Goal: Task Accomplishment & Management: Complete application form

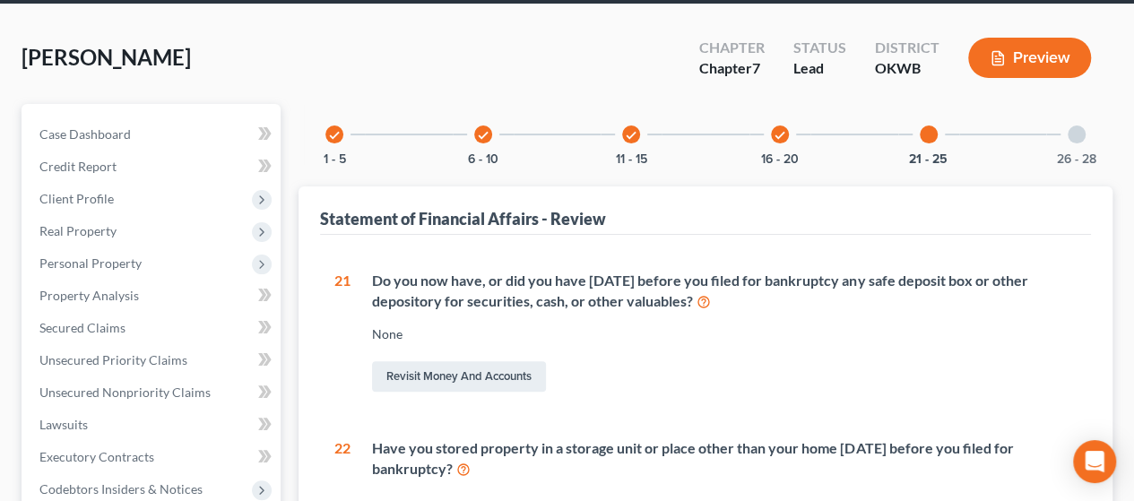
scroll to position [75, 0]
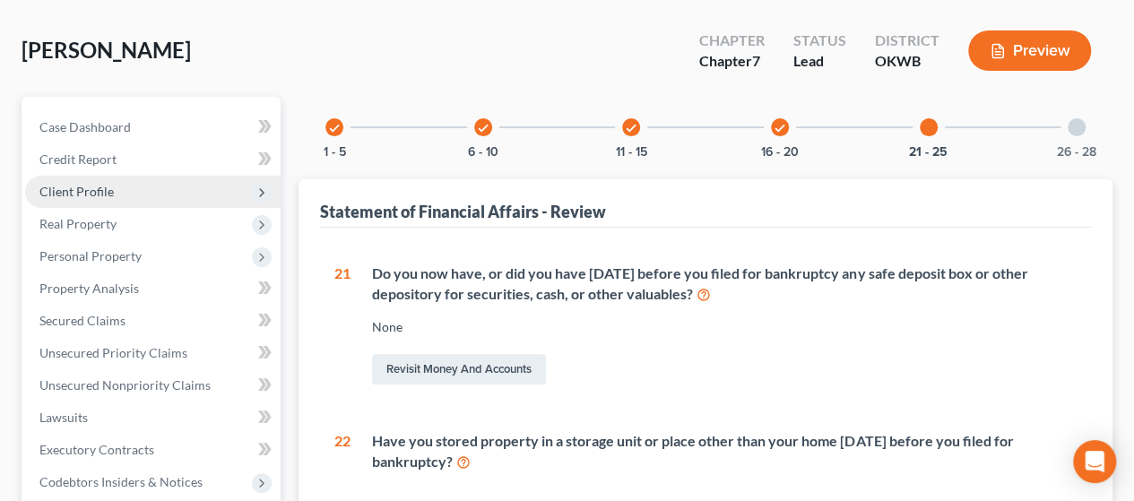
click at [136, 199] on span "Client Profile" at bounding box center [152, 192] width 255 height 32
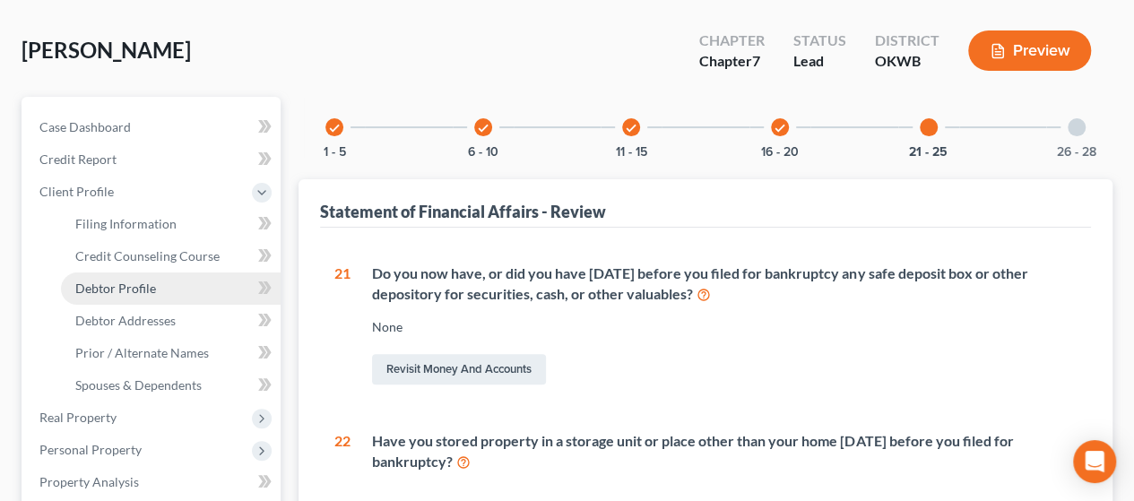
click at [138, 286] on span "Debtor Profile" at bounding box center [115, 288] width 81 height 15
select select "3"
select select "2"
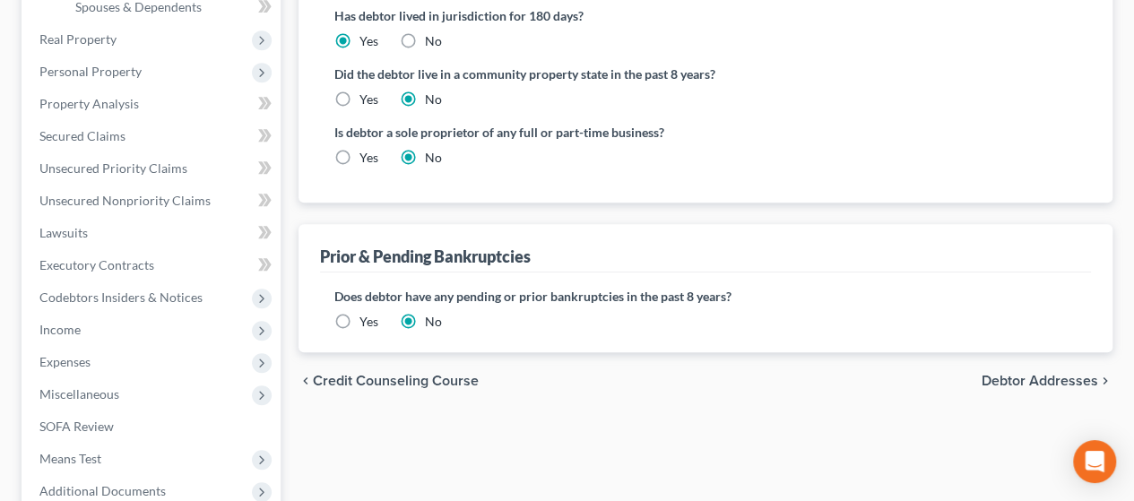
scroll to position [470, 0]
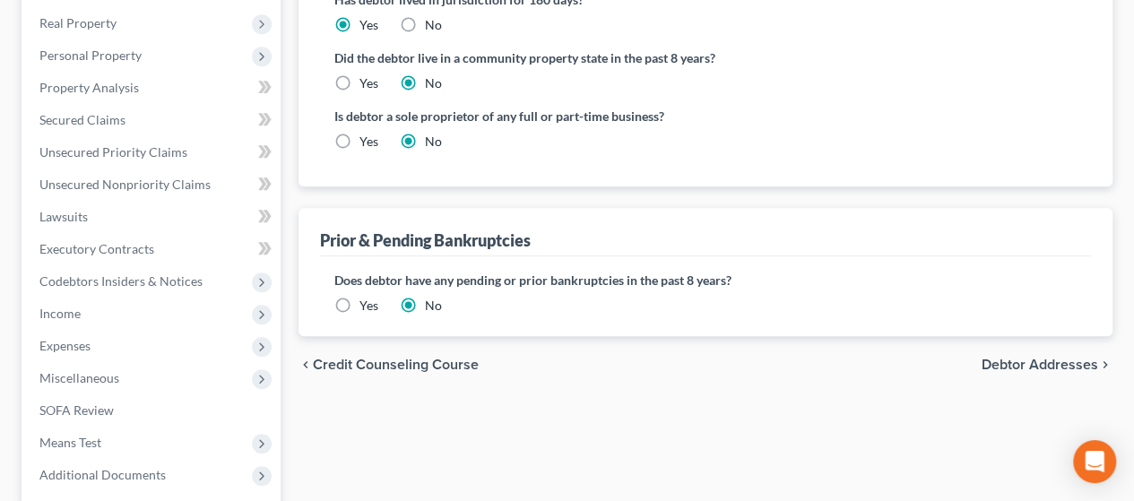
click at [1066, 358] on span "Debtor Addresses" at bounding box center [1039, 365] width 117 height 14
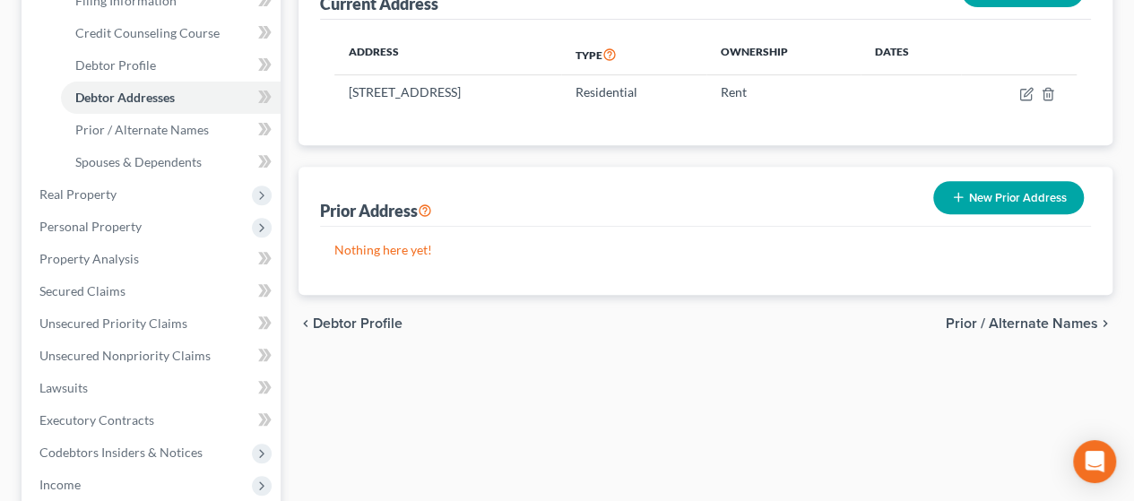
scroll to position [261, 0]
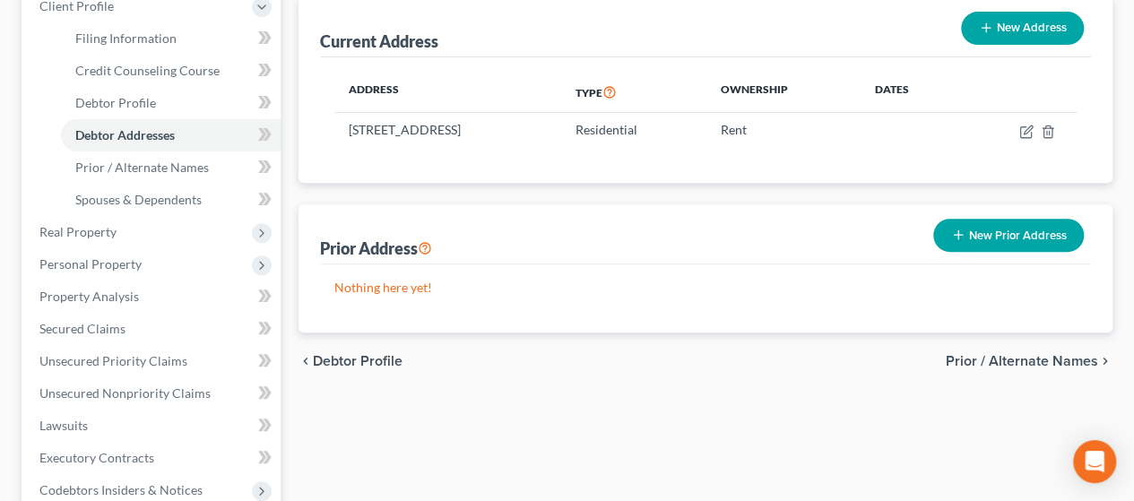
click at [1022, 354] on span "Prior / Alternate Names" at bounding box center [1021, 361] width 152 height 14
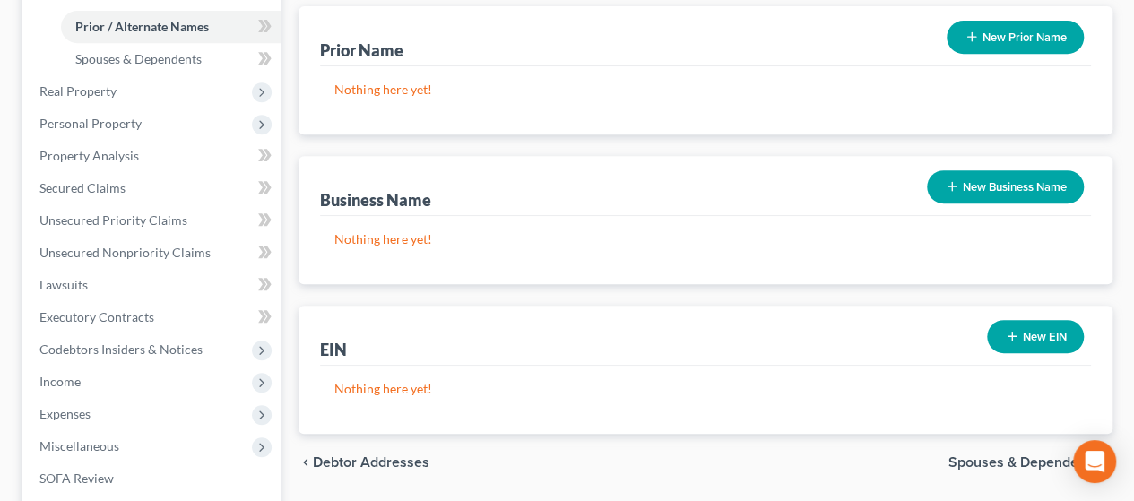
scroll to position [403, 0]
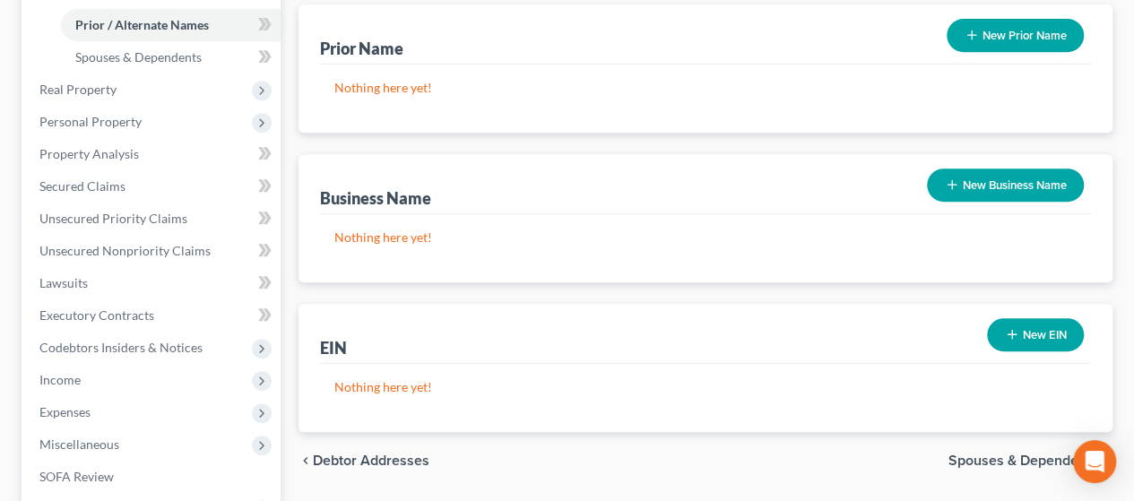
click at [1012, 168] on button "New Business Name" at bounding box center [1005, 184] width 157 height 33
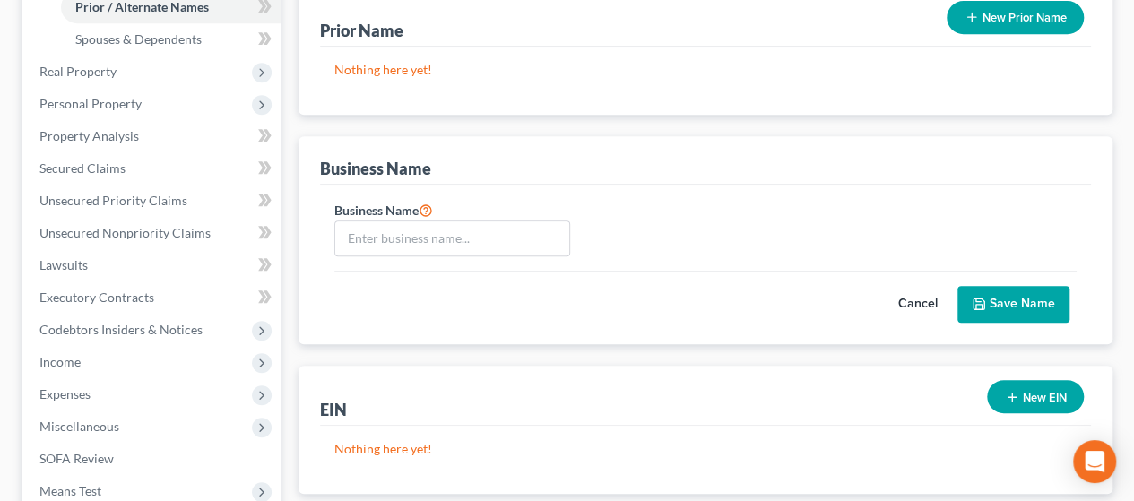
scroll to position [423, 0]
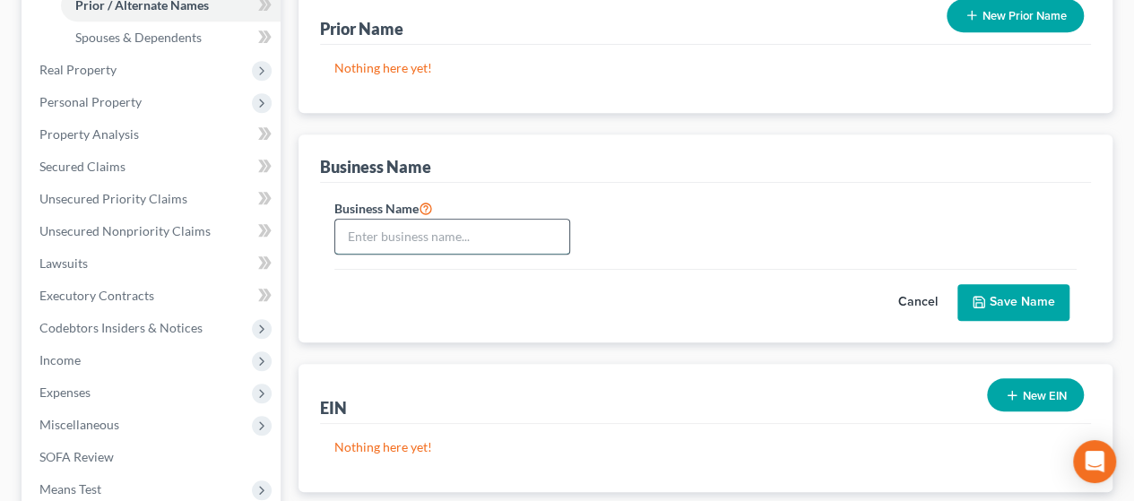
click at [498, 220] on input "text" at bounding box center [452, 237] width 234 height 34
click at [1016, 378] on button "New EIN" at bounding box center [1035, 394] width 97 height 33
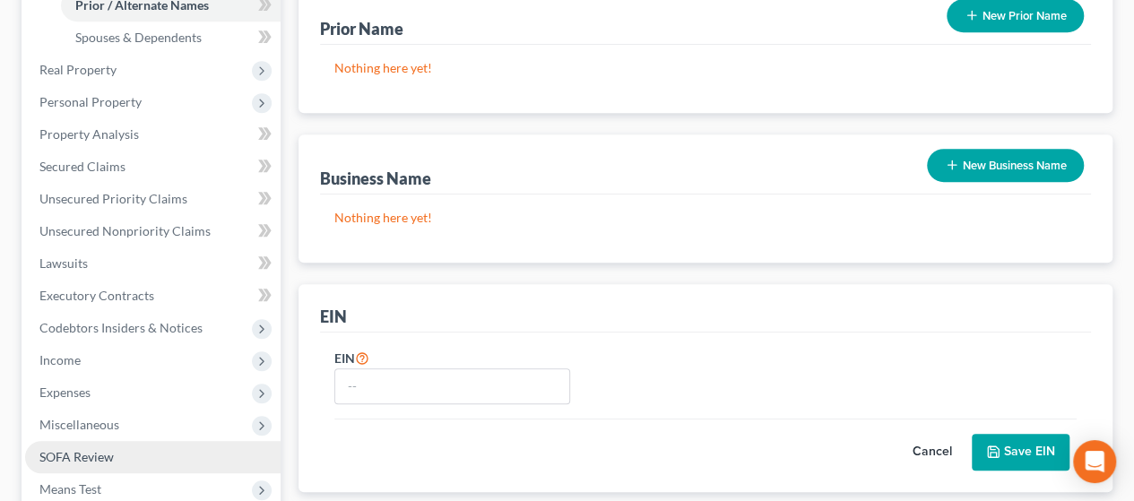
click at [115, 447] on link "SOFA Review" at bounding box center [152, 457] width 255 height 32
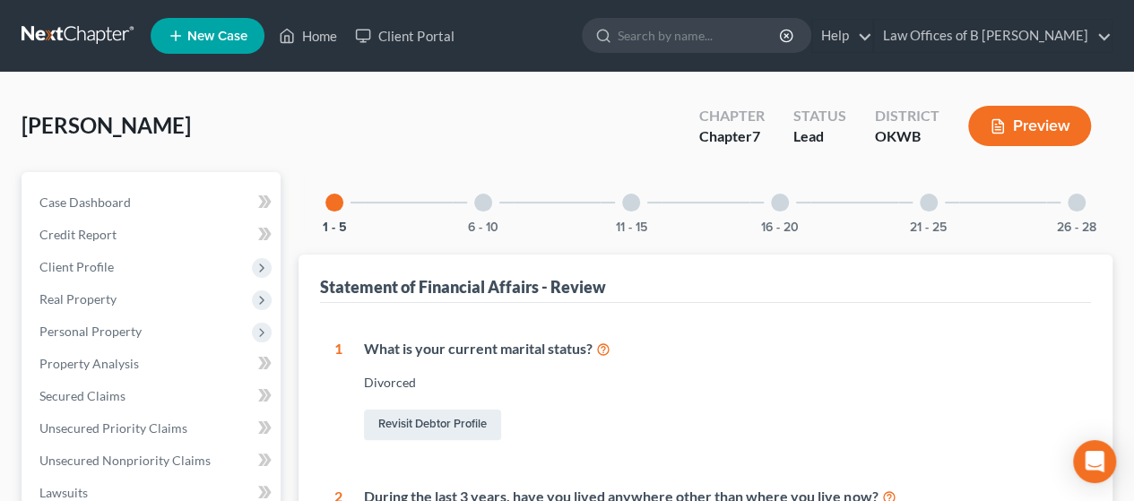
click at [927, 202] on div at bounding box center [928, 203] width 18 height 18
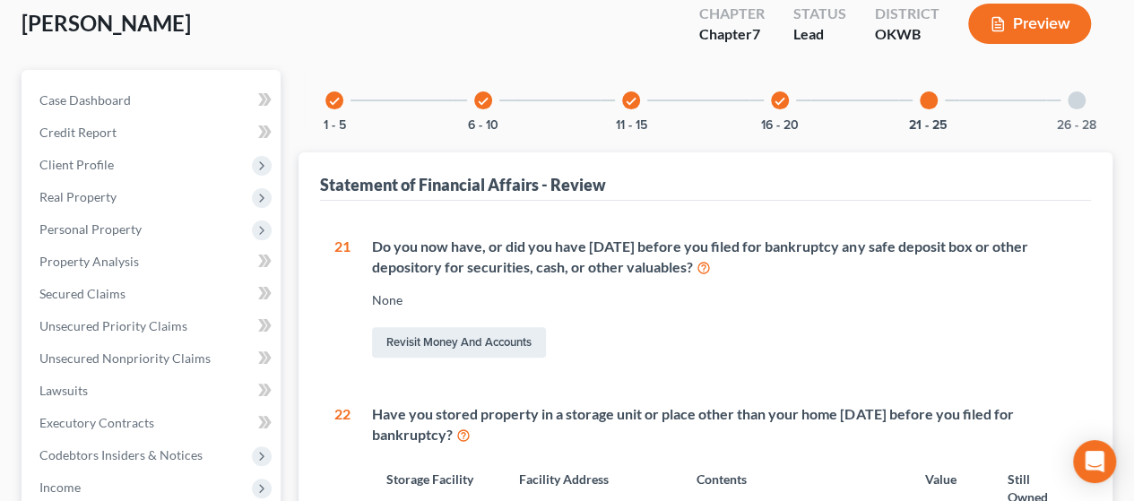
scroll to position [95, 0]
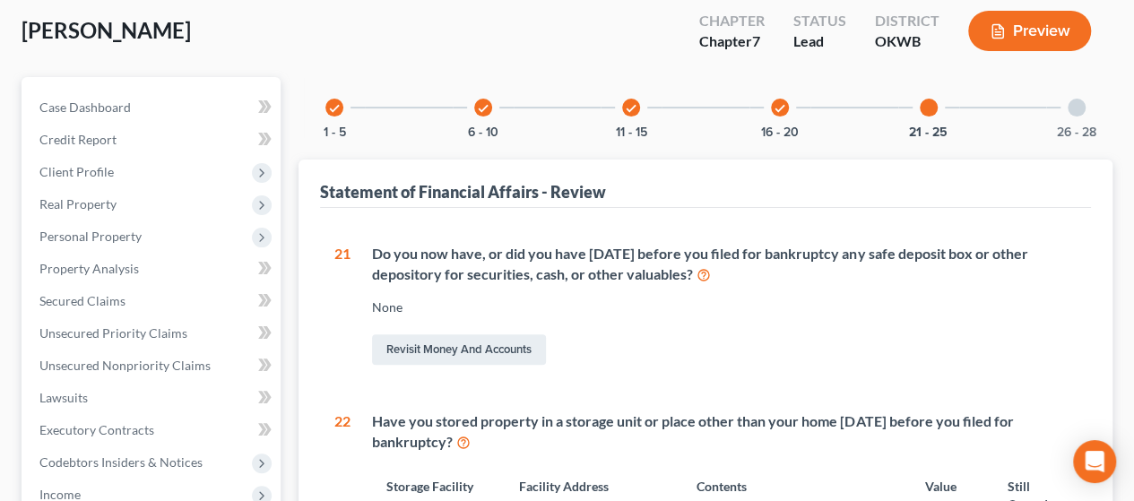
click at [778, 108] on icon "check" at bounding box center [779, 108] width 13 height 13
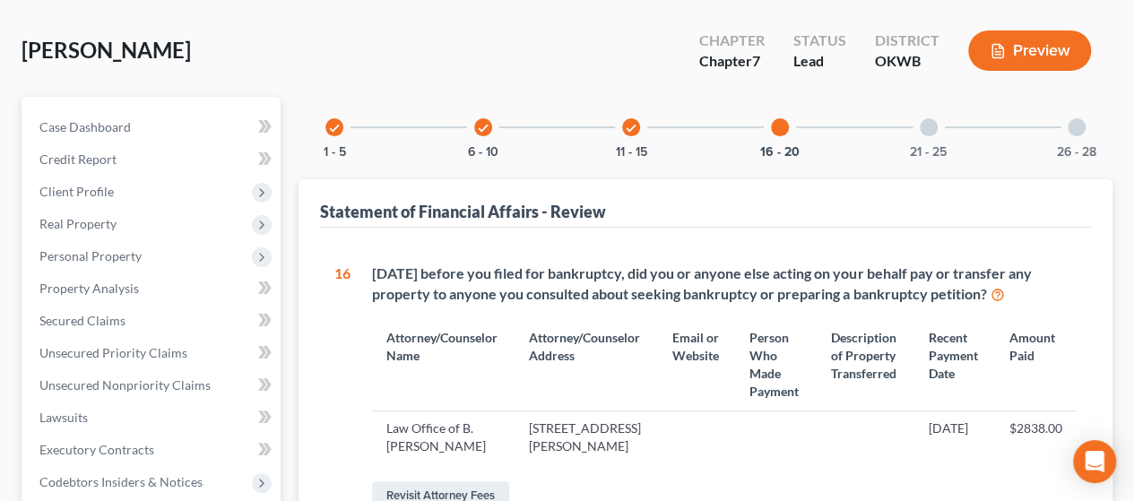
scroll to position [82, 0]
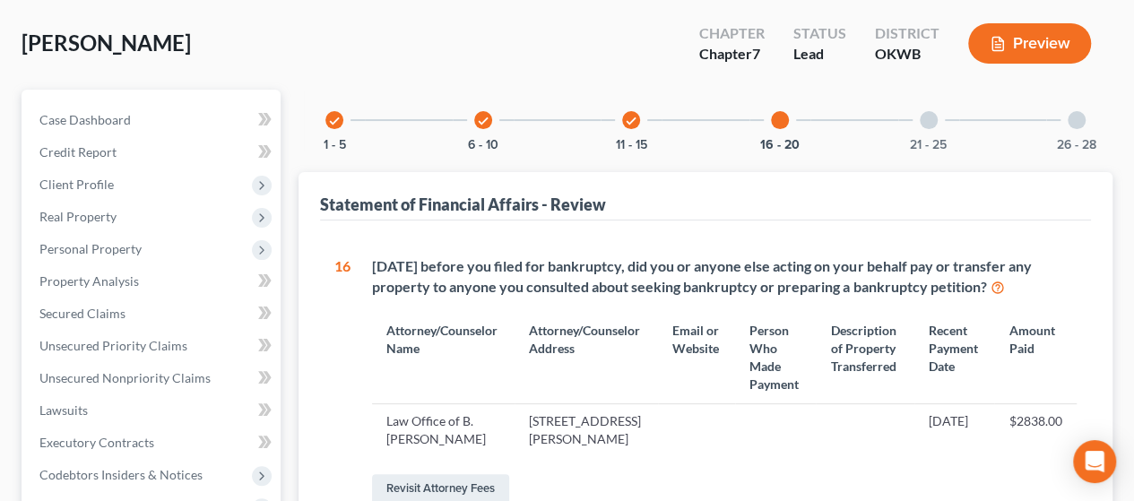
click at [323, 119] on div "check 1 - 5" at bounding box center [334, 120] width 61 height 61
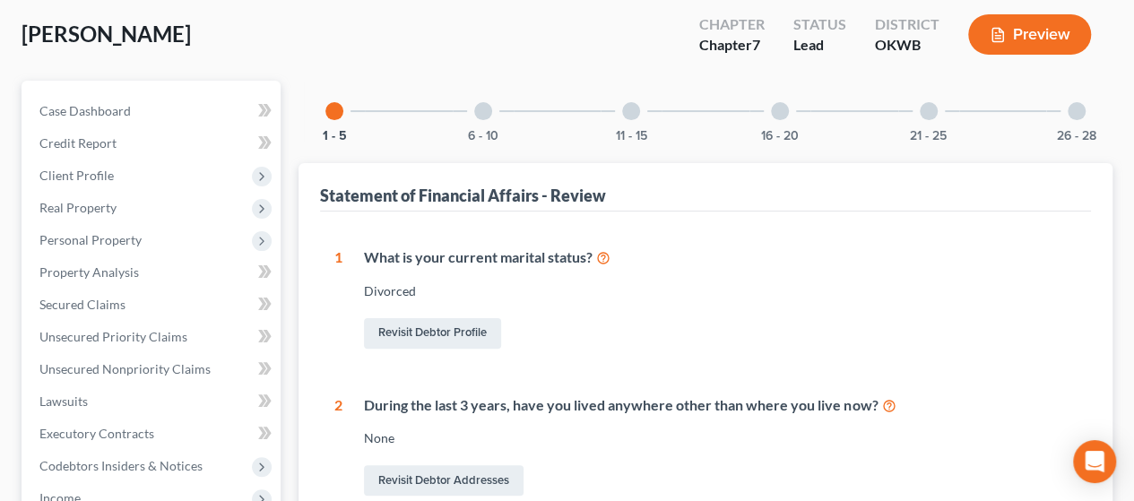
scroll to position [90, 0]
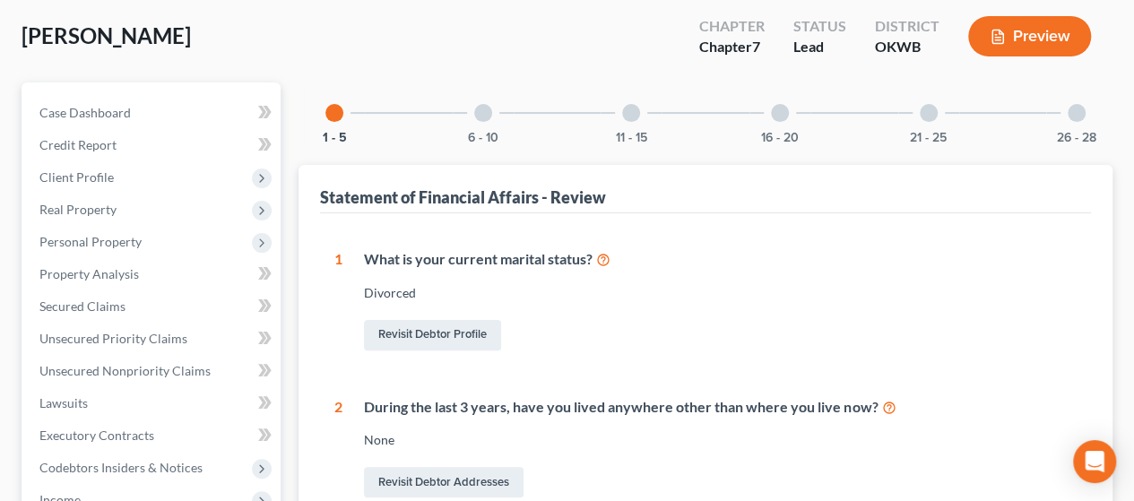
click at [477, 115] on div at bounding box center [483, 113] width 18 height 18
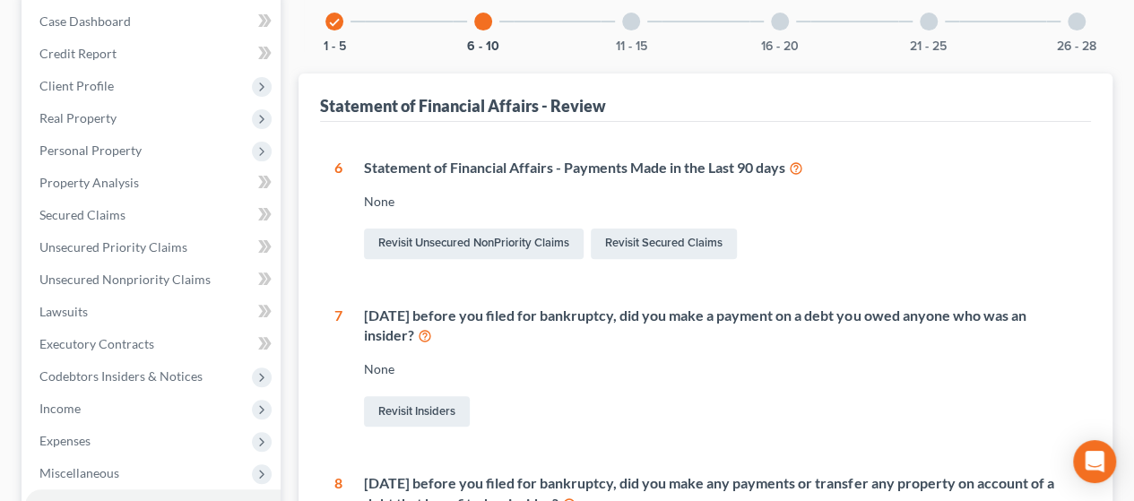
scroll to position [176, 0]
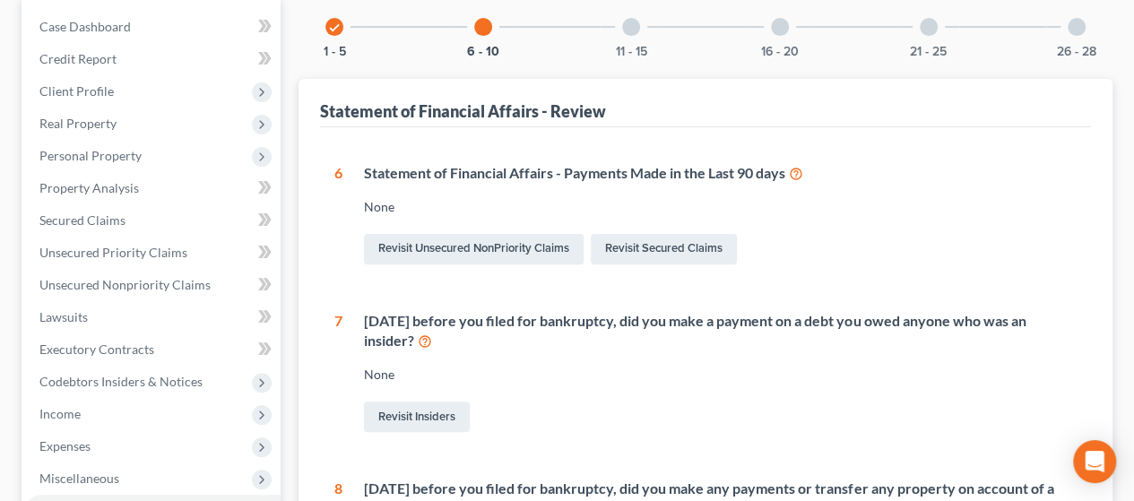
click at [628, 30] on div at bounding box center [631, 27] width 18 height 18
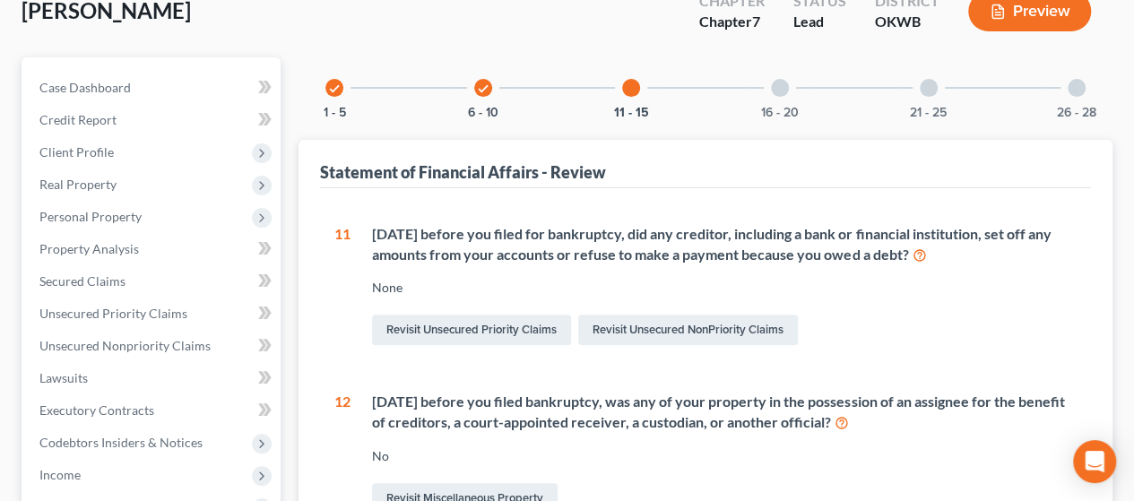
scroll to position [82, 0]
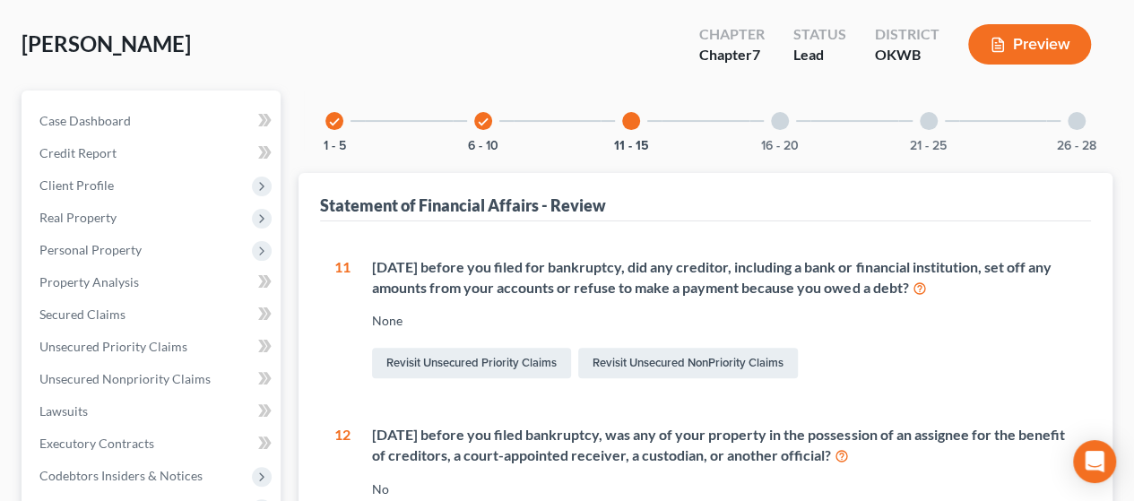
click at [780, 125] on div at bounding box center [780, 121] width 18 height 18
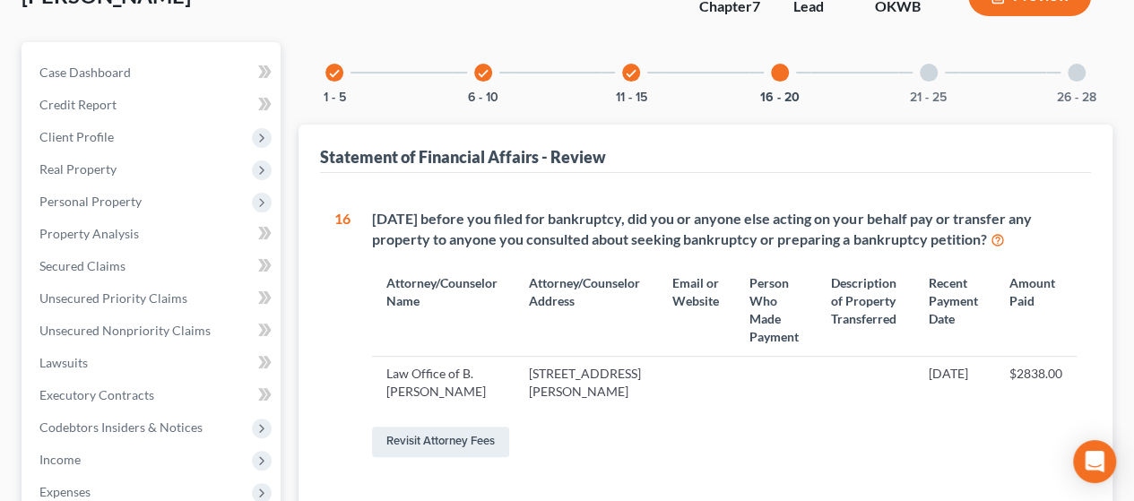
scroll to position [16, 0]
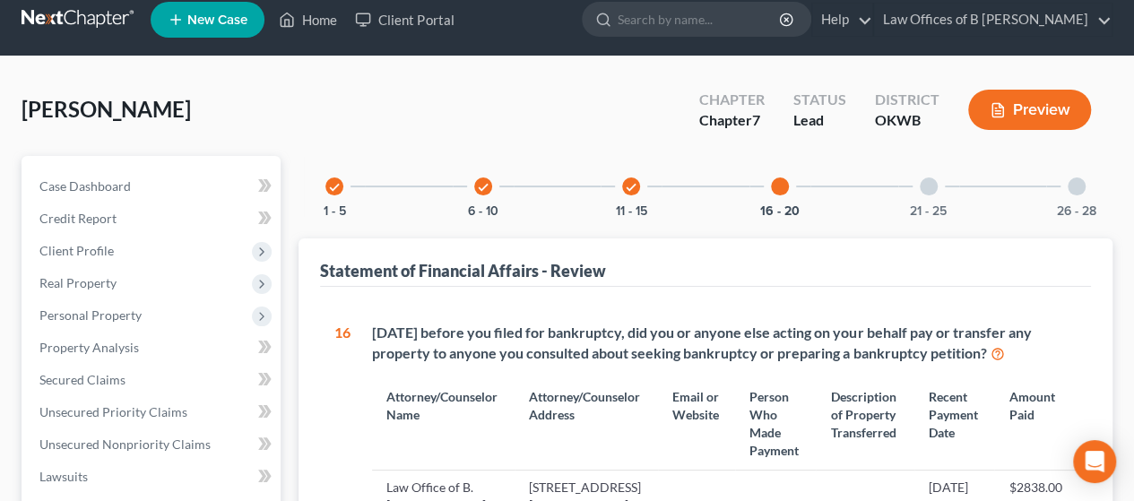
click at [924, 193] on div at bounding box center [928, 186] width 18 height 18
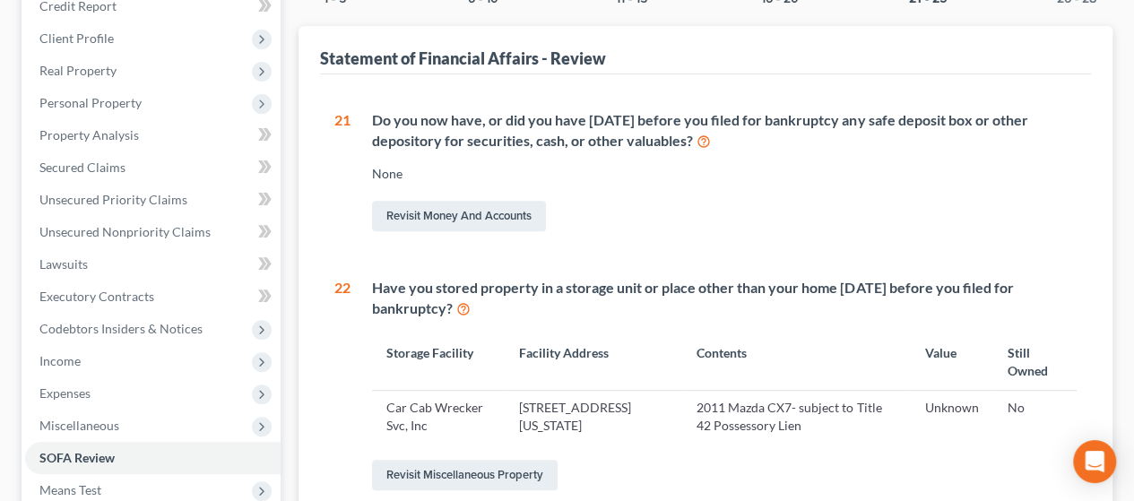
scroll to position [156, 0]
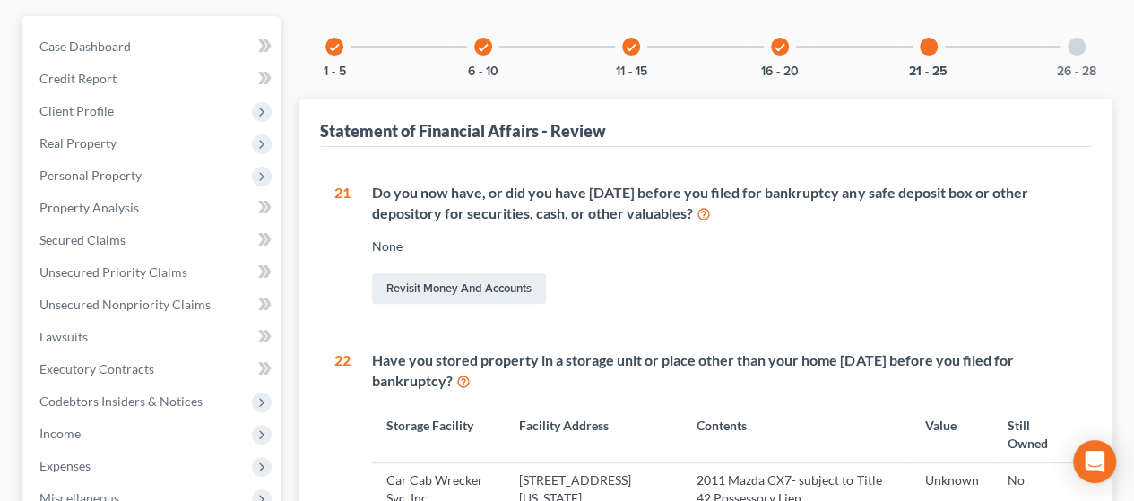
click at [1072, 48] on div at bounding box center [1076, 47] width 18 height 18
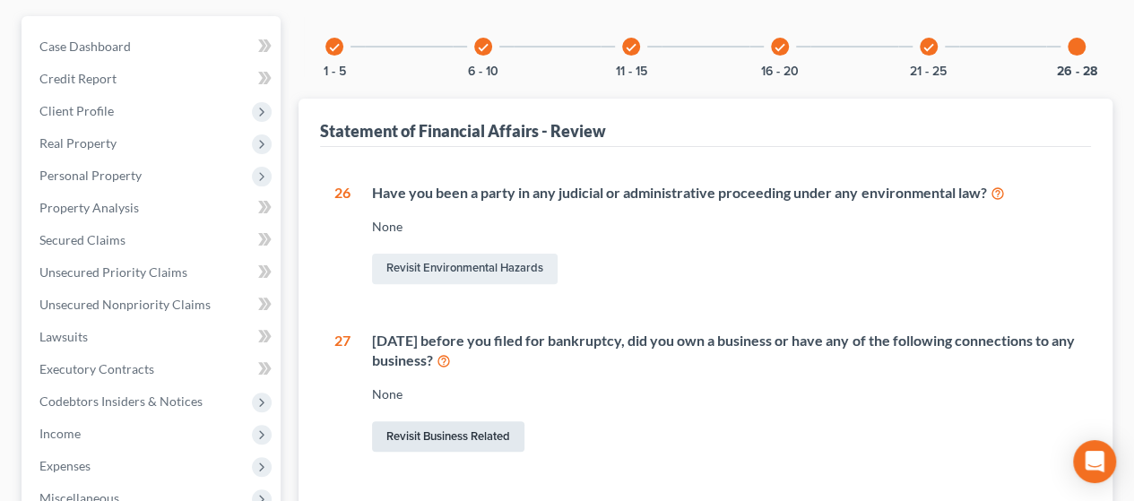
click at [464, 438] on link "Revisit Business Related" at bounding box center [448, 436] width 152 height 30
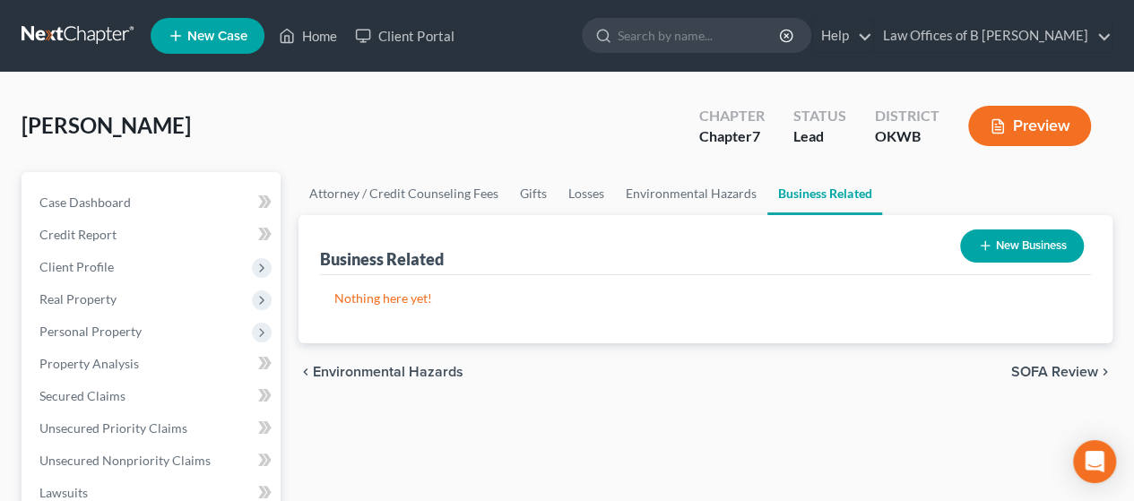
click at [1031, 243] on button "New Business" at bounding box center [1022, 245] width 124 height 33
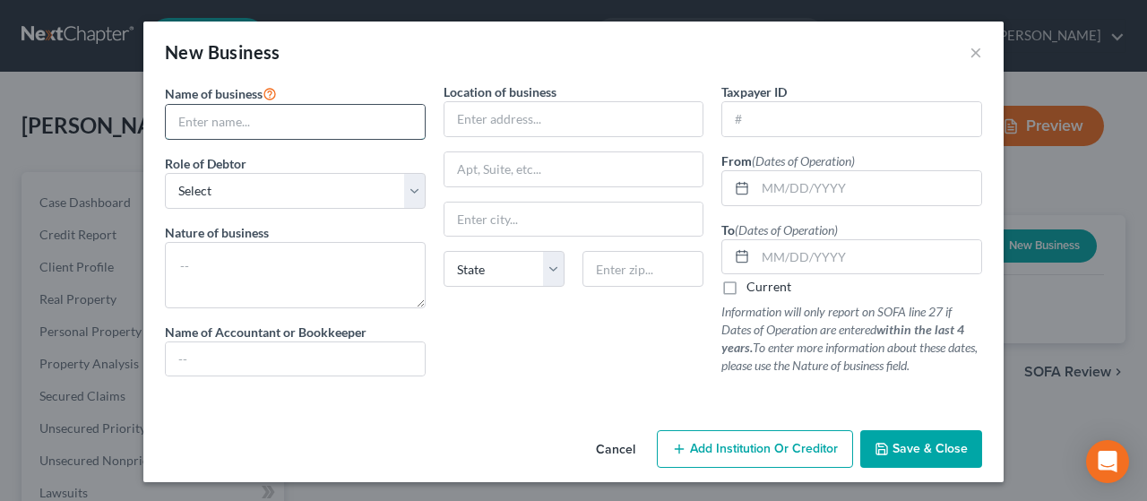
click at [315, 111] on input "text" at bounding box center [295, 122] width 259 height 34
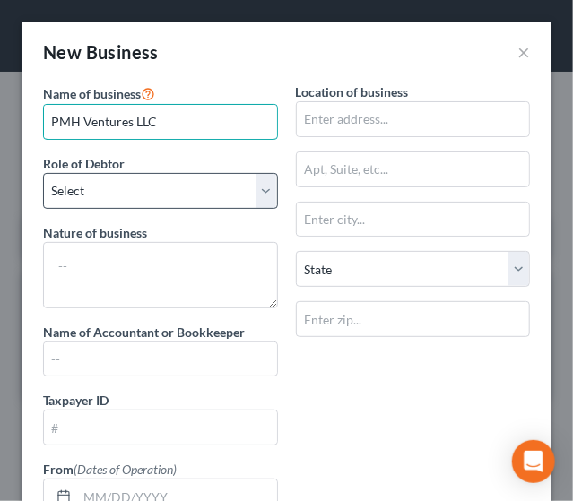
type input "PMH Ventures LLC"
click at [163, 193] on select "Select A member of a limited liability company (LLC) or limited liability partn…" at bounding box center [160, 191] width 235 height 36
select select "member"
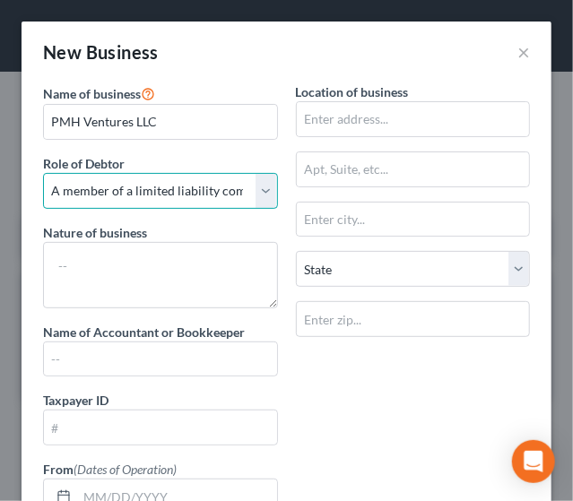
click at [43, 173] on select "Select A member of a limited liability company (LLC) or limited liability partn…" at bounding box center [160, 191] width 235 height 36
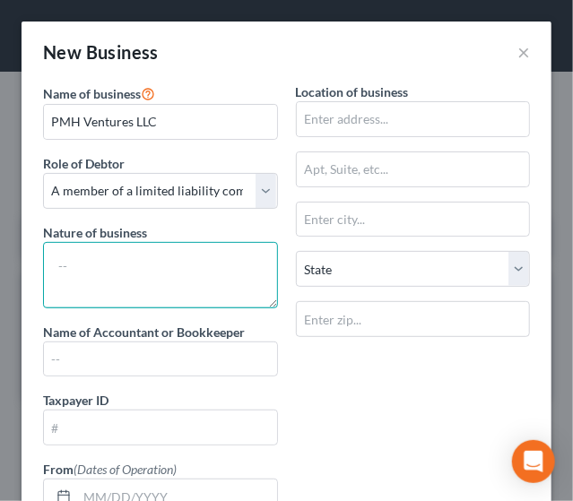
click at [161, 278] on textarea at bounding box center [160, 275] width 235 height 66
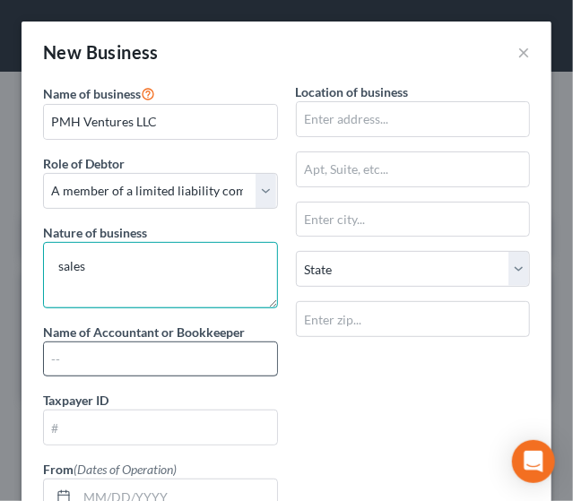
type textarea "sales"
click at [90, 345] on input "text" at bounding box center [160, 359] width 233 height 34
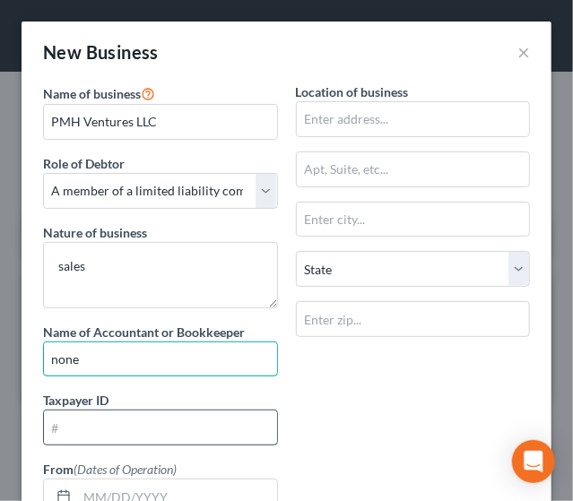
type input "none"
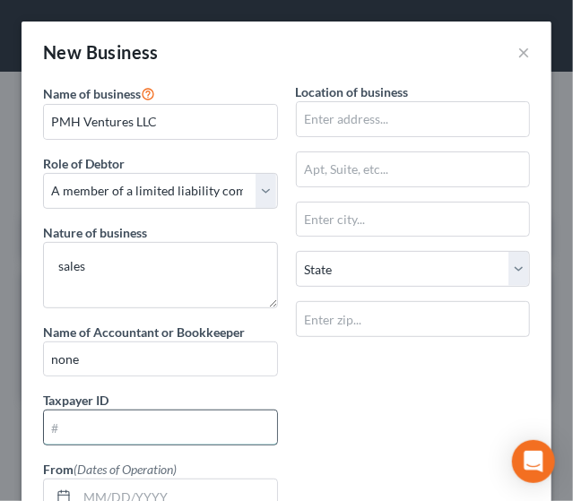
click at [87, 431] on input "text" at bounding box center [160, 427] width 233 height 34
click at [64, 433] on input "text" at bounding box center [160, 427] width 233 height 34
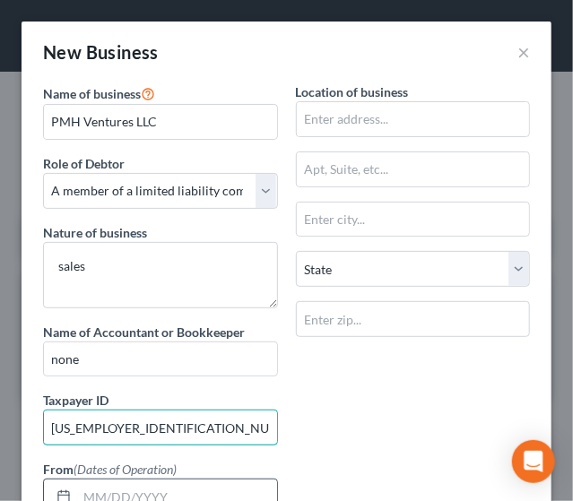
type input "[US_EMPLOYER_IDENTIFICATION_NUMBER]"
click at [88, 488] on input "text" at bounding box center [177, 496] width 200 height 34
click at [140, 479] on input "text" at bounding box center [177, 496] width 200 height 34
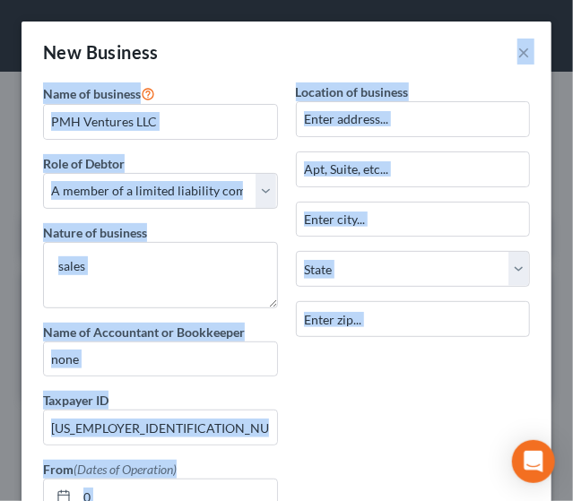
click at [177, 66] on div "New Business ×" at bounding box center [287, 52] width 530 height 61
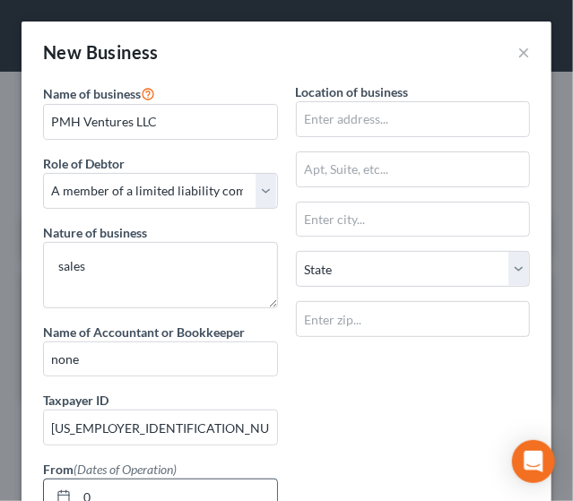
click at [120, 487] on input "0" at bounding box center [177, 496] width 200 height 34
type input "07/2020"
click at [320, 437] on div "Name of business * PMH Ventures LLC Role of Debtor * Select A member of a limit…" at bounding box center [286, 397] width 505 height 630
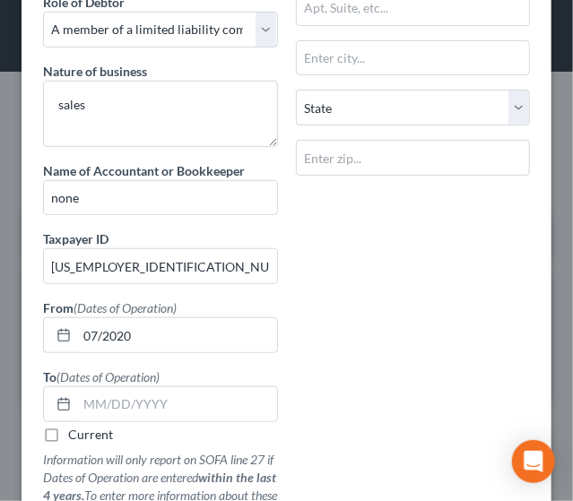
scroll to position [152, 0]
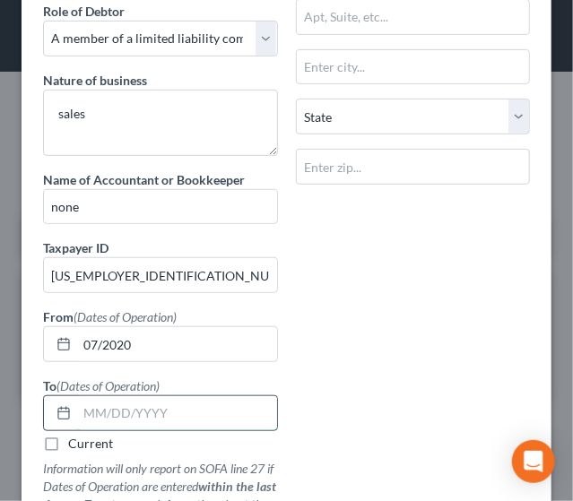
click at [213, 404] on input "text" at bounding box center [177, 413] width 200 height 34
type input "07/2024"
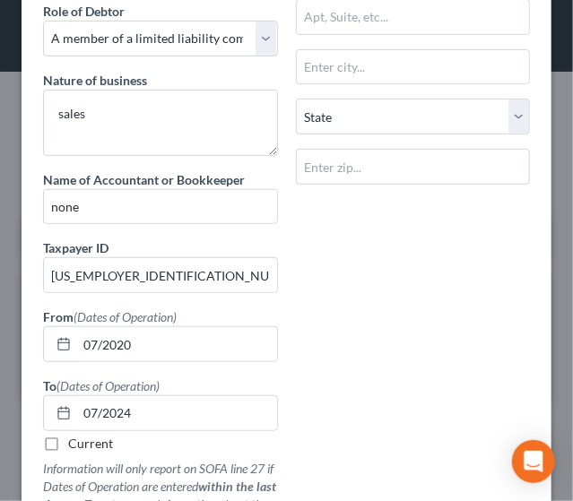
click at [384, 419] on div "Name of business * PMH Ventures LLC Role of Debtor * Select A member of a limit…" at bounding box center [286, 245] width 505 height 630
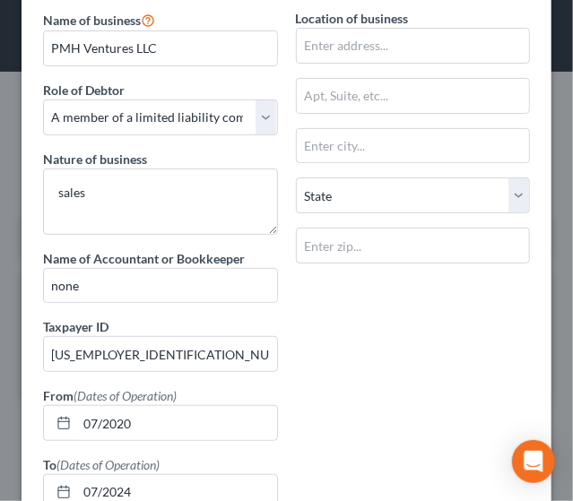
scroll to position [72, 0]
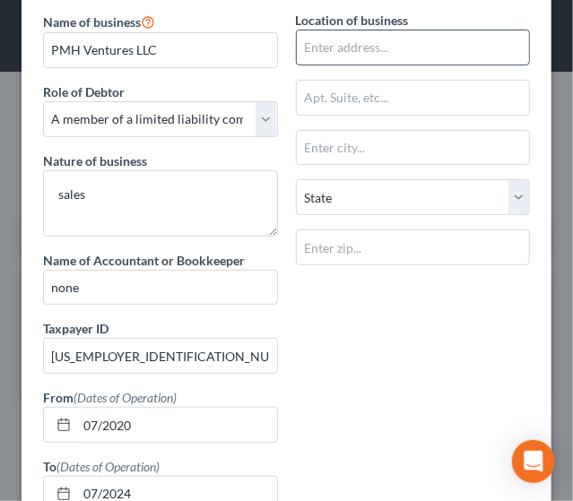
click at [401, 37] on input "text" at bounding box center [413, 47] width 233 height 34
type input "[STREET_ADDRESS]"
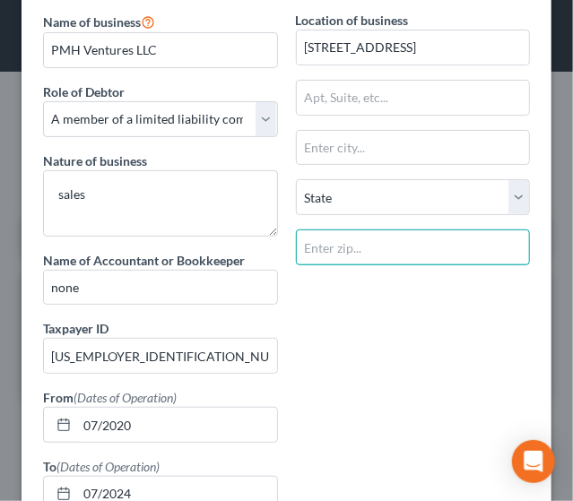
click at [339, 250] on input "text" at bounding box center [413, 247] width 235 height 36
type input "73075"
click at [355, 361] on div "Name of business * PMH Ventures LLC Role of Debtor * Select A member of a limit…" at bounding box center [286, 326] width 505 height 630
type input "Pauls Valley"
select select "37"
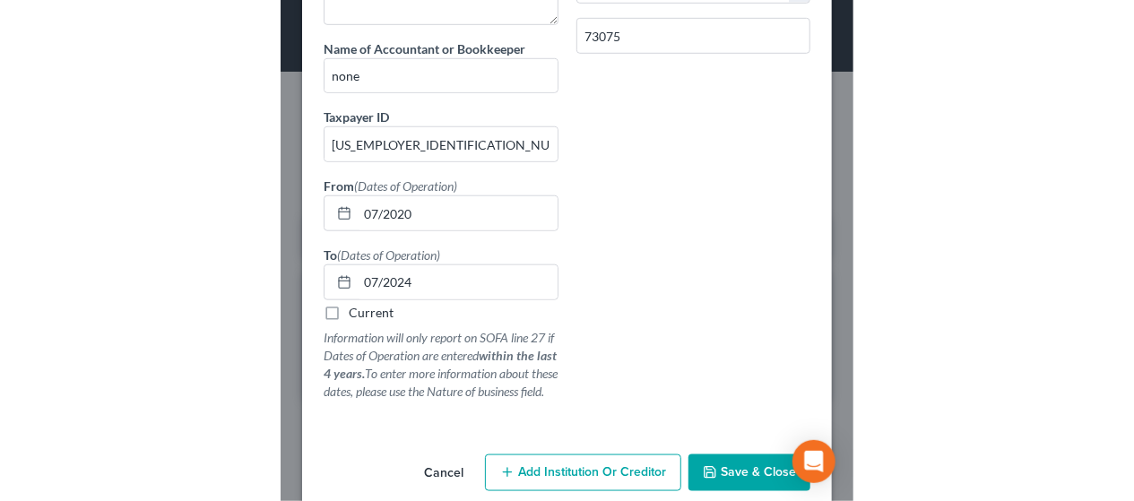
scroll to position [323, 0]
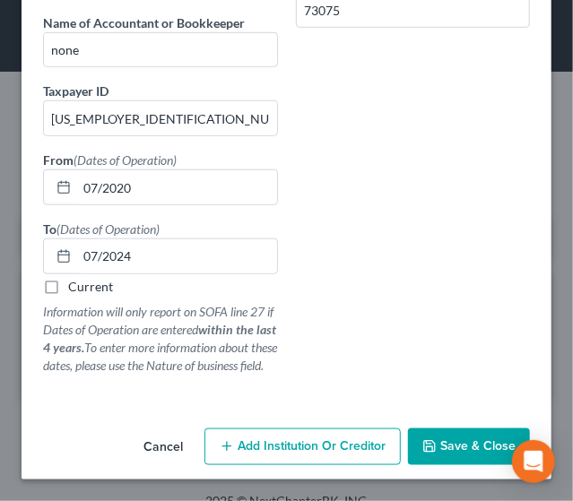
click at [444, 450] on span "Save & Close" at bounding box center [477, 446] width 75 height 15
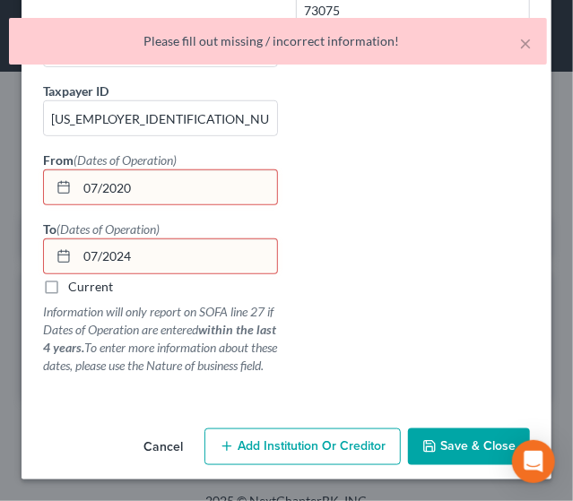
click at [104, 170] on input "07/2020" at bounding box center [177, 187] width 200 height 34
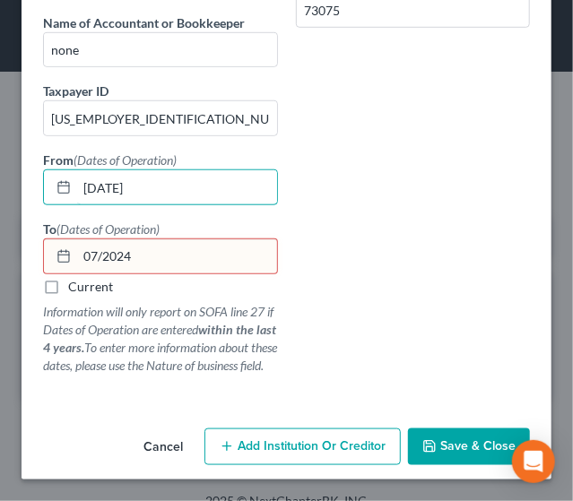
type input "[DATE]"
click at [103, 239] on input "07/2024" at bounding box center [177, 256] width 200 height 34
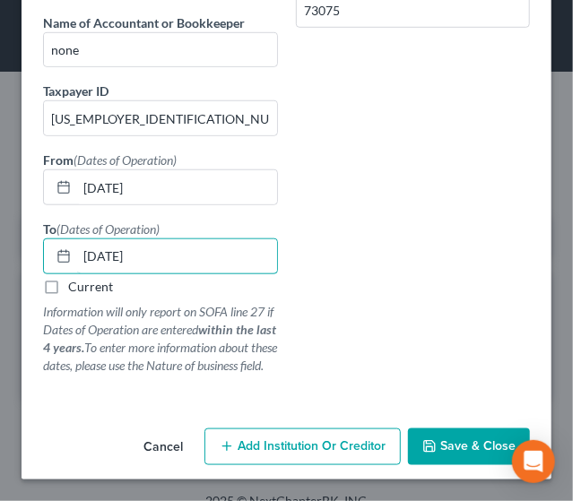
type input "[DATE]"
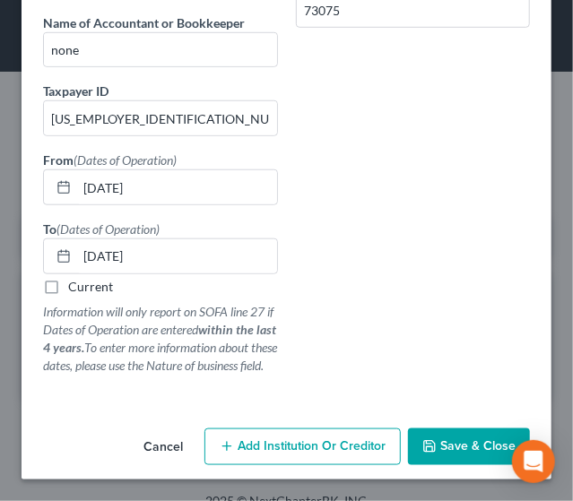
click at [450, 324] on div "Name of business * PMH Ventures LLC Role of Debtor * Select A member of a limit…" at bounding box center [286, 88] width 505 height 630
click at [451, 440] on span "Save & Close" at bounding box center [477, 446] width 75 height 15
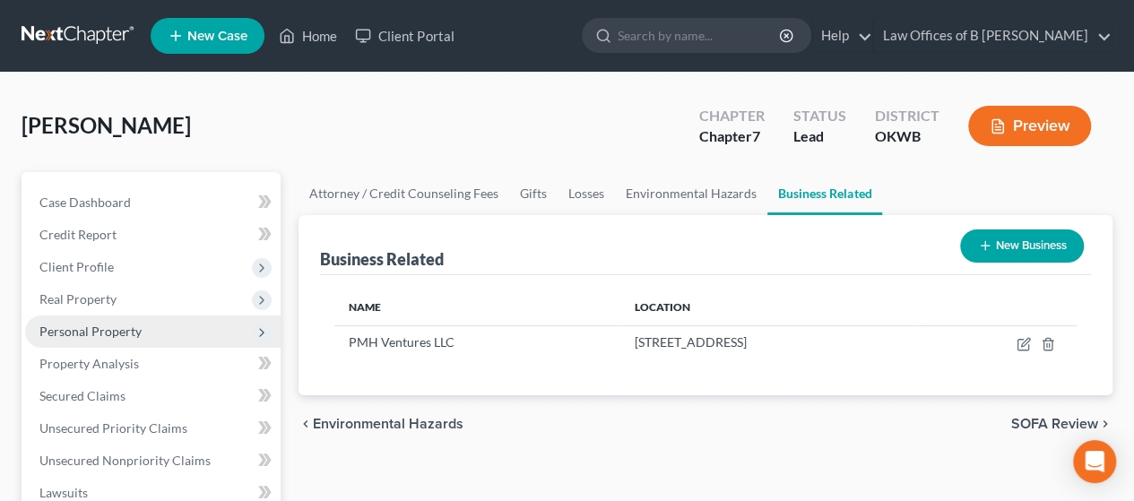
click at [140, 330] on span "Personal Property" at bounding box center [152, 331] width 255 height 32
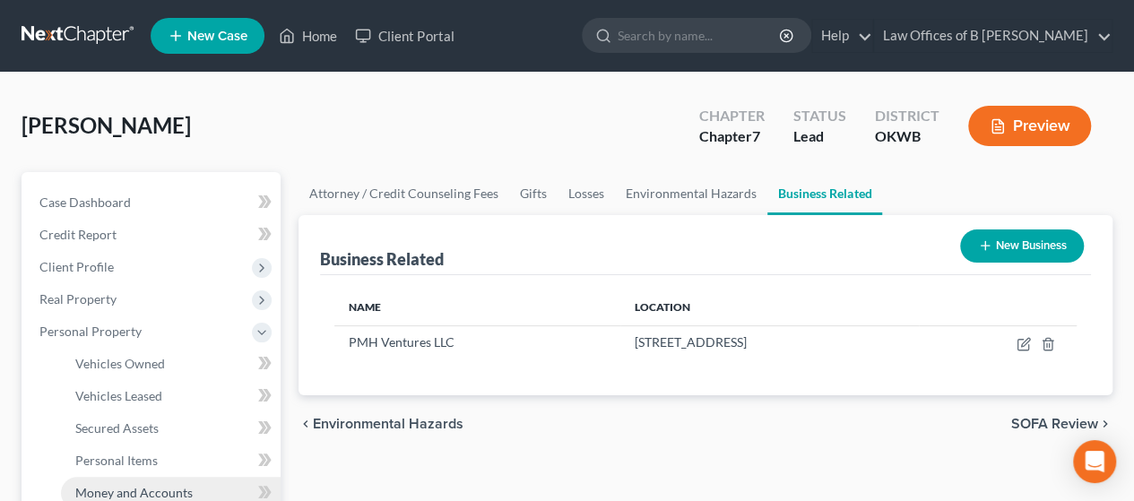
click at [164, 485] on span "Money and Accounts" at bounding box center [133, 492] width 117 height 15
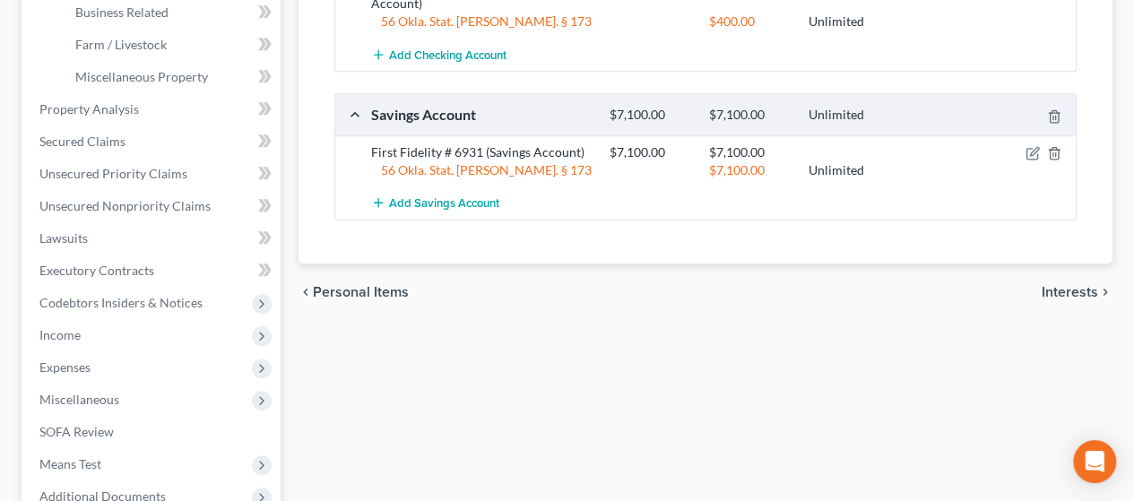
scroll to position [529, 0]
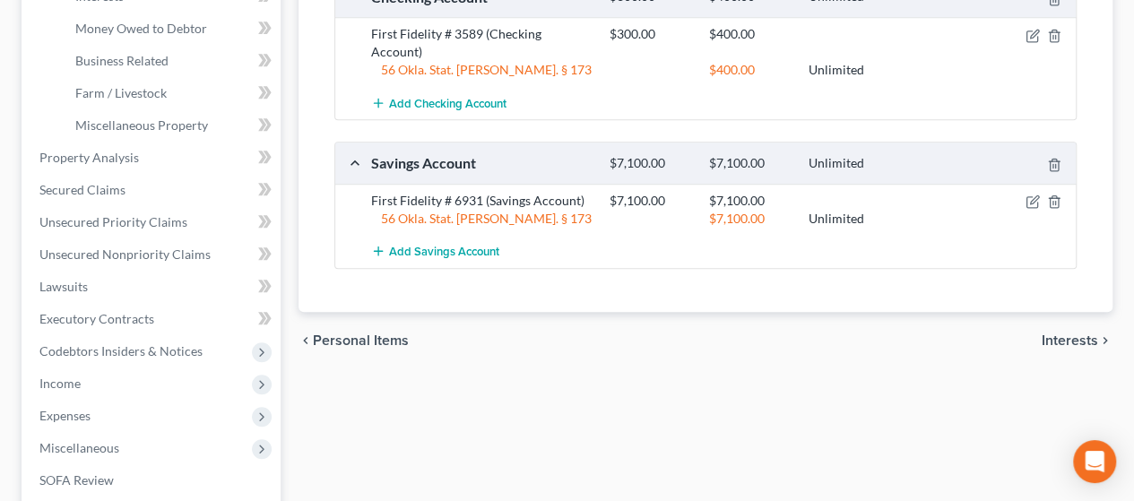
click at [831, 266] on div "Total Value Exempted Limit Remaining Cash on Hand $50.00 $50.00 Unlimited Cash …" at bounding box center [705, 50] width 771 height 522
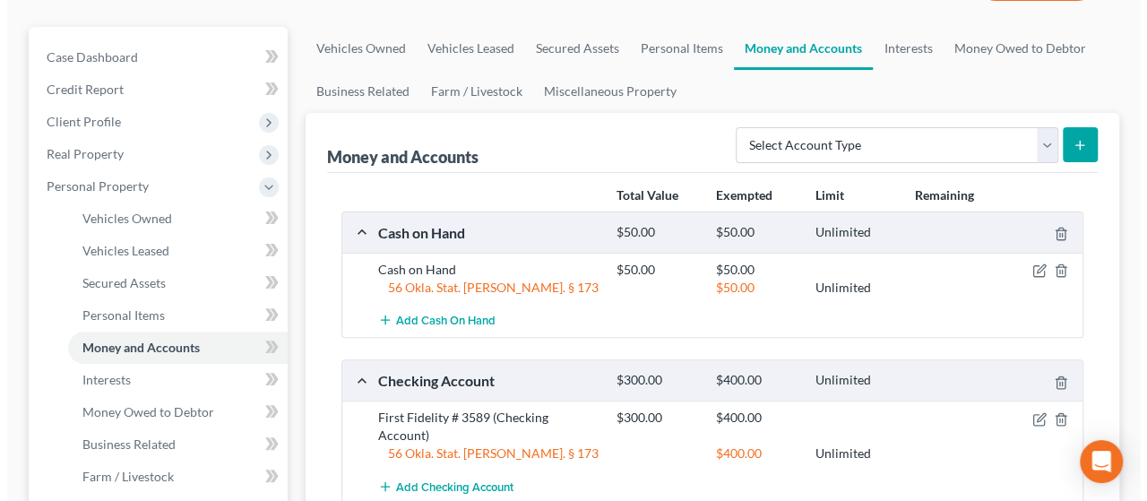
scroll to position [0, 0]
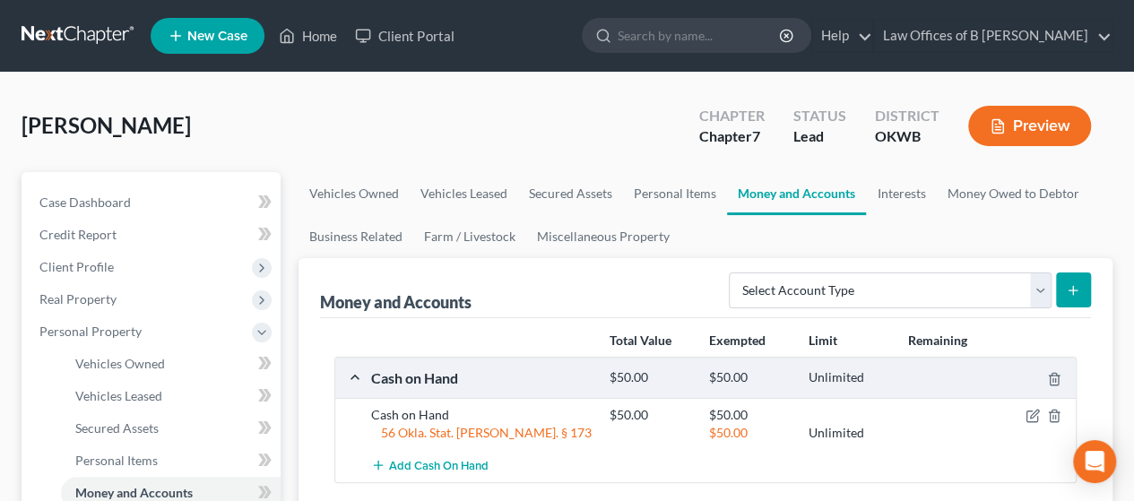
click at [1016, 132] on button "Preview" at bounding box center [1029, 126] width 123 height 40
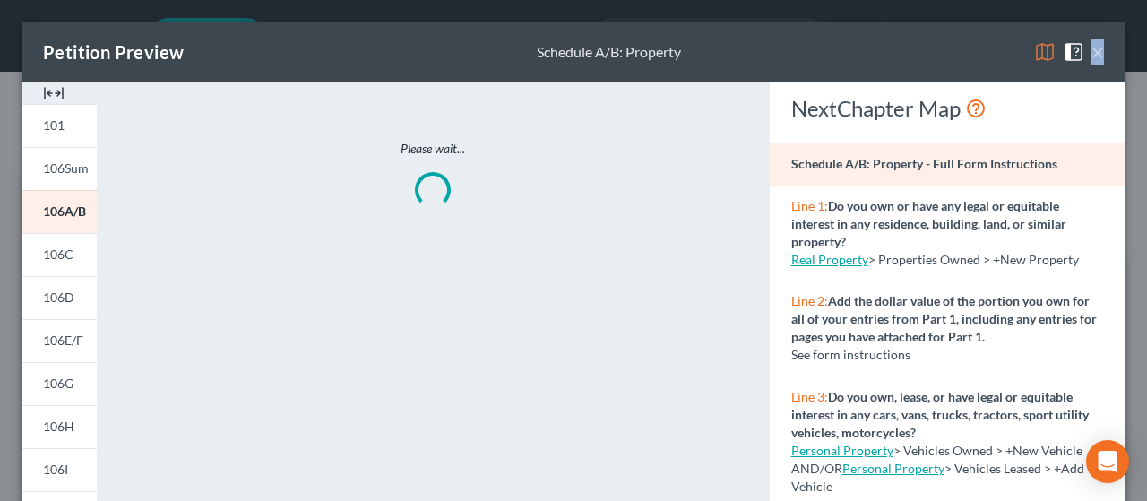
click at [1034, 44] on img at bounding box center [1045, 52] width 22 height 22
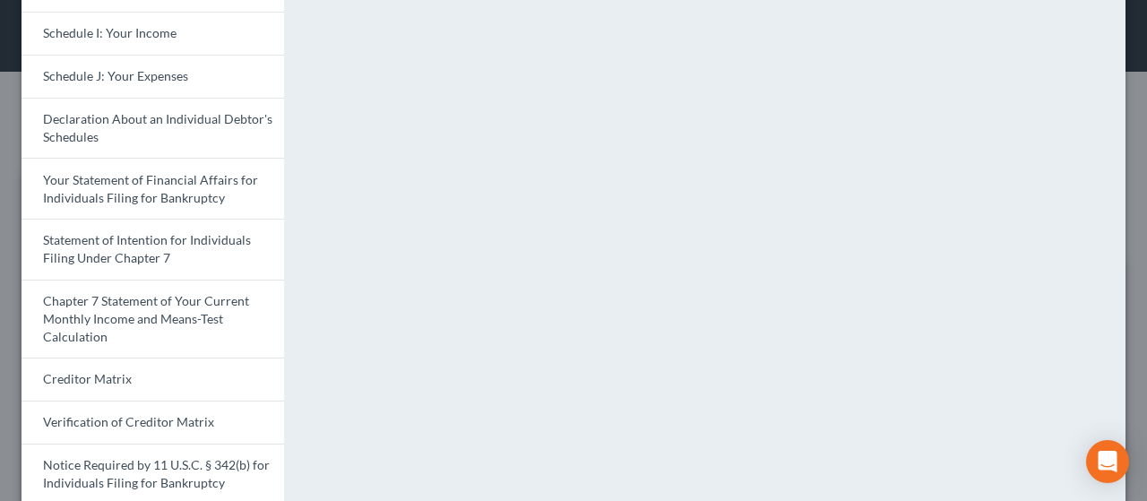
scroll to position [643, 0]
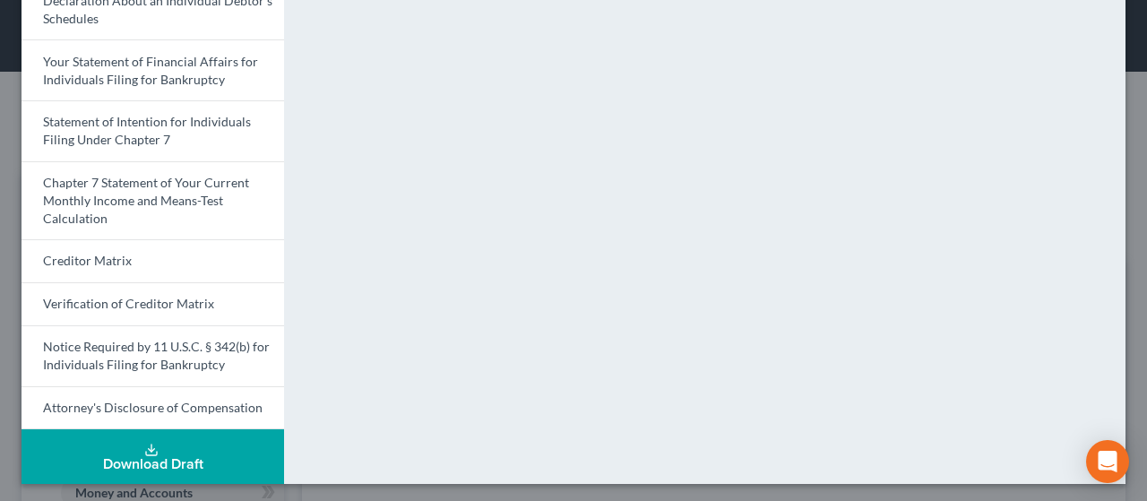
click at [136, 446] on button "Download Draft" at bounding box center [153, 456] width 263 height 55
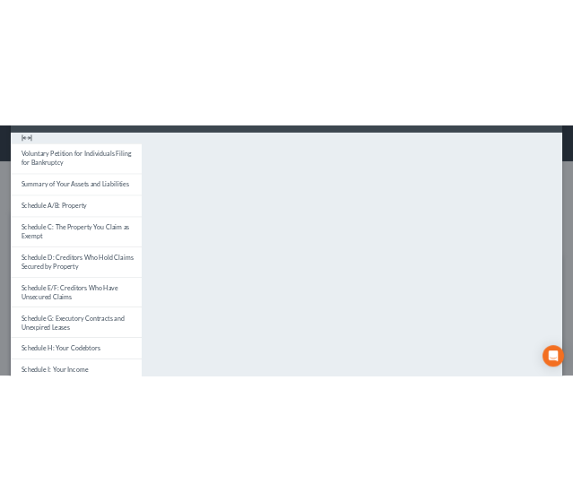
scroll to position [0, 0]
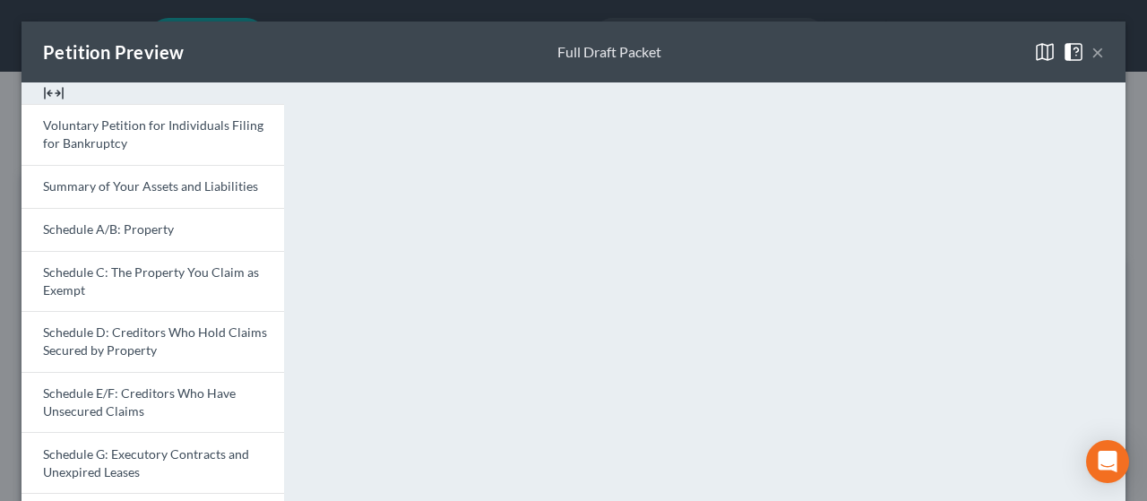
click at [1092, 46] on button "×" at bounding box center [1098, 52] width 13 height 22
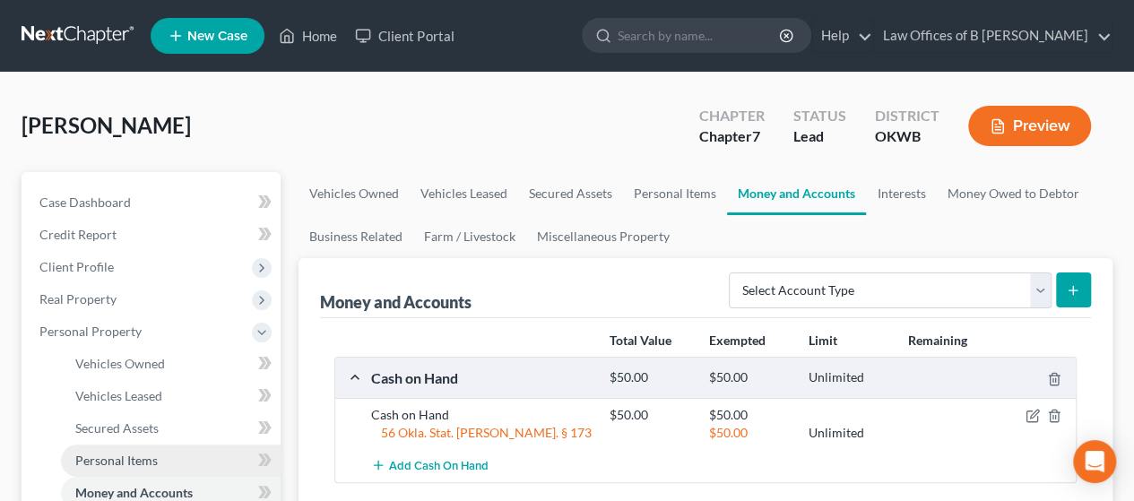
click at [211, 453] on link "Personal Items" at bounding box center [171, 461] width 220 height 32
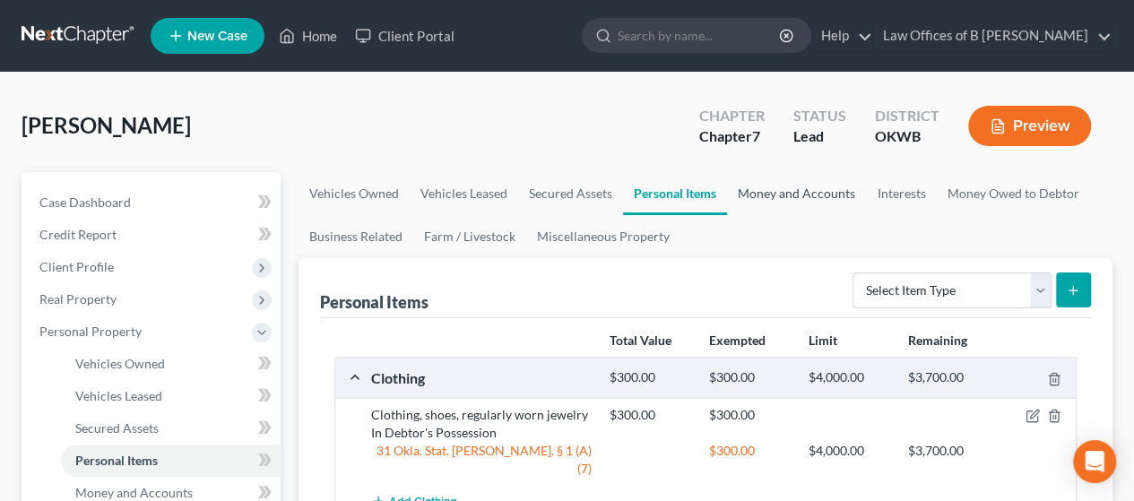
click at [785, 195] on link "Money and Accounts" at bounding box center [796, 193] width 139 height 43
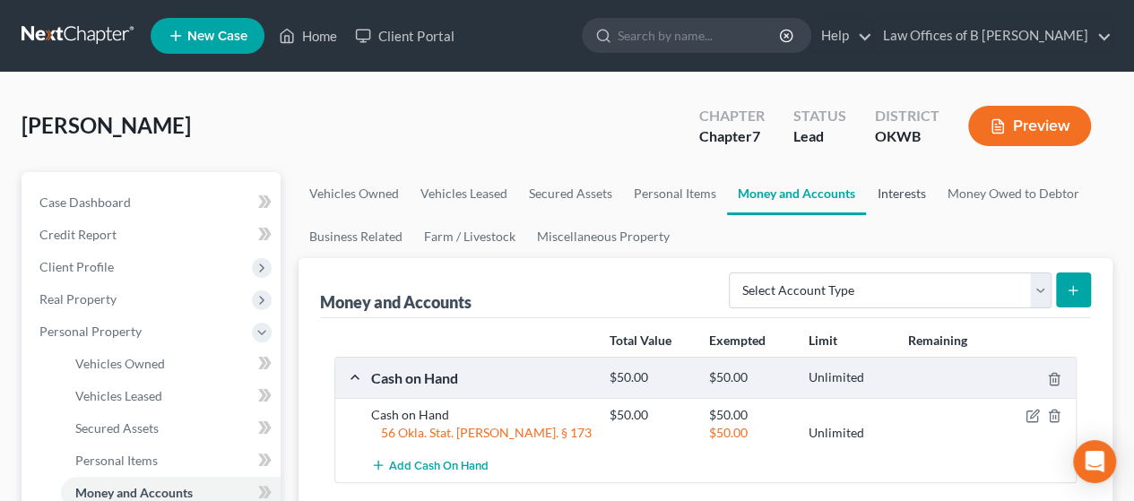
click at [907, 188] on link "Interests" at bounding box center [901, 193] width 70 height 43
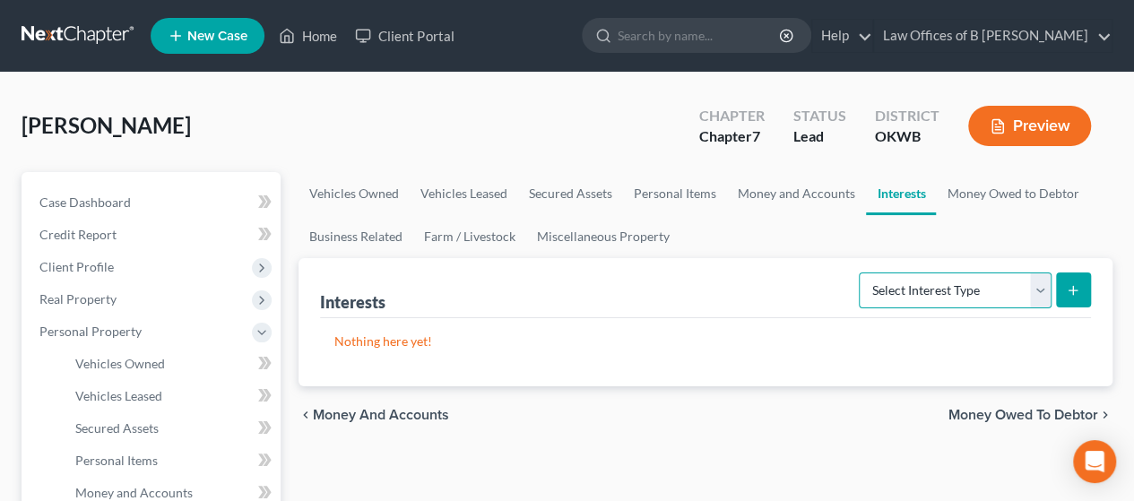
click at [1047, 289] on select "Select Interest Type 401K Annuity Bond Education IRA Government Bond Government…" at bounding box center [955, 290] width 193 height 36
click at [1034, 284] on select "Select Interest Type 401K Annuity Bond Education IRA Government Bond Government…" at bounding box center [955, 290] width 193 height 36
select select "stock"
click at [861, 272] on select "Select Interest Type 401K Annuity Bond Education IRA Government Bond Government…" at bounding box center [955, 290] width 193 height 36
click at [1084, 293] on button "submit" at bounding box center [1073, 289] width 35 height 35
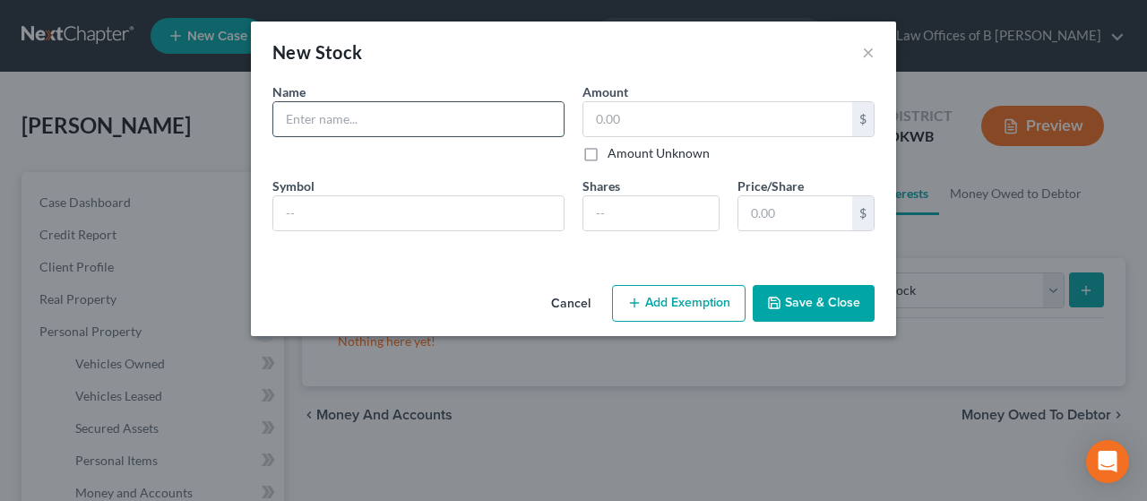
click at [436, 105] on input "text" at bounding box center [418, 119] width 290 height 34
type input "c"
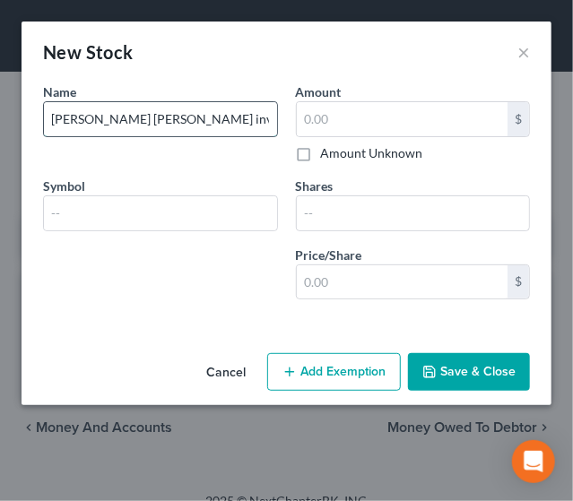
click at [267, 120] on input "[PERSON_NAME] [PERSON_NAME] investment acct # 8432-" at bounding box center [160, 119] width 233 height 34
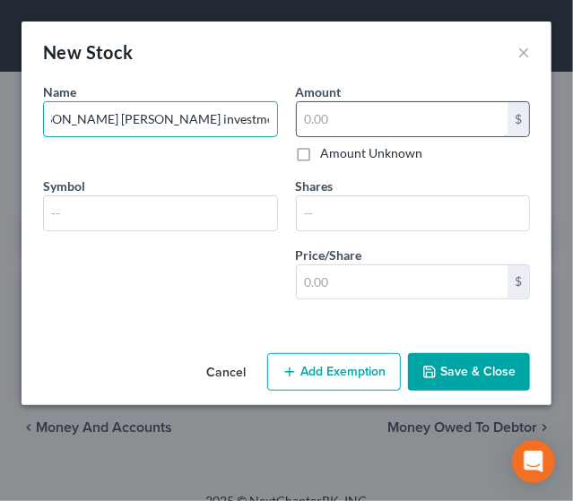
type input "[PERSON_NAME] [PERSON_NAME] investment acct # [FINANCIAL_ID]"
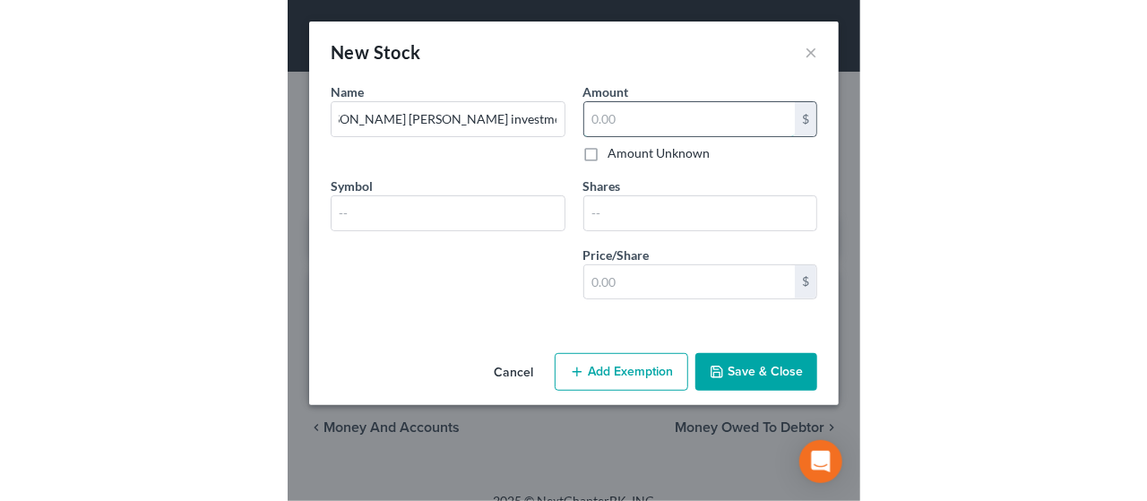
scroll to position [0, 0]
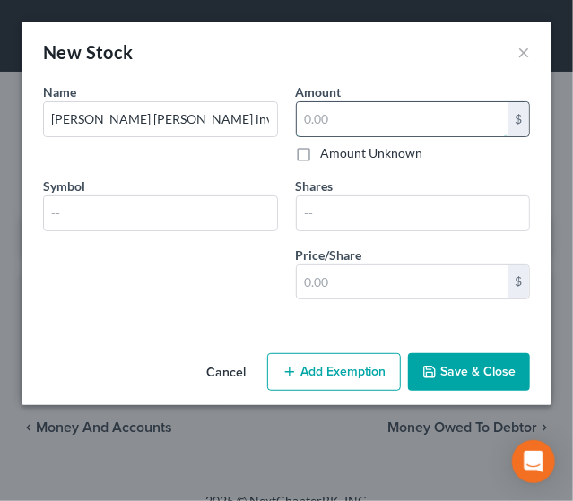
click at [351, 113] on input "text" at bounding box center [403, 119] width 212 height 34
type input "100"
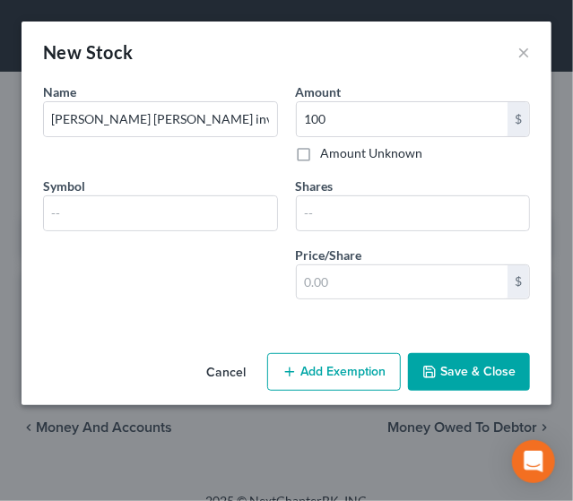
click at [455, 373] on button "Save & Close" at bounding box center [469, 372] width 122 height 38
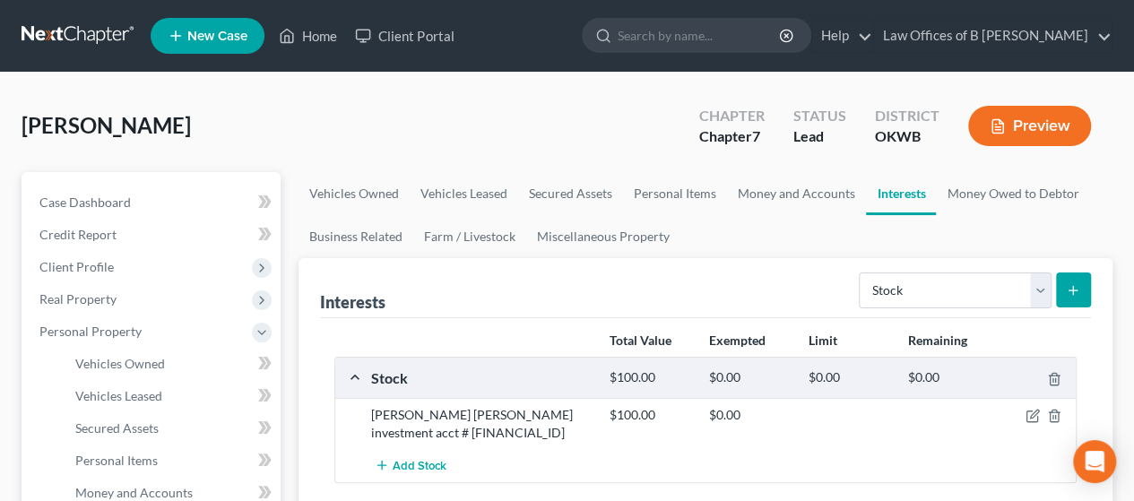
click at [998, 133] on icon "button" at bounding box center [997, 126] width 11 height 13
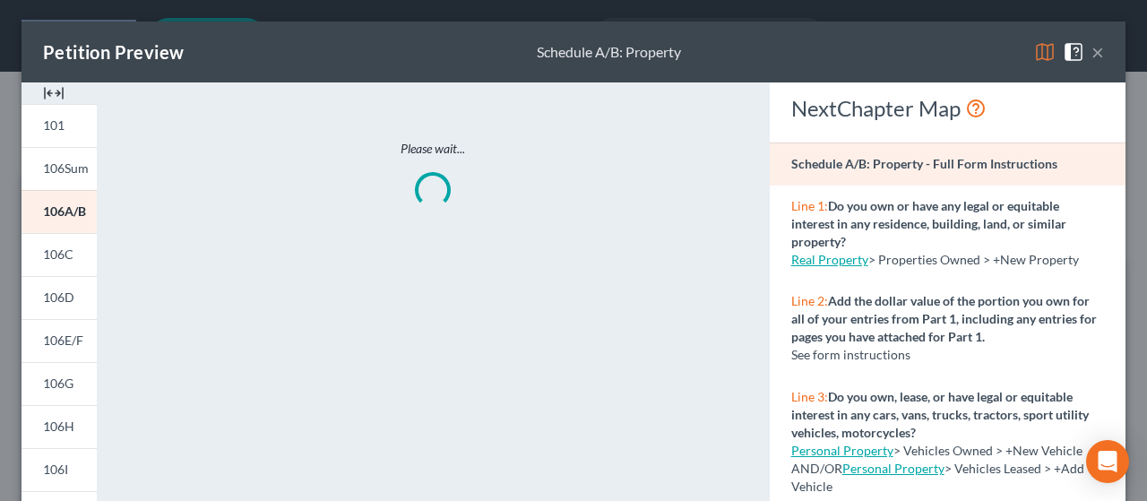
click at [1034, 55] on img at bounding box center [1045, 52] width 22 height 22
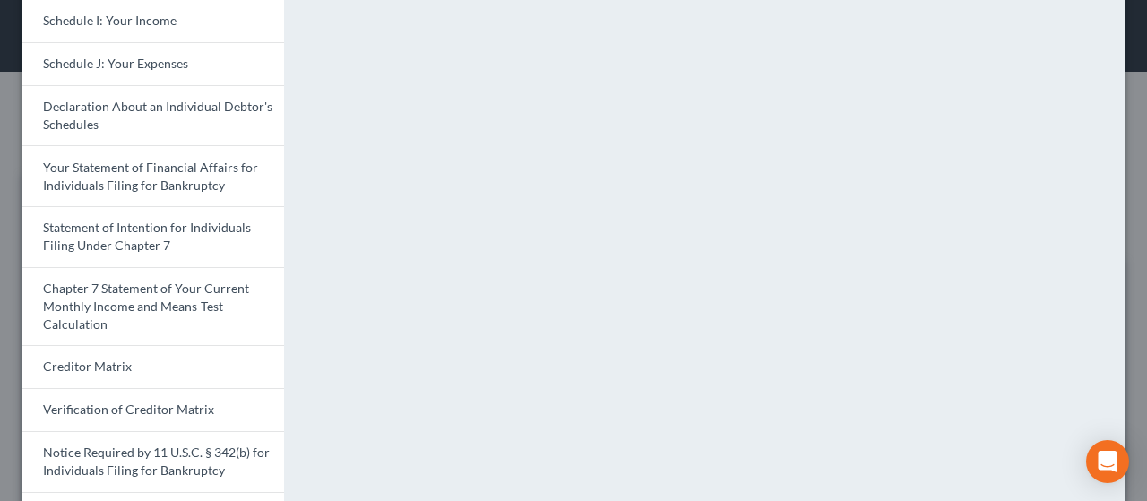
scroll to position [643, 0]
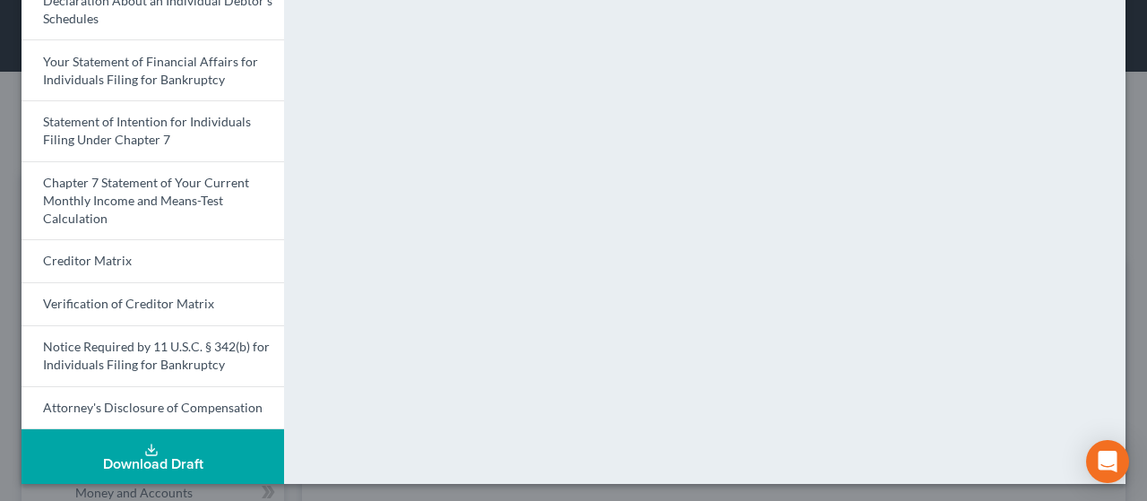
click at [133, 457] on div "Download Draft" at bounding box center [153, 464] width 234 height 14
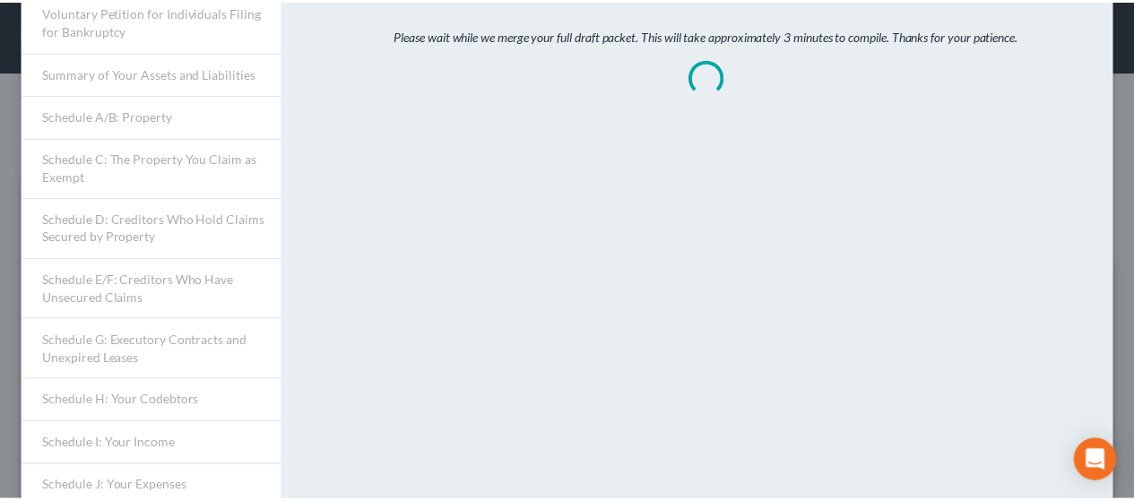
scroll to position [0, 0]
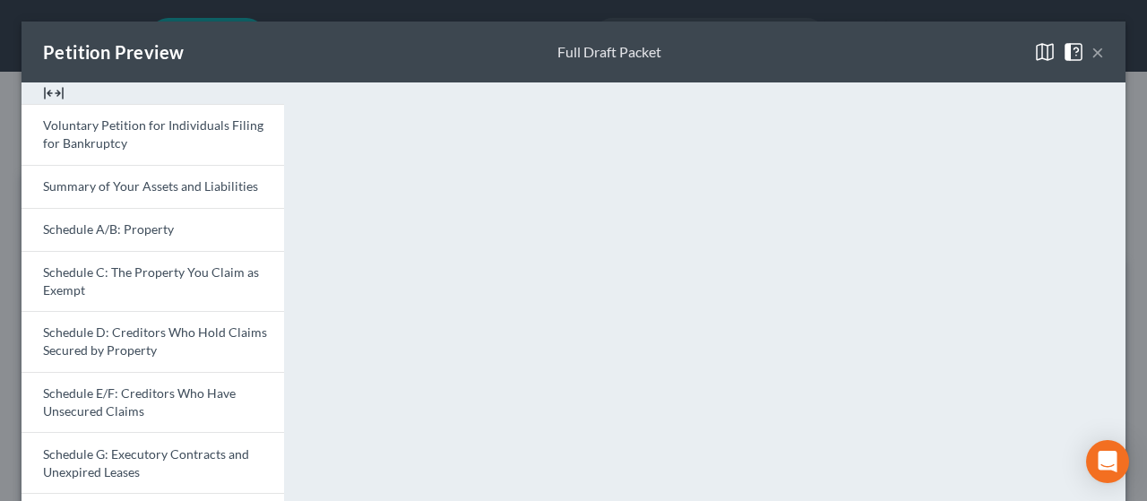
click at [1092, 52] on button "×" at bounding box center [1098, 52] width 13 height 22
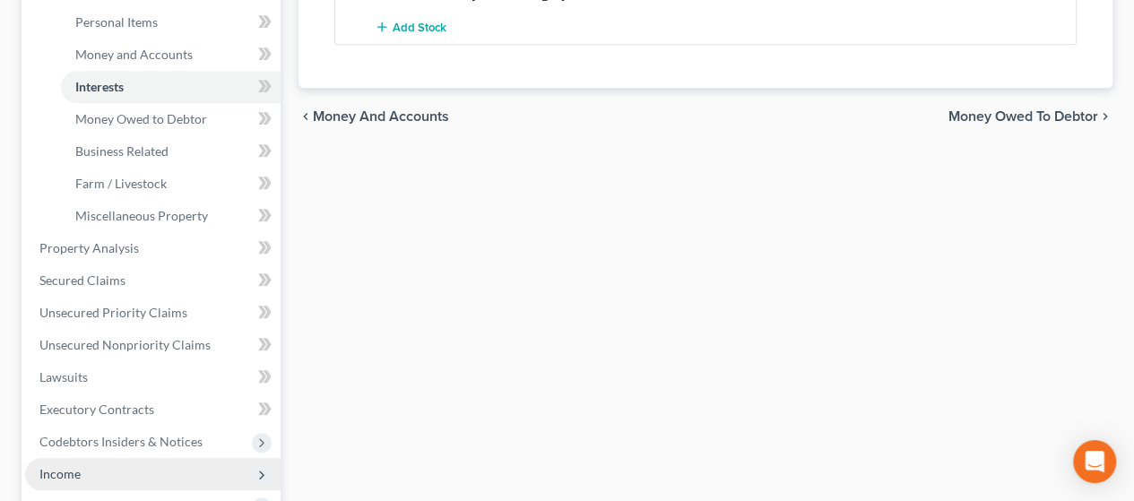
click at [177, 469] on span "Income" at bounding box center [152, 474] width 255 height 32
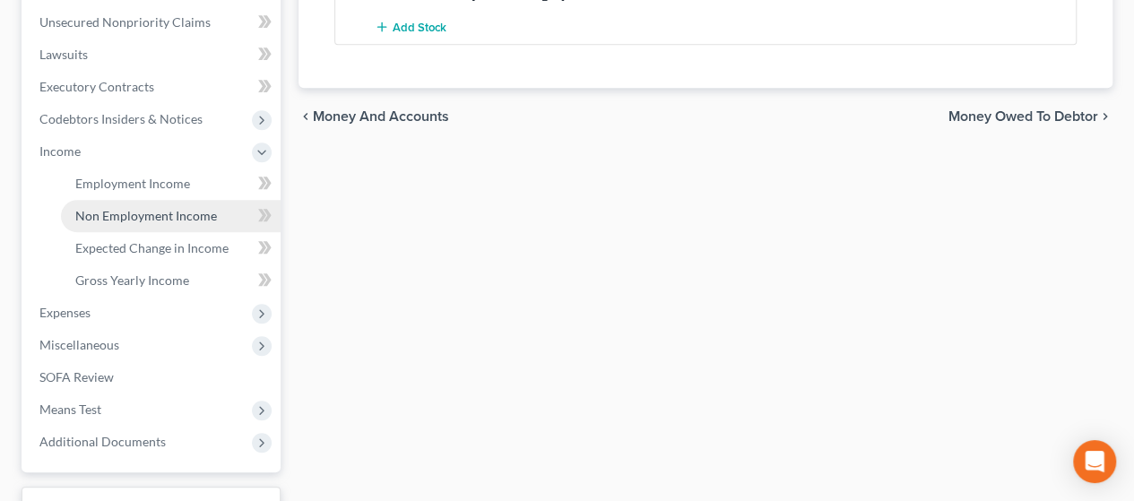
click at [142, 218] on span "Non Employment Income" at bounding box center [146, 215] width 142 height 15
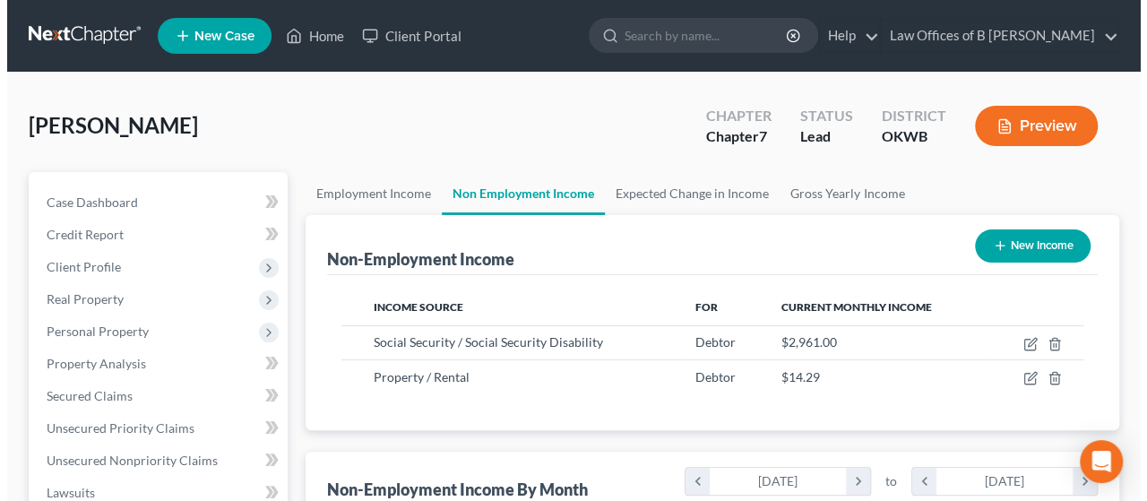
scroll to position [319, 453]
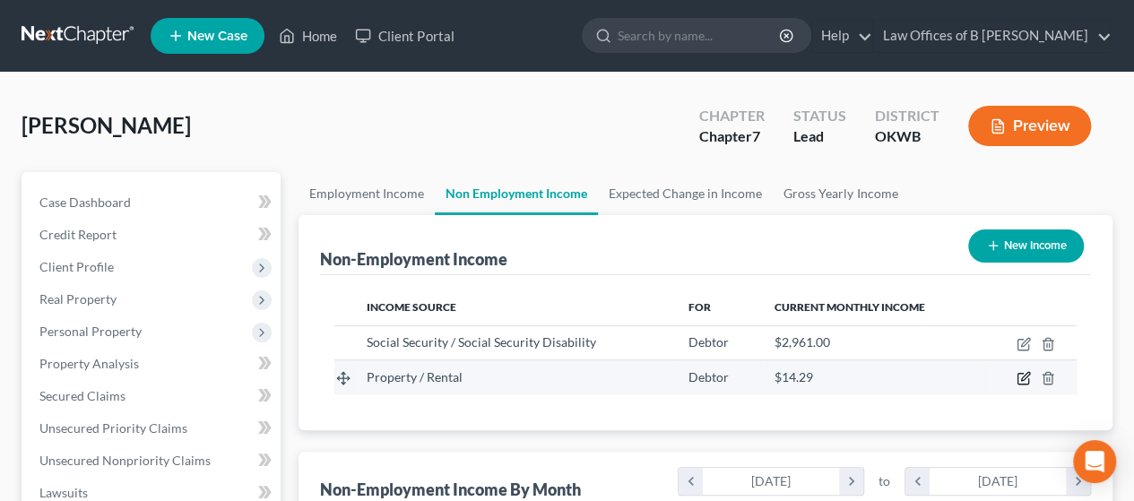
click at [1023, 377] on icon "button" at bounding box center [1023, 378] width 14 height 14
select select "9"
select select "0"
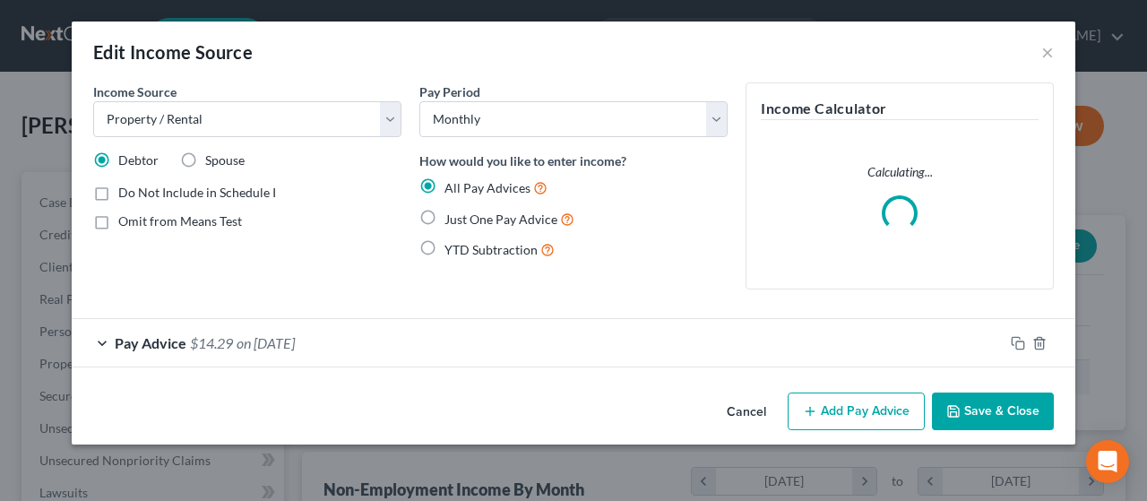
scroll to position [319, 459]
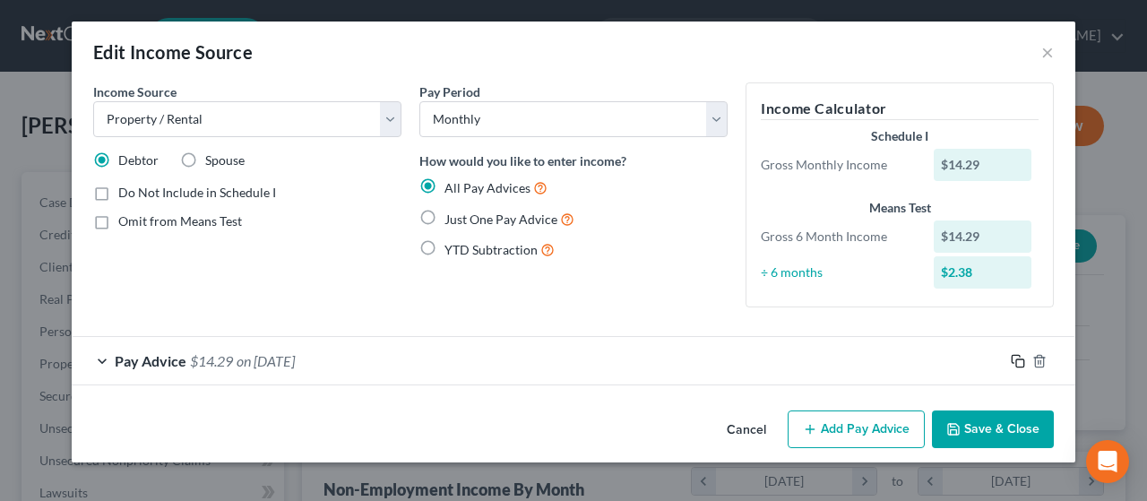
click at [1018, 365] on icon "button" at bounding box center [1018, 361] width 14 height 14
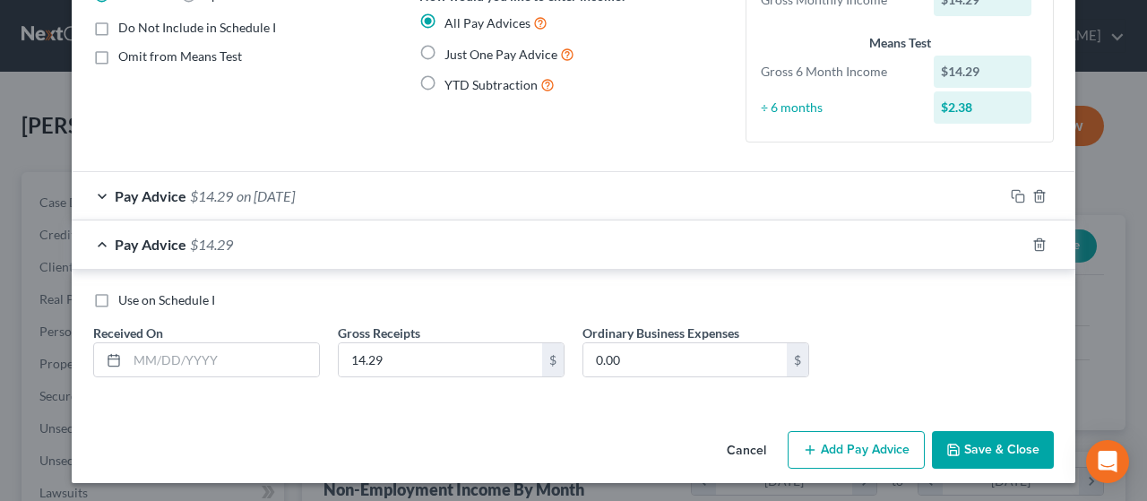
scroll to position [166, 0]
click at [1032, 239] on icon "button" at bounding box center [1039, 244] width 14 height 14
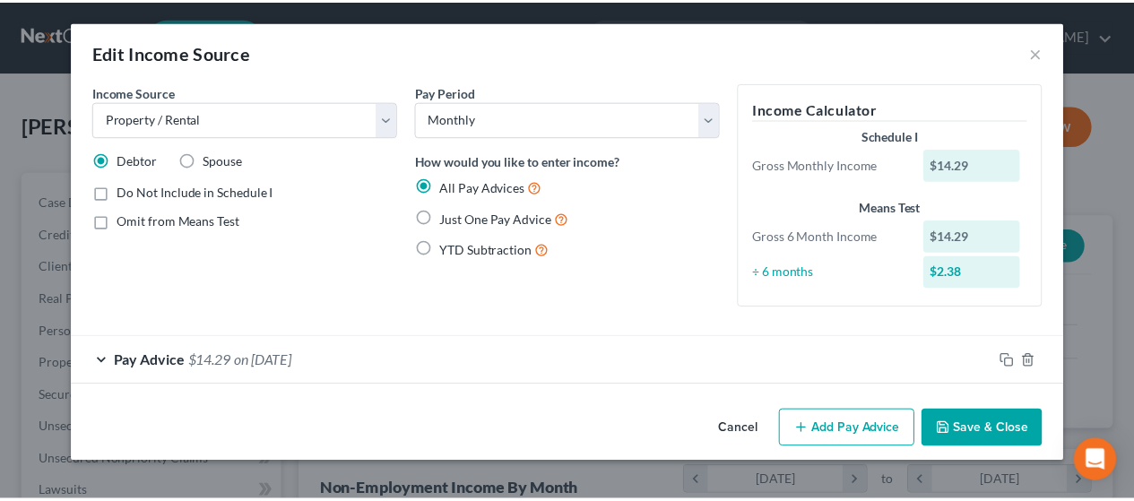
scroll to position [0, 0]
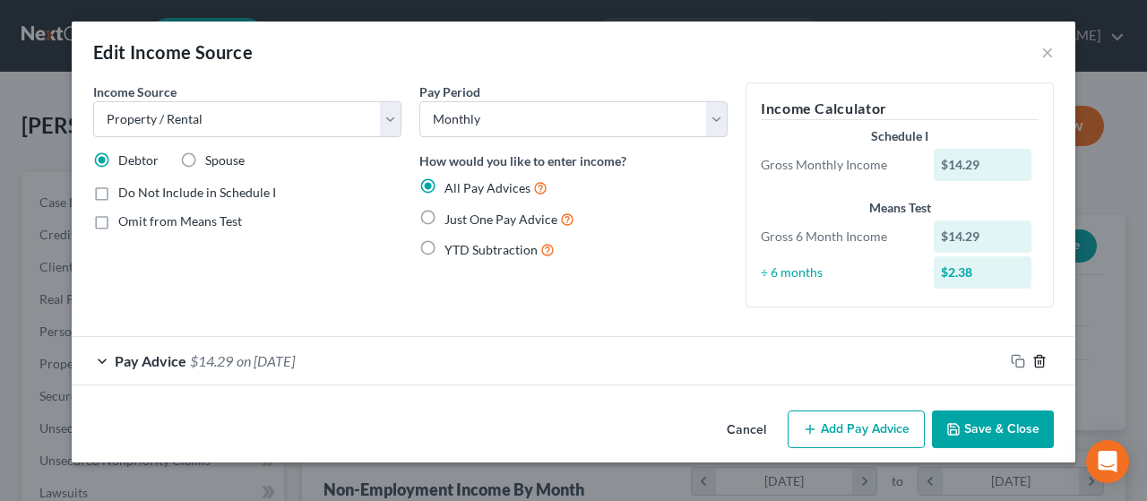
click at [1040, 354] on icon "button" at bounding box center [1039, 361] width 14 height 14
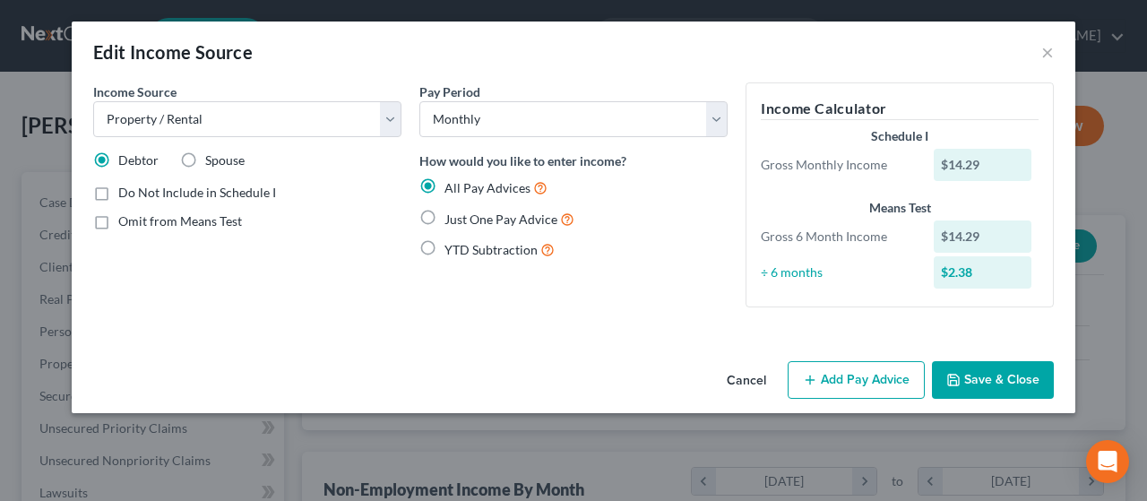
click at [1003, 383] on button "Save & Close" at bounding box center [993, 380] width 122 height 38
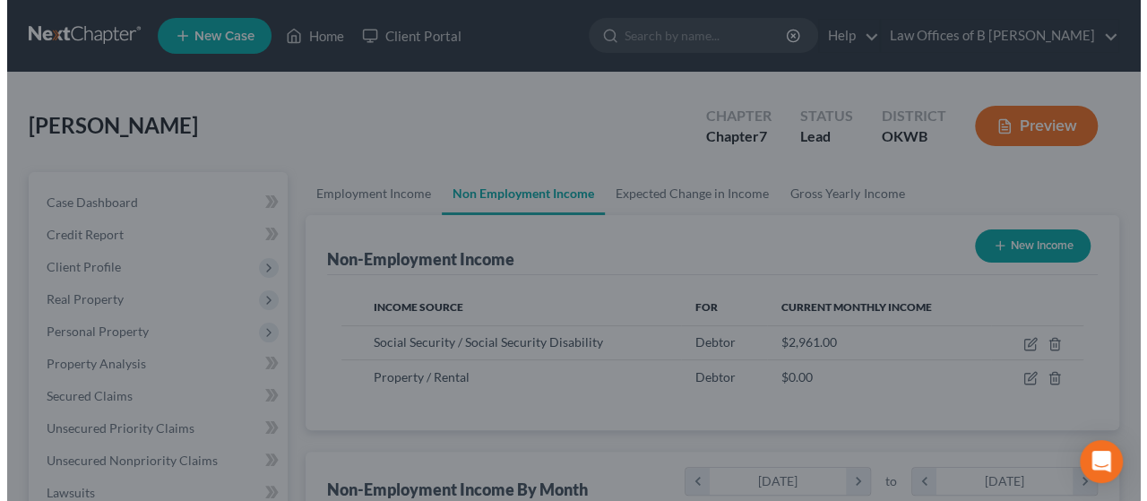
scroll to position [895880, 895745]
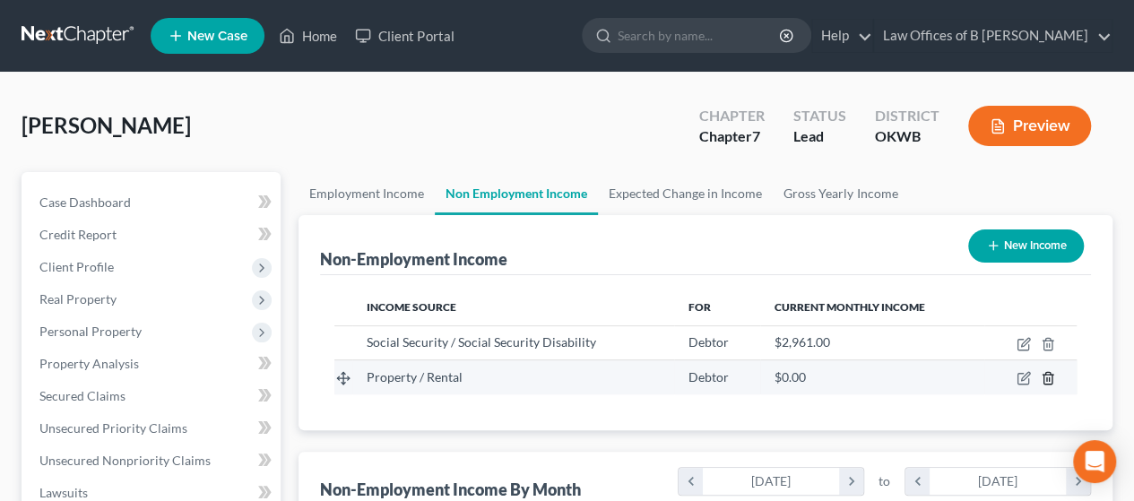
click at [1050, 379] on icon "button" at bounding box center [1047, 379] width 8 height 12
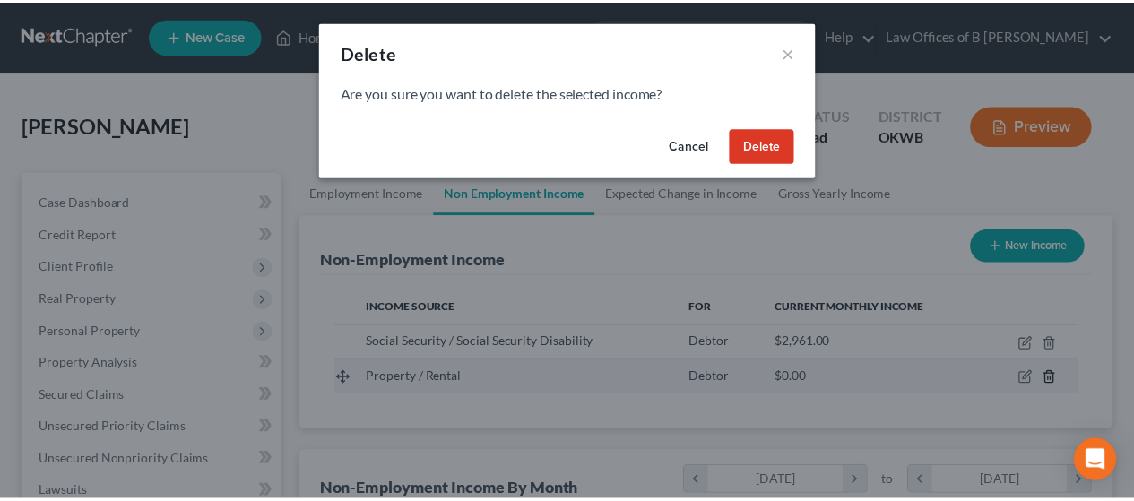
scroll to position [319, 459]
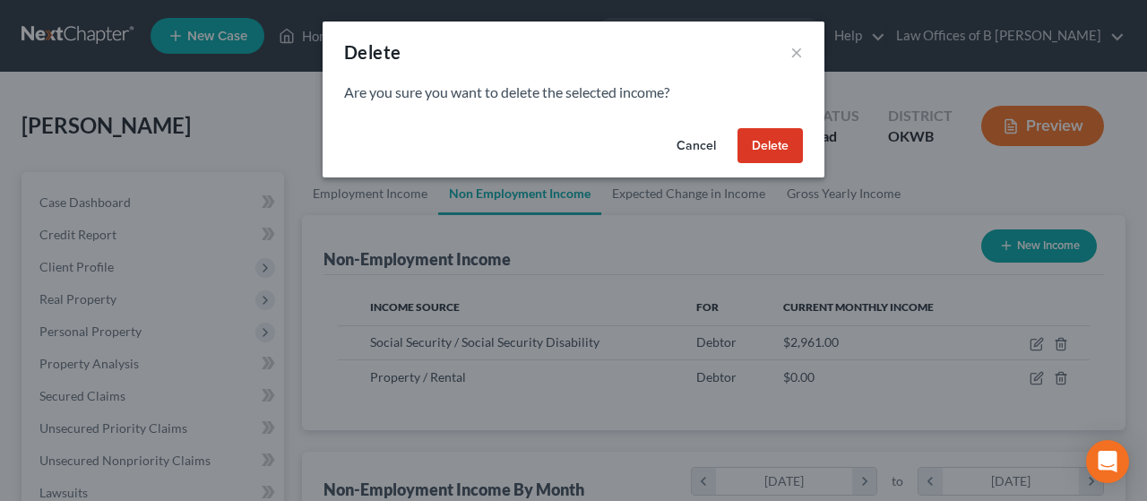
click at [754, 154] on button "Delete" at bounding box center [770, 146] width 65 height 36
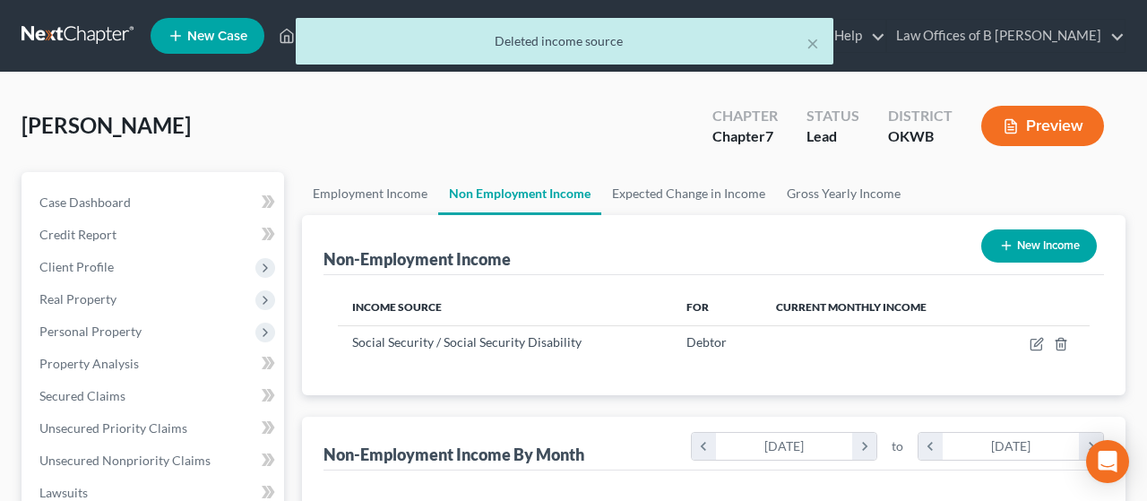
scroll to position [895880, 895745]
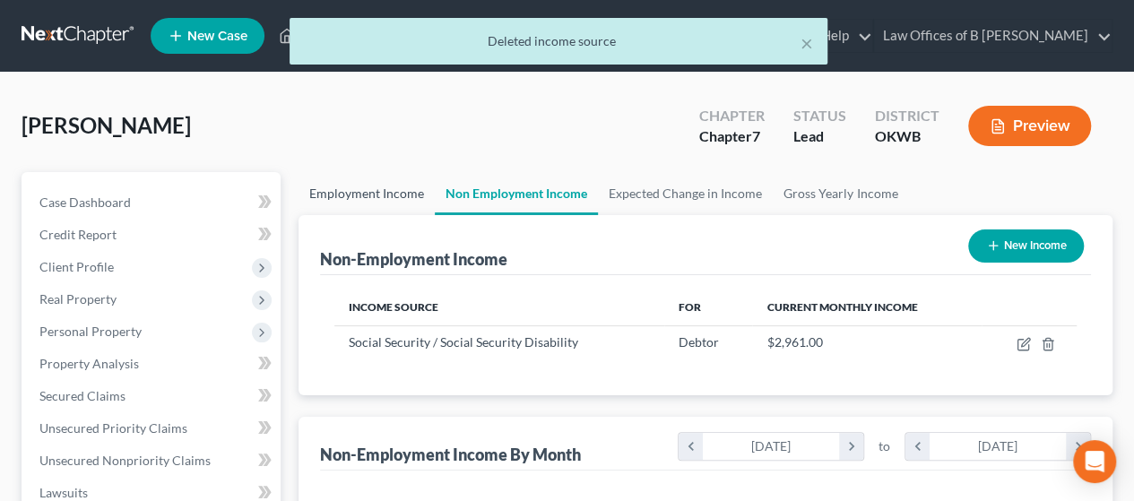
click at [376, 187] on link "Employment Income" at bounding box center [366, 193] width 136 height 43
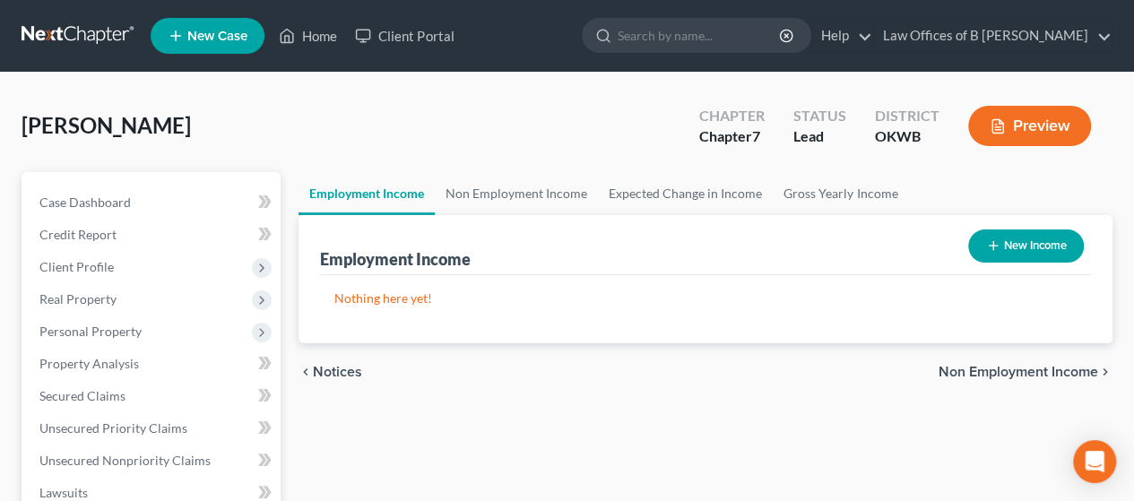
click at [986, 250] on icon "button" at bounding box center [993, 245] width 14 height 14
select select "0"
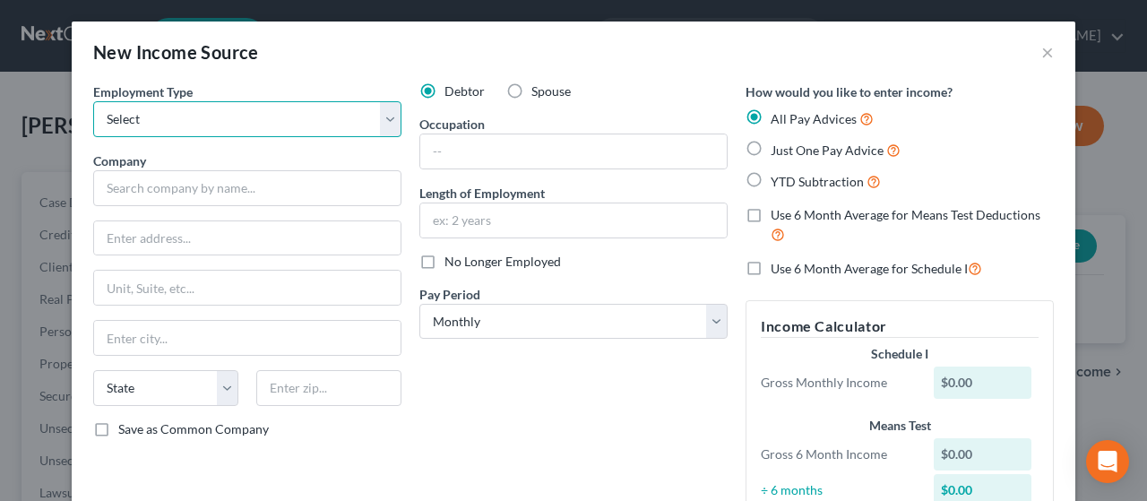
click at [242, 125] on select "Select Full or [DEMOGRAPHIC_DATA] Employment Self Employment" at bounding box center [247, 119] width 308 height 36
select select "1"
click at [93, 101] on select "Select Full or [DEMOGRAPHIC_DATA] Employment Self Employment" at bounding box center [247, 119] width 308 height 36
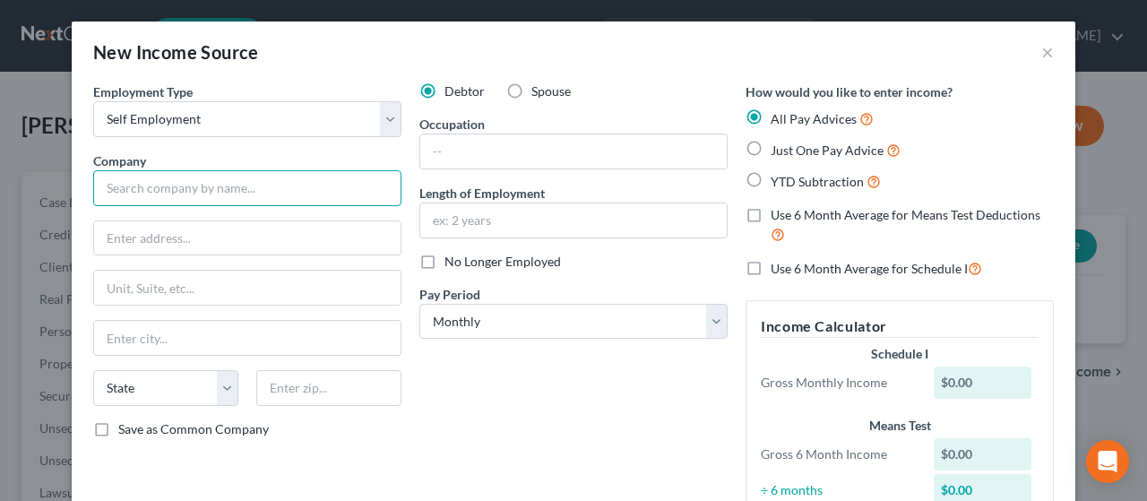
click at [182, 189] on input "text" at bounding box center [247, 188] width 308 height 36
type input "mineral royalties pd once per yr"
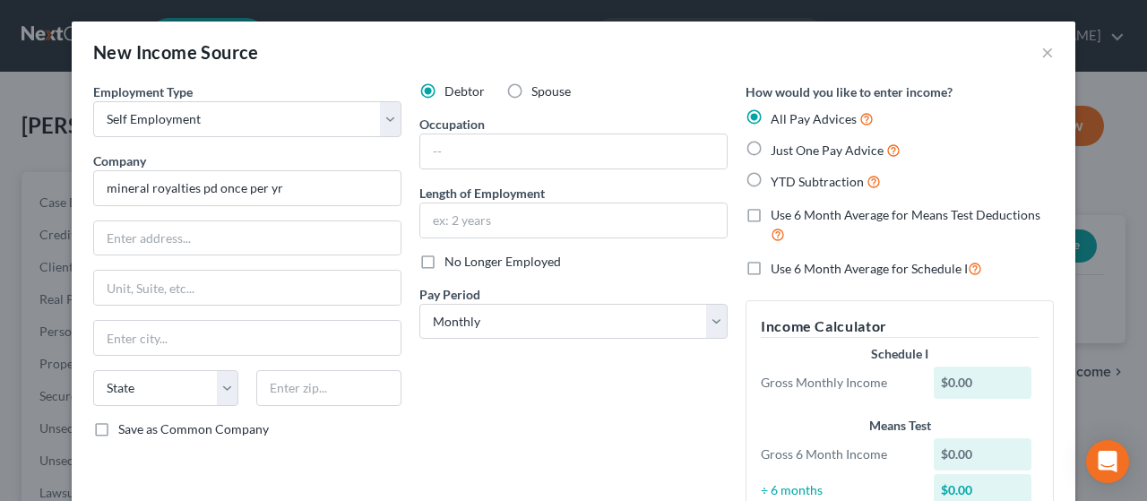
click at [771, 148] on label "Just One Pay Advice" at bounding box center [836, 150] width 130 height 21
click at [778, 148] on input "Just One Pay Advice" at bounding box center [784, 146] width 12 height 12
radio input "true"
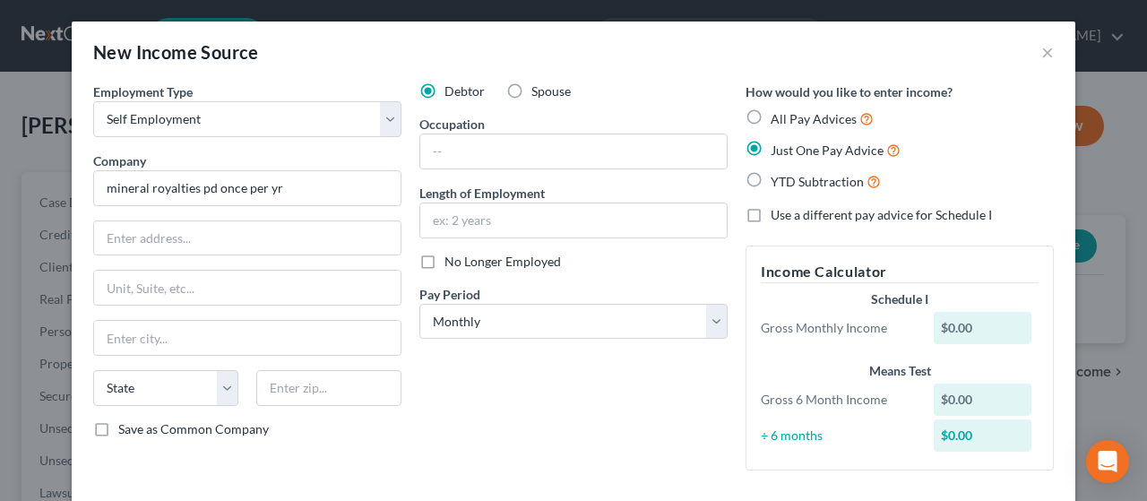
click at [771, 109] on label "All Pay Advices" at bounding box center [822, 118] width 103 height 21
click at [778, 109] on input "All Pay Advices" at bounding box center [784, 114] width 12 height 12
radio input "true"
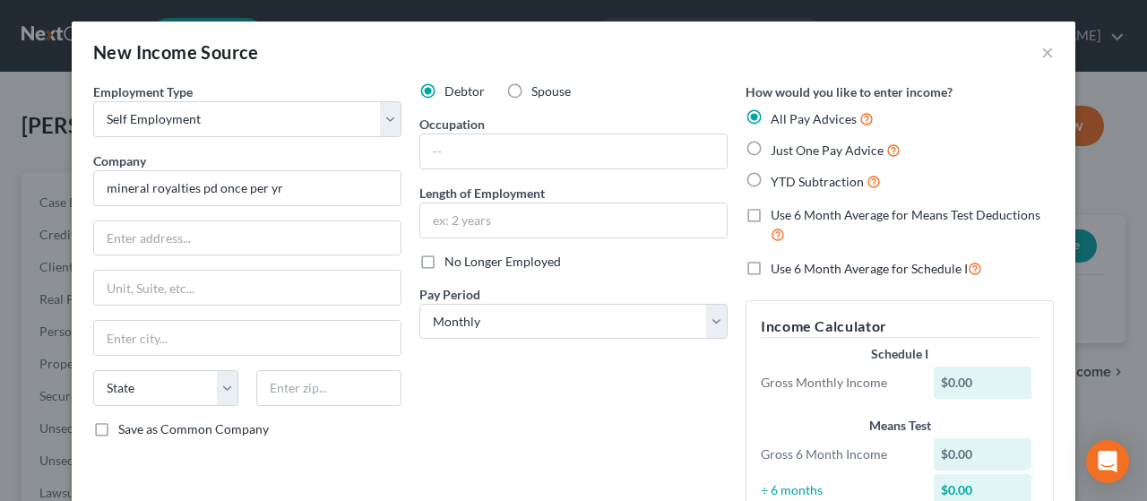
click at [771, 217] on label "Use 6 Month Average for Means Test Deductions" at bounding box center [912, 225] width 283 height 39
click at [778, 217] on input "Use 6 Month Average for Means Test Deductions" at bounding box center [784, 212] width 12 height 12
checkbox input "true"
click at [771, 272] on label "Use 6 Month Average for Schedule I" at bounding box center [877, 268] width 212 height 21
click at [778, 270] on input "Use 6 Month Average for Schedule I" at bounding box center [784, 264] width 12 height 12
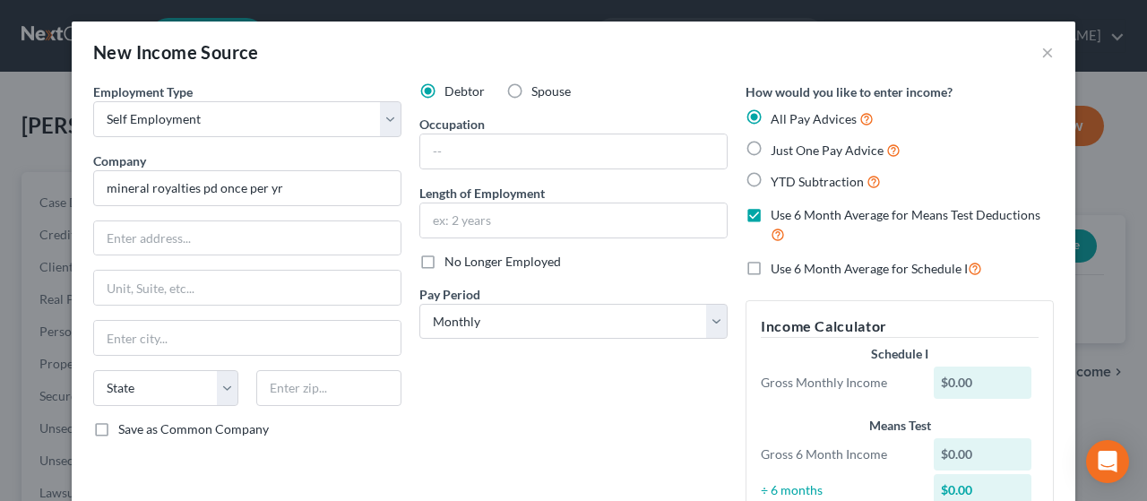
checkbox input "true"
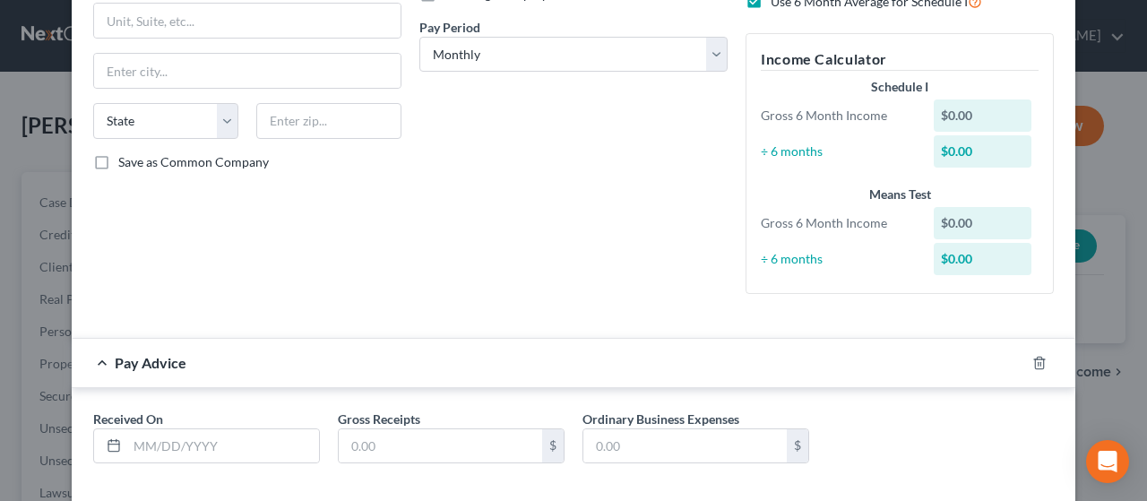
scroll to position [280, 0]
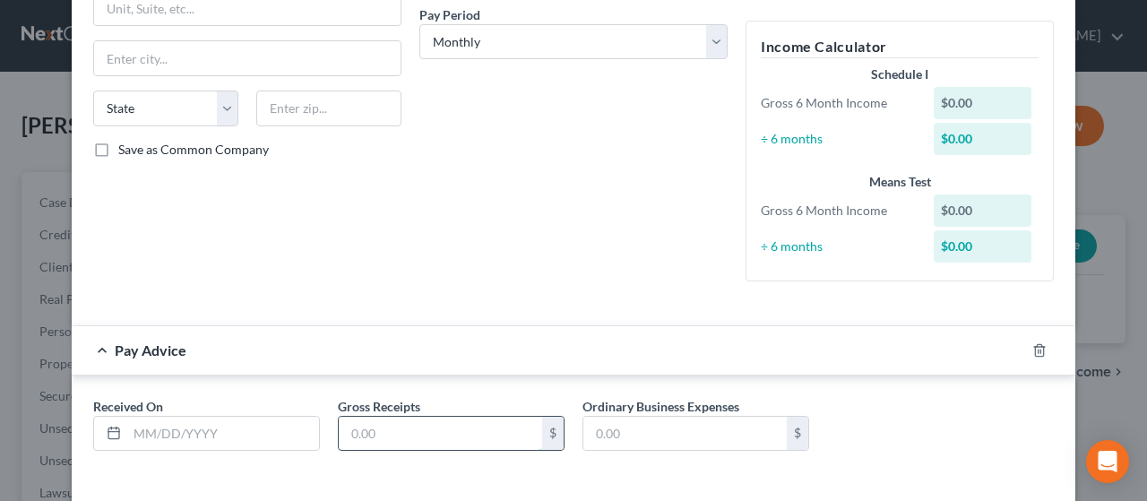
click at [457, 435] on input "text" at bounding box center [440, 434] width 203 height 34
paste input "14.29"
type input "14.29"
click at [145, 438] on input "text" at bounding box center [223, 434] width 192 height 34
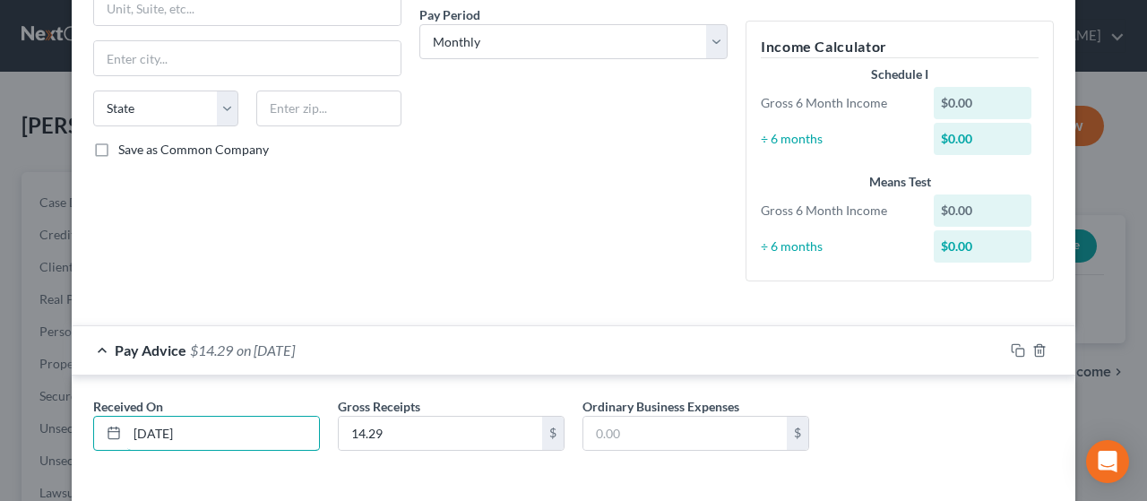
type input "[DATE]"
click at [902, 430] on div "Received On * [DATE] Gross Receipts 14.29 $ Ordinary Business Expenses $" at bounding box center [573, 431] width 979 height 69
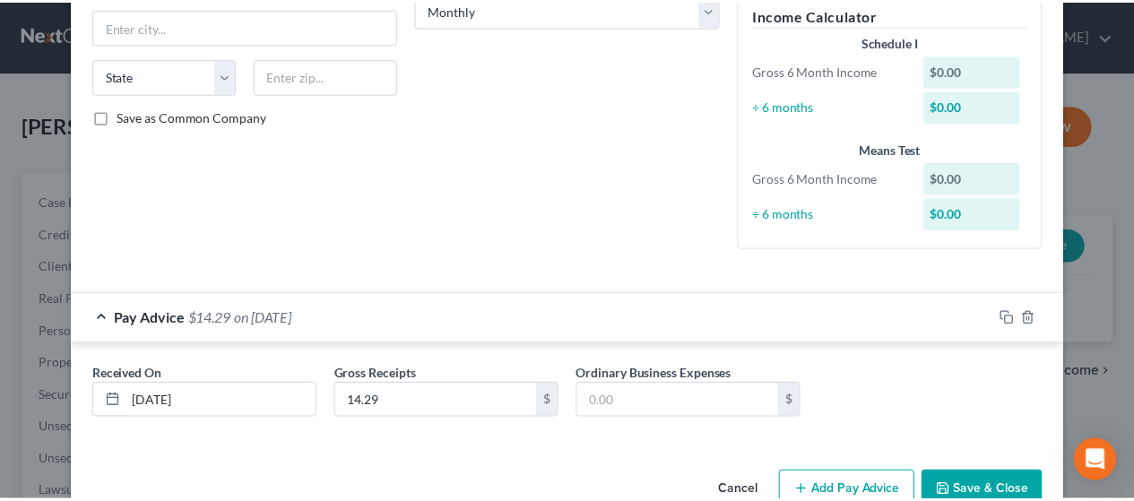
scroll to position [315, 0]
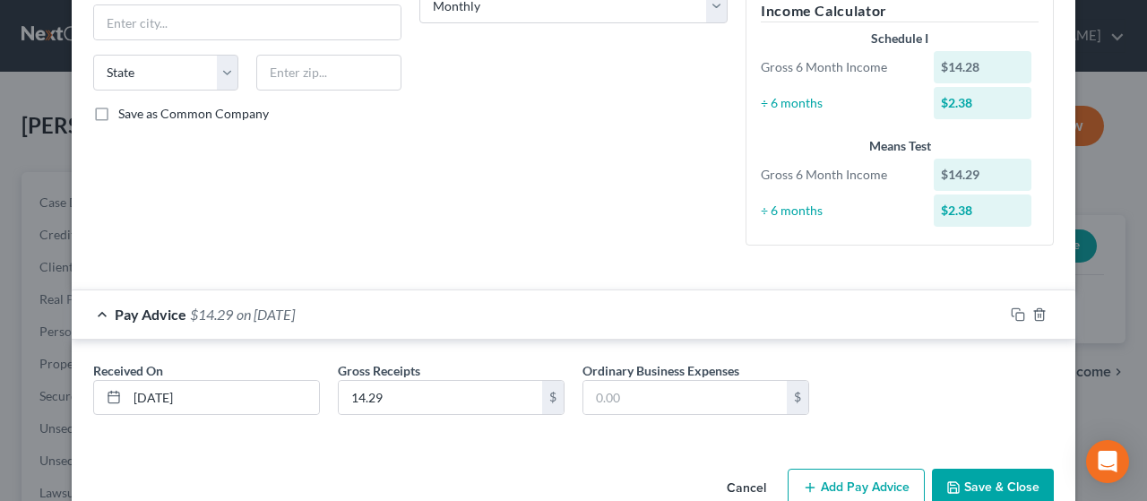
click at [1009, 472] on button "Save & Close" at bounding box center [993, 488] width 122 height 38
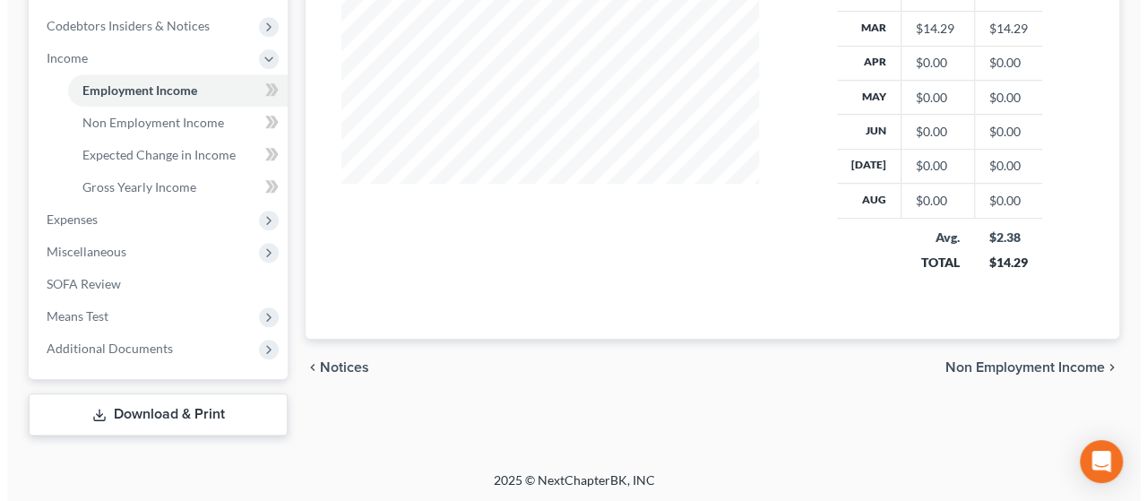
scroll to position [0, 0]
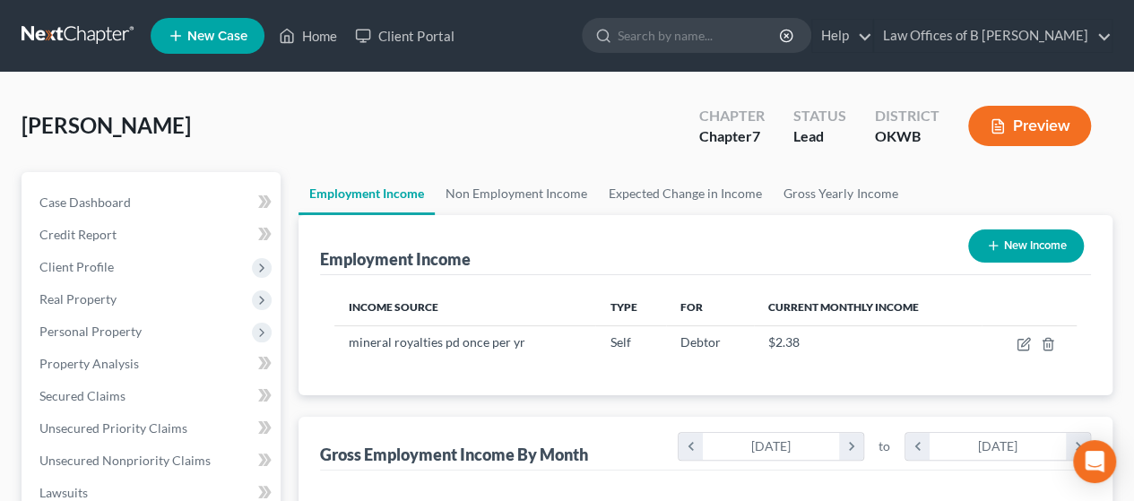
click at [1021, 127] on button "Preview" at bounding box center [1029, 126] width 123 height 40
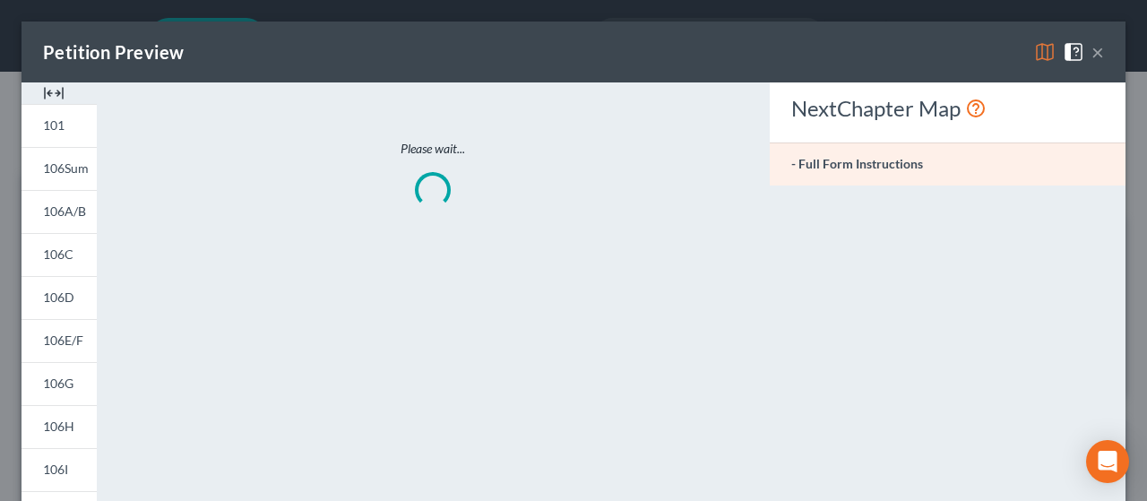
scroll to position [319, 459]
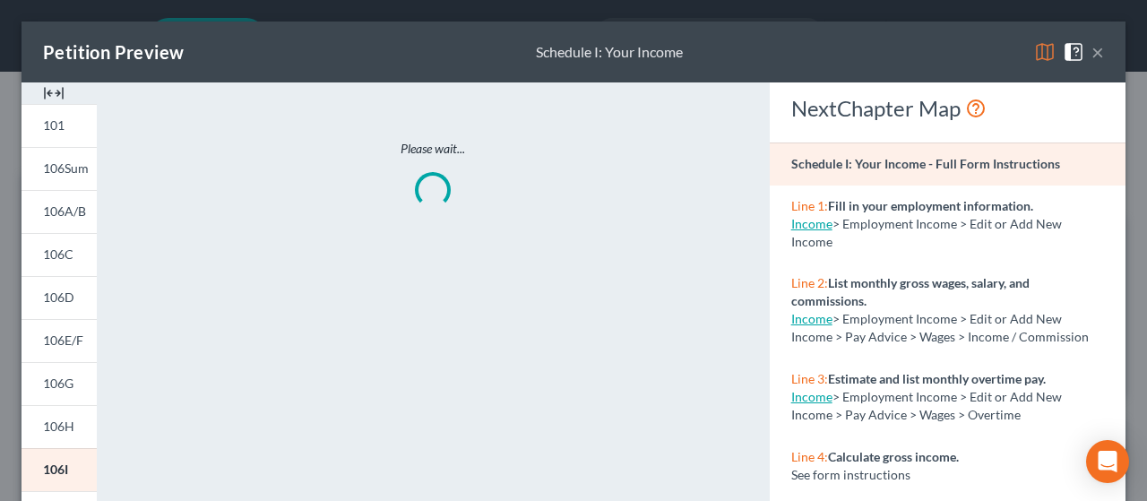
click at [1034, 50] on img at bounding box center [1045, 52] width 22 height 22
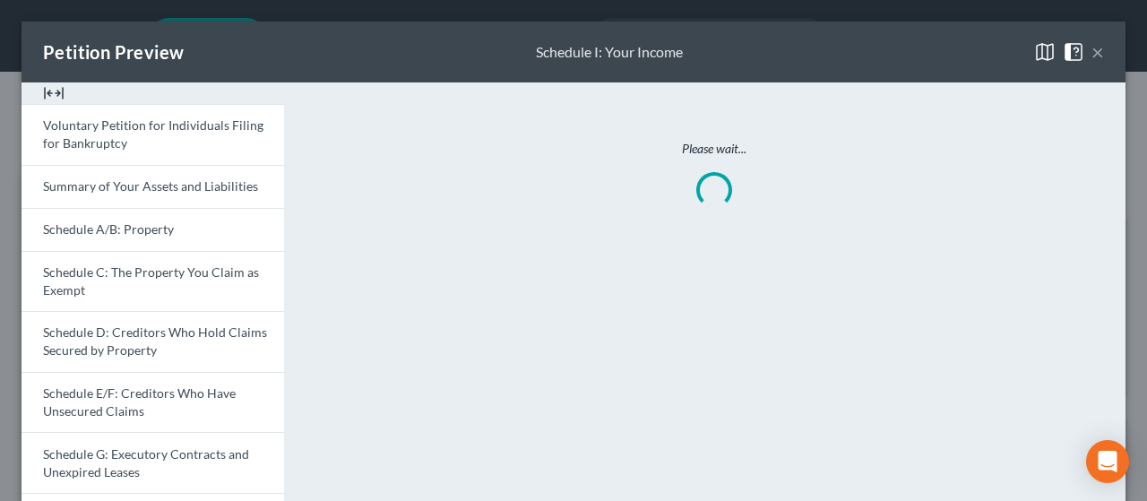
click at [308, 215] on div "Please wait..." at bounding box center [714, 173] width 824 height 183
click at [315, 64] on div "Petition Preview Schedule I: Your Income ×" at bounding box center [574, 52] width 1104 height 61
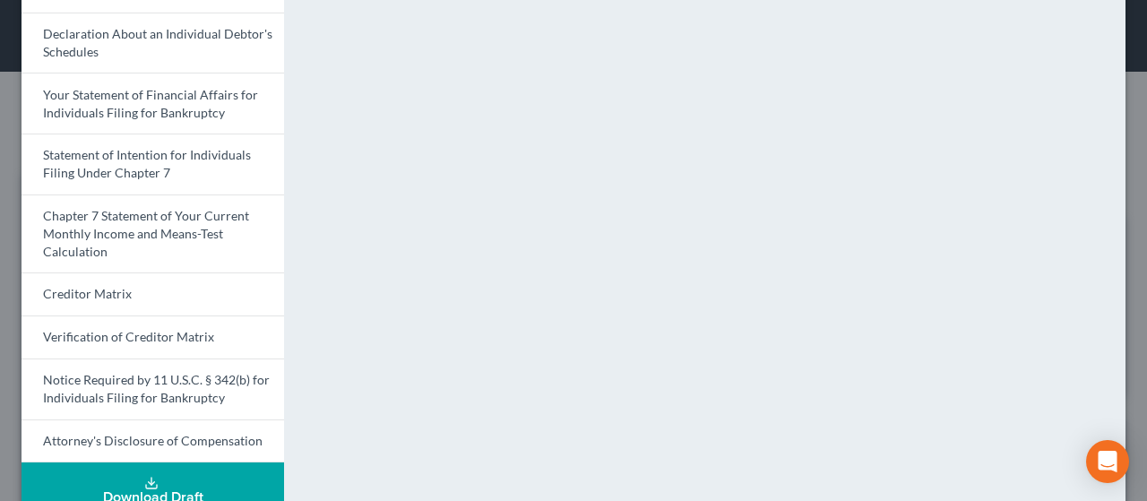
scroll to position [643, 0]
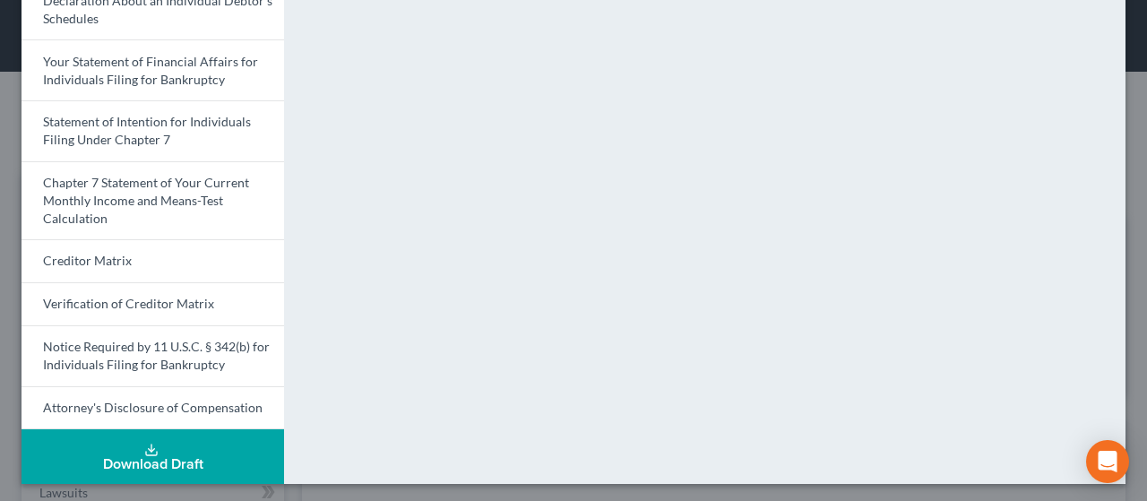
click at [148, 457] on div "Download Draft" at bounding box center [153, 464] width 234 height 14
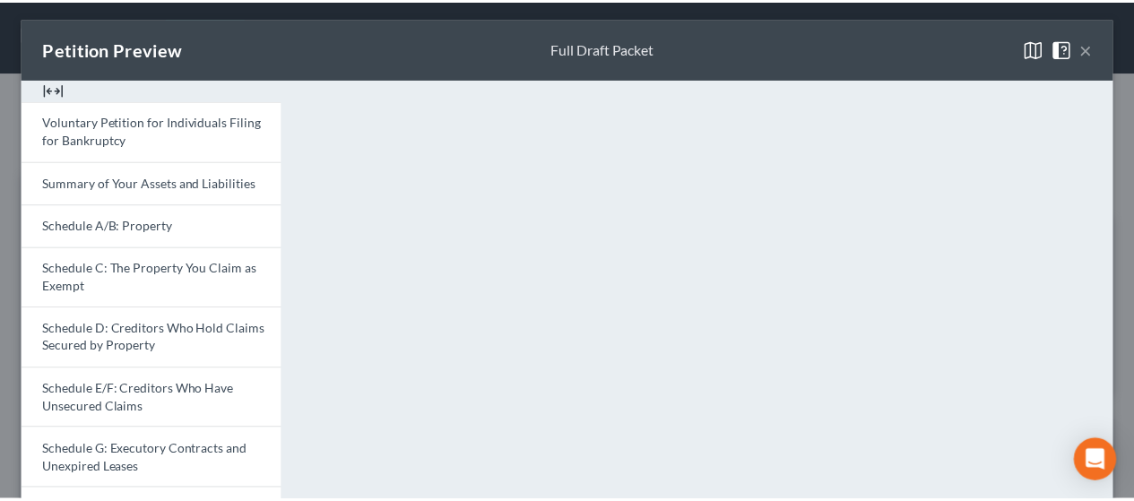
scroll to position [0, 0]
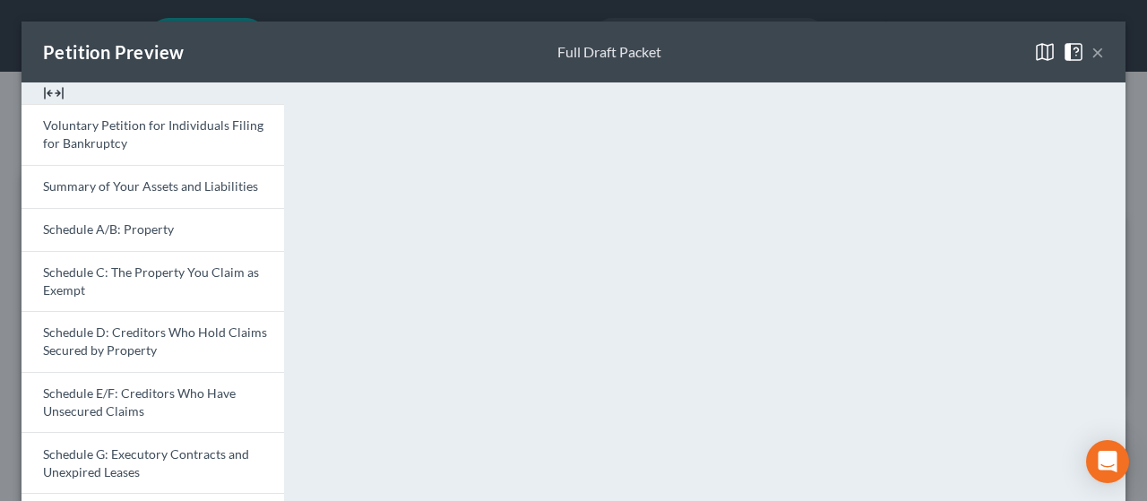
click at [1092, 50] on button "×" at bounding box center [1098, 52] width 13 height 22
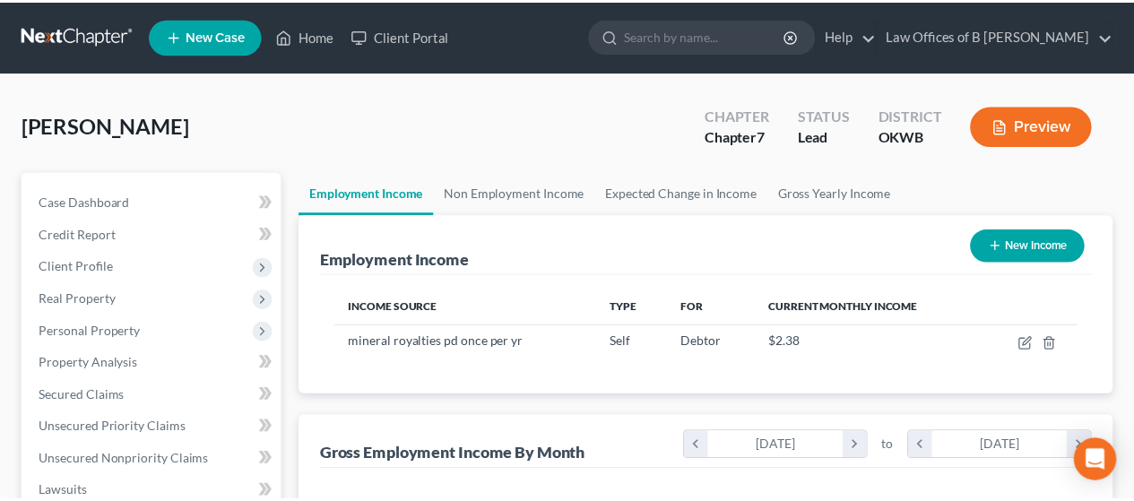
scroll to position [895880, 895745]
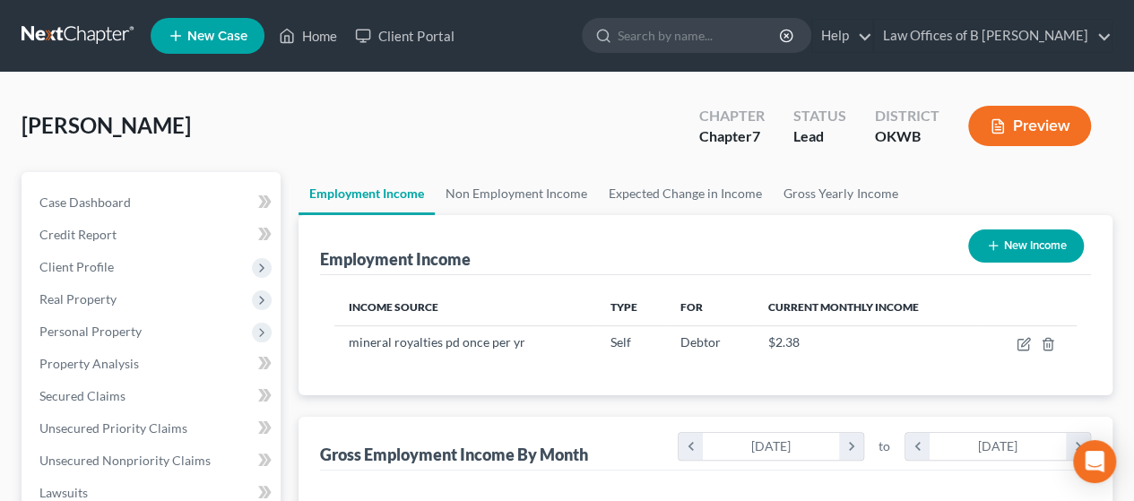
click at [523, 104] on div "[PERSON_NAME] Upgraded Chapter Chapter 7 Status Lead District OKWB Preview" at bounding box center [567, 133] width 1091 height 78
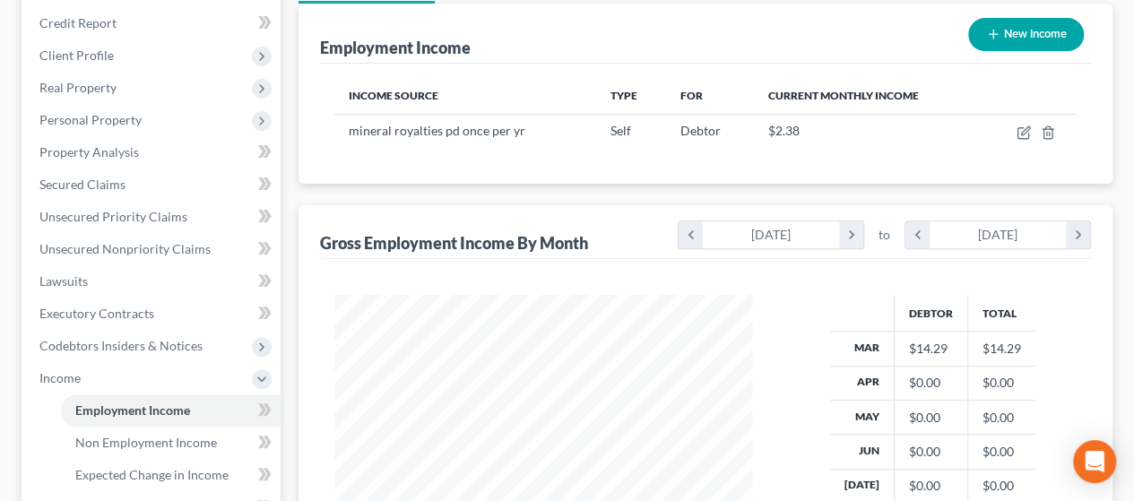
scroll to position [358, 0]
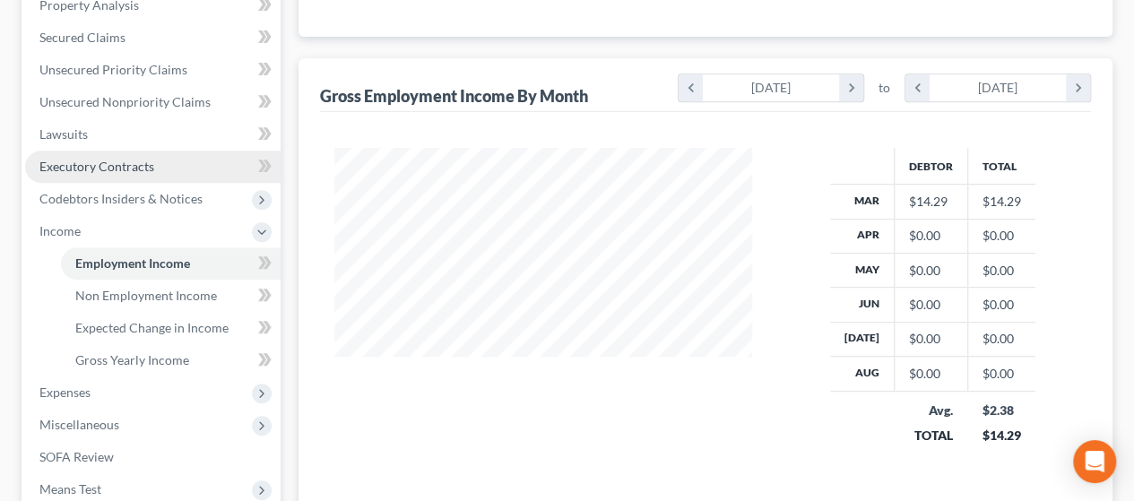
click at [104, 171] on span "Executory Contracts" at bounding box center [96, 166] width 115 height 15
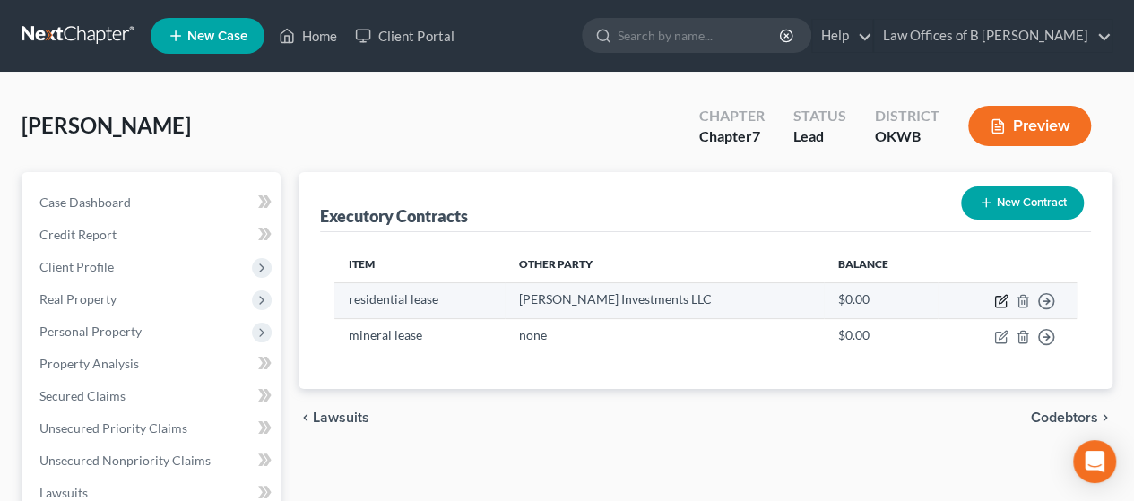
click at [1001, 298] on icon "button" at bounding box center [1002, 299] width 8 height 8
select select "3"
select select "37"
select select "0"
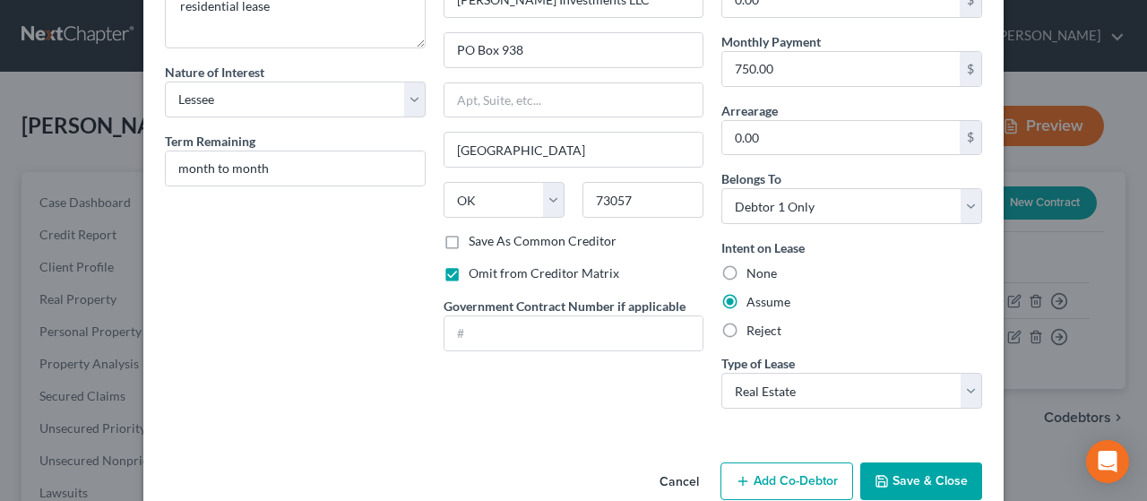
scroll to position [151, 0]
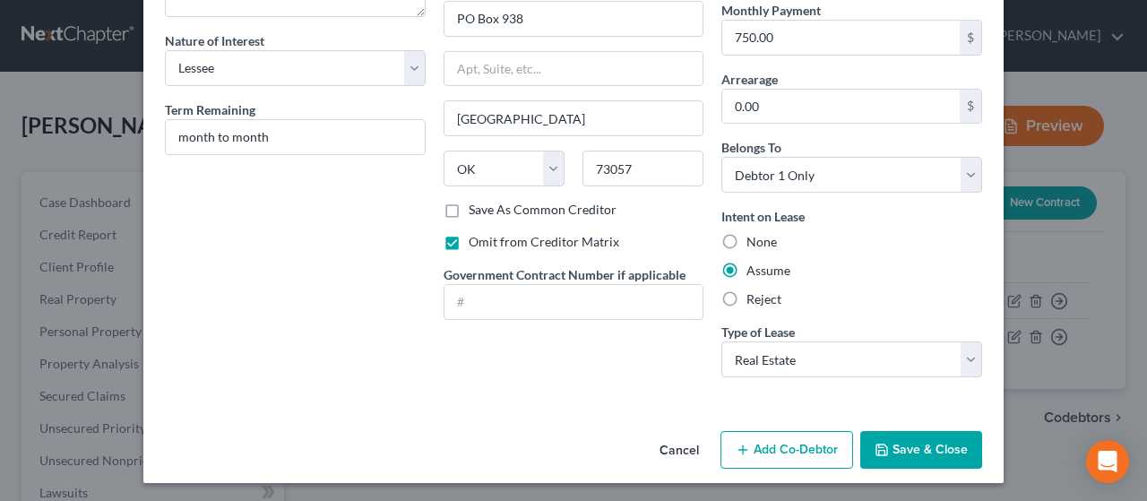
click at [917, 443] on button "Save & Close" at bounding box center [921, 450] width 122 height 38
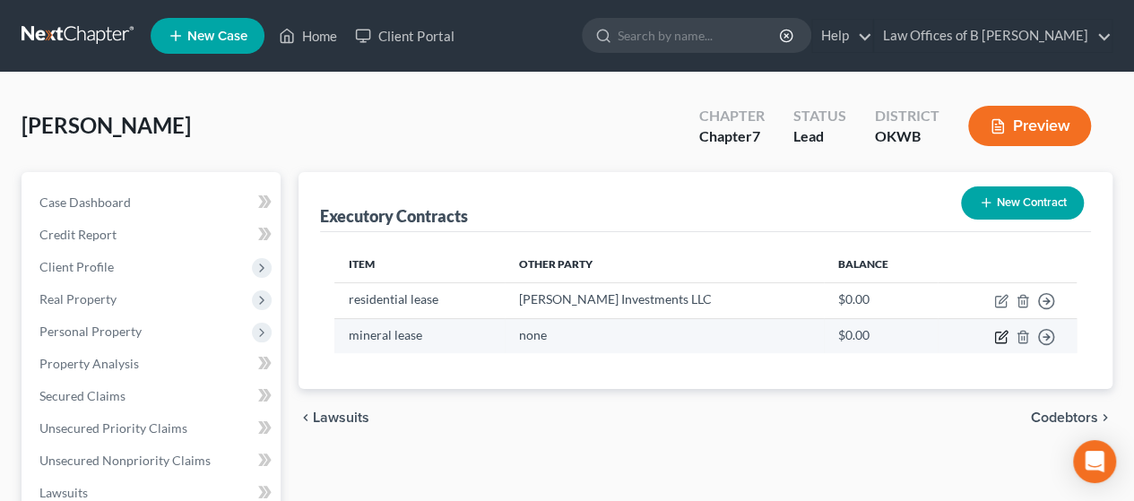
click at [1000, 339] on icon "button" at bounding box center [1001, 337] width 14 height 14
select select "2"
select select "0"
select select "2"
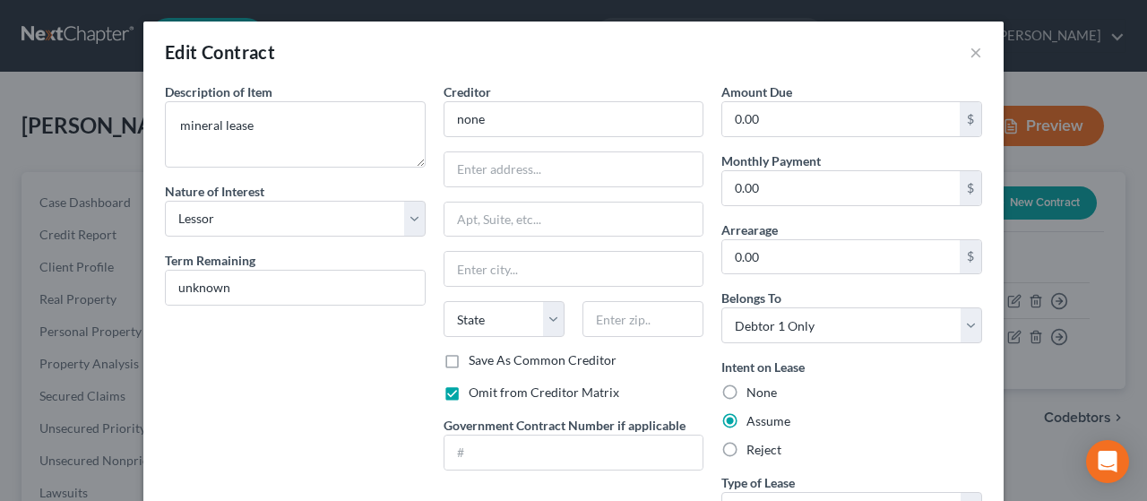
click at [974, 376] on div "Intent on Lease None Assume Reject" at bounding box center [851, 408] width 261 height 101
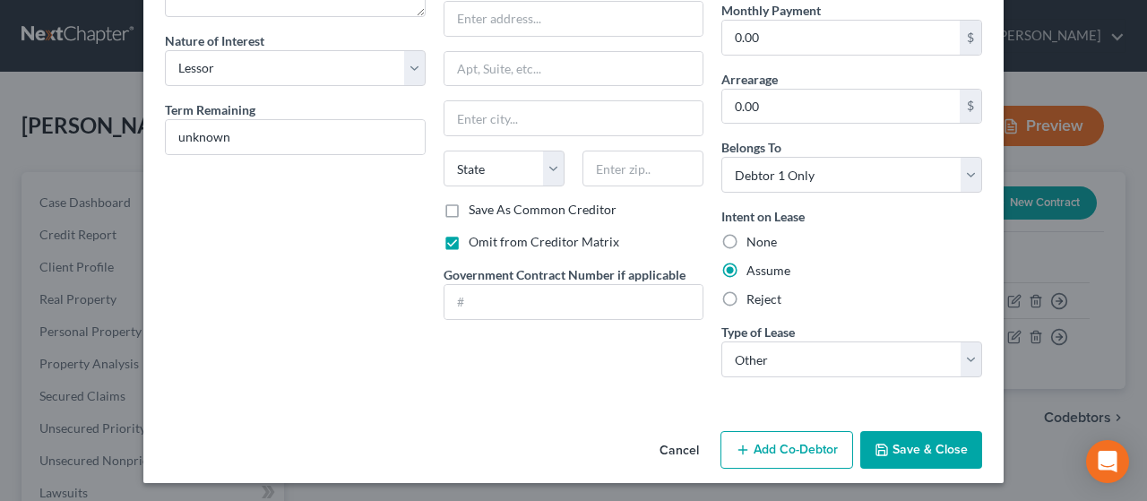
click at [921, 438] on button "Save & Close" at bounding box center [921, 450] width 122 height 38
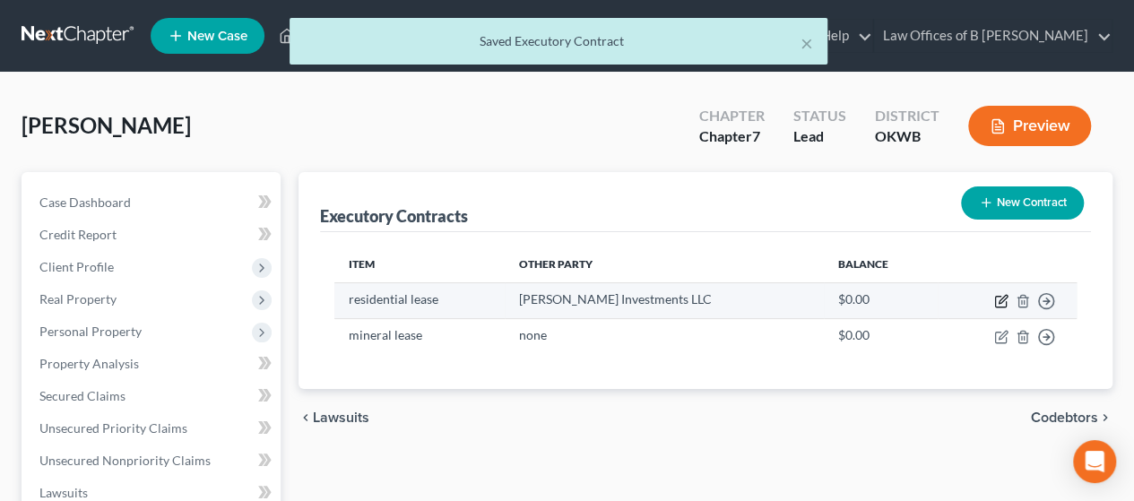
click at [1000, 297] on icon "button" at bounding box center [1000, 302] width 11 height 11
select select "3"
select select "37"
select select "0"
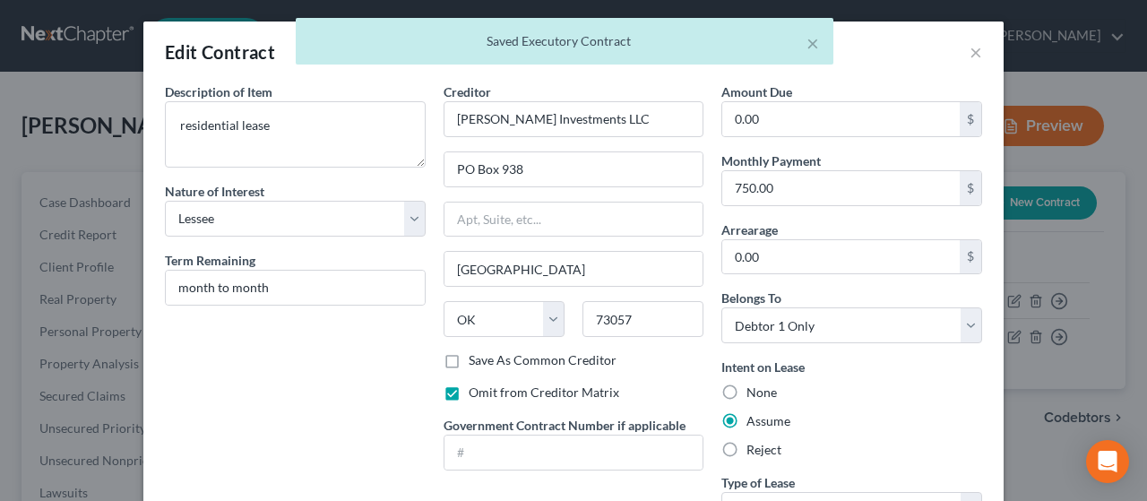
click at [946, 367] on div "Intent on Lease None Assume Reject" at bounding box center [851, 408] width 261 height 101
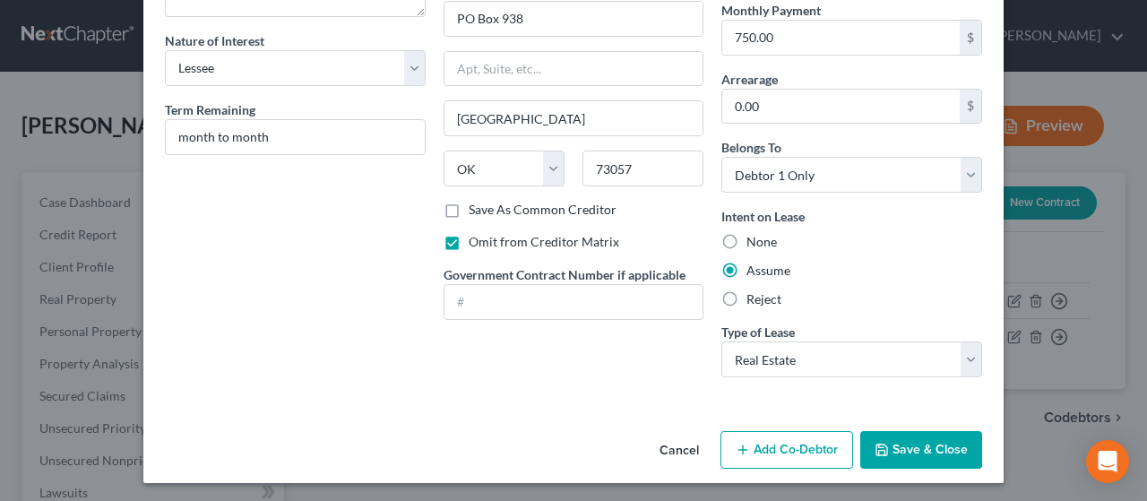
click at [897, 444] on button "Save & Close" at bounding box center [921, 450] width 122 height 38
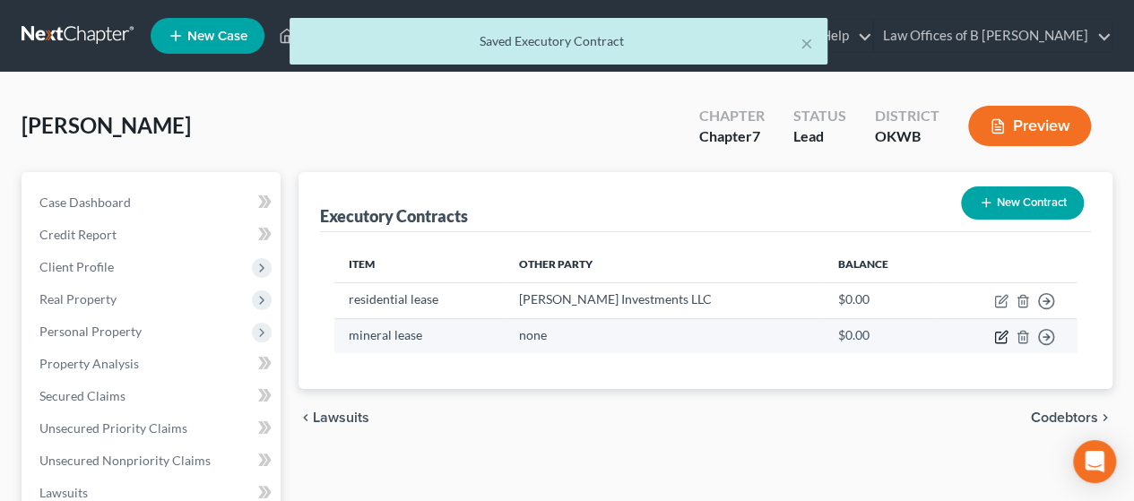
click at [1000, 330] on icon "button" at bounding box center [1001, 337] width 14 height 14
select select "2"
select select "0"
select select "2"
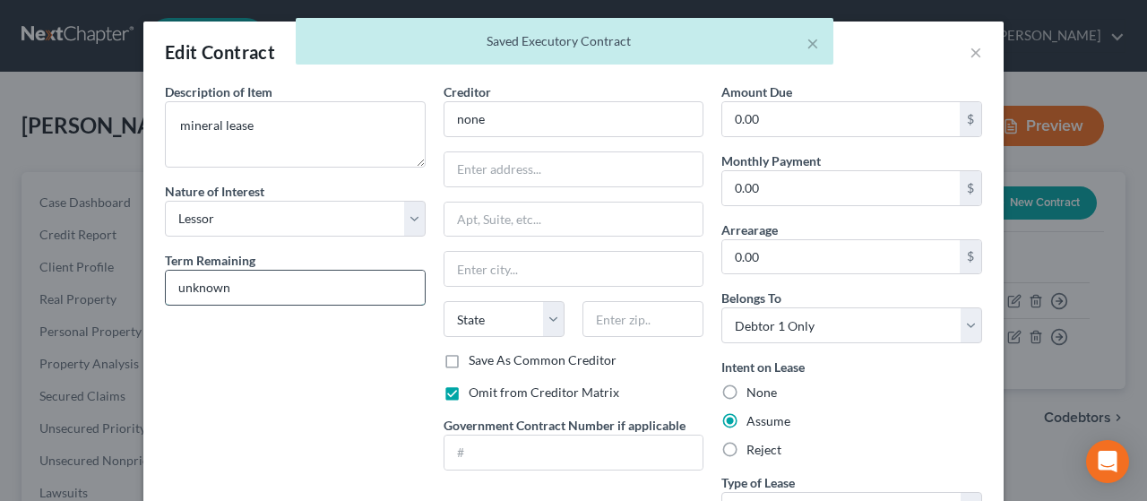
click at [298, 280] on input "unknown" at bounding box center [295, 288] width 259 height 34
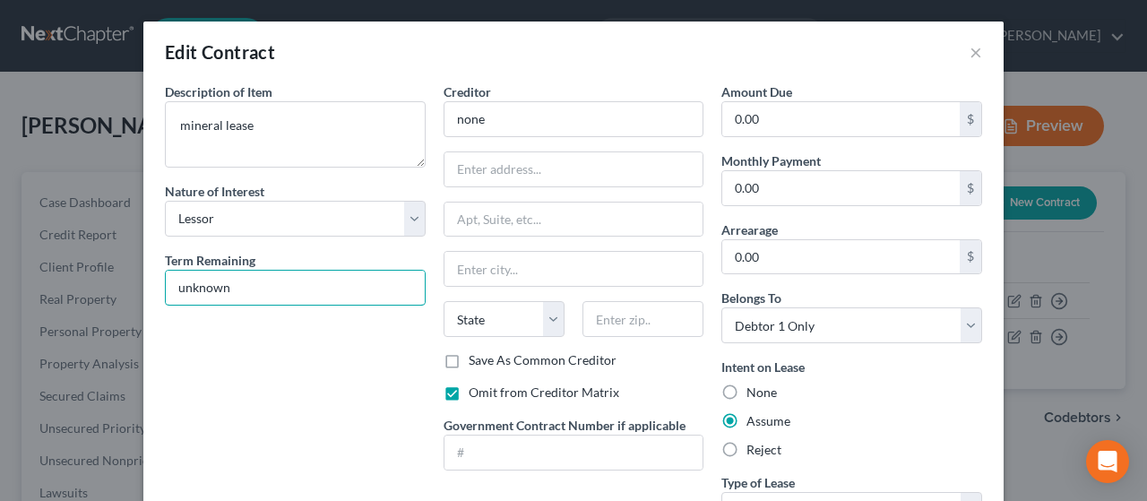
drag, startPoint x: 298, startPoint y: 280, endPoint x: 43, endPoint y: 280, distance: 255.4
click at [43, 280] on div "Edit Contract × Description of non-residential real property * Description of I…" at bounding box center [573, 250] width 1147 height 501
type input "month to month"
click at [356, 427] on div "Description of non-residential real property * Description of Item * mineral le…" at bounding box center [295, 312] width 279 height 460
click at [896, 424] on div "Assume" at bounding box center [851, 421] width 261 height 18
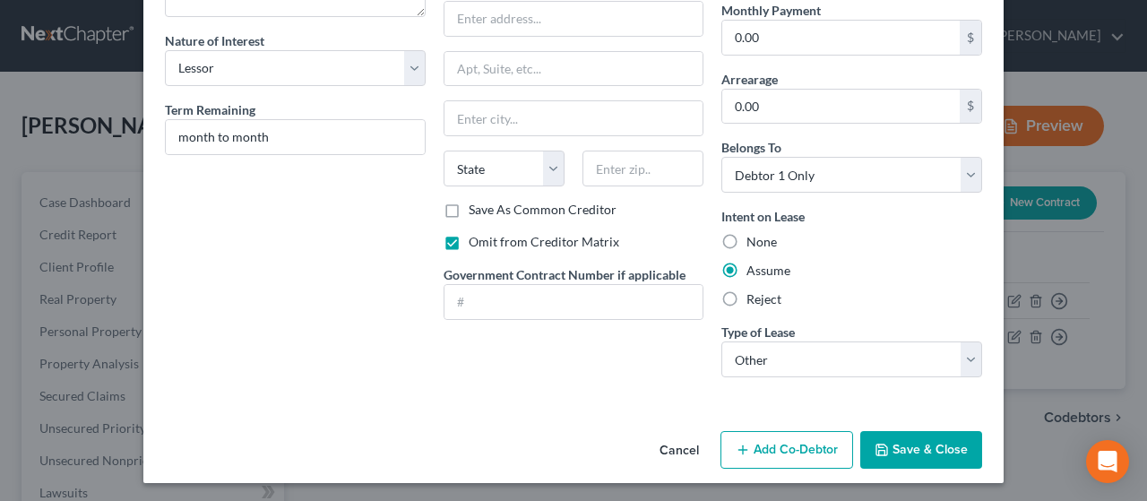
click at [954, 336] on div "Type of Lease * Select Real Estate Car Other" at bounding box center [851, 350] width 261 height 55
click at [954, 350] on select "Select Real Estate Car Other" at bounding box center [851, 359] width 261 height 36
select select "0"
click at [721, 341] on select "Select Real Estate Car Other" at bounding box center [851, 359] width 261 height 36
click at [918, 447] on button "Save & Close" at bounding box center [921, 450] width 122 height 38
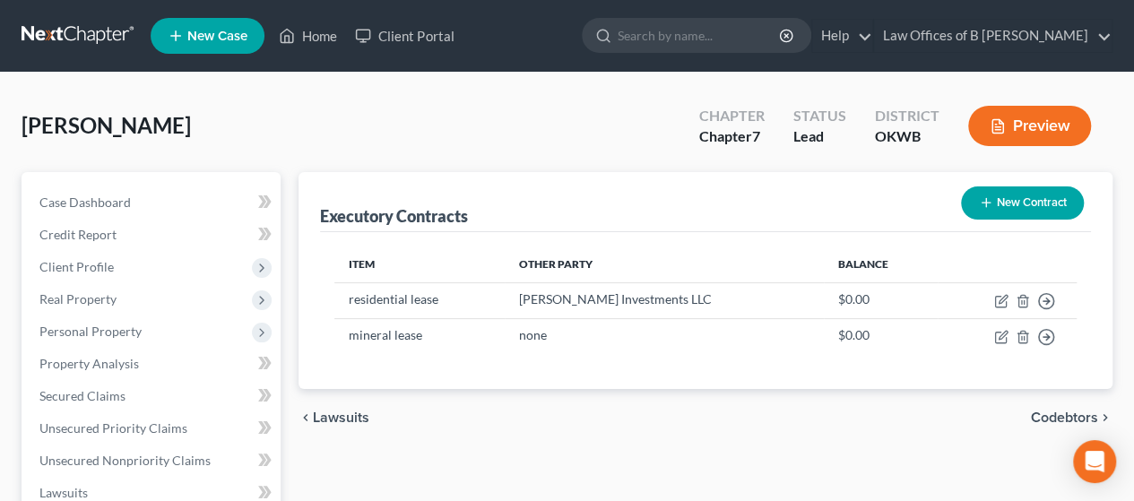
click at [1002, 118] on icon "button" at bounding box center [997, 126] width 16 height 16
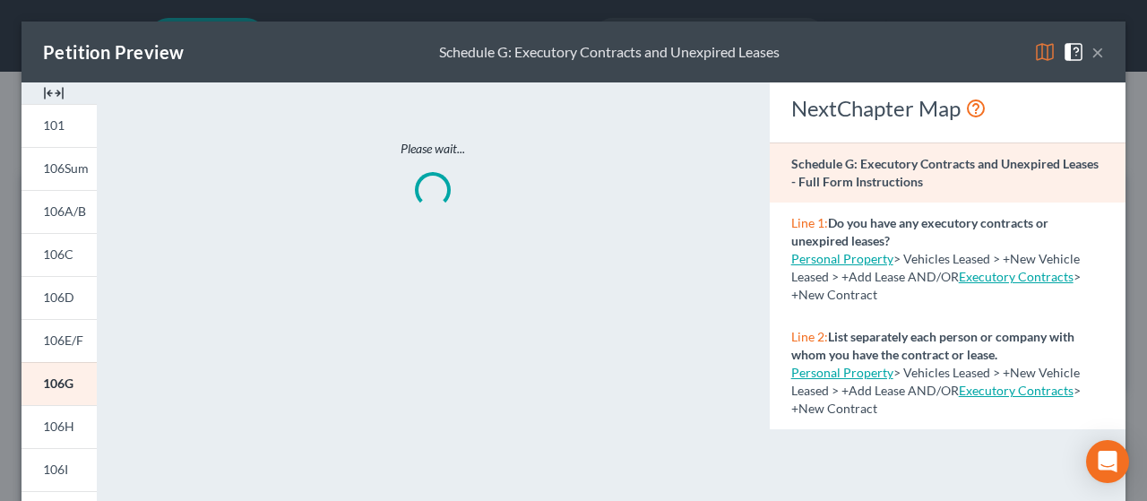
click at [1034, 56] on img at bounding box center [1045, 52] width 22 height 22
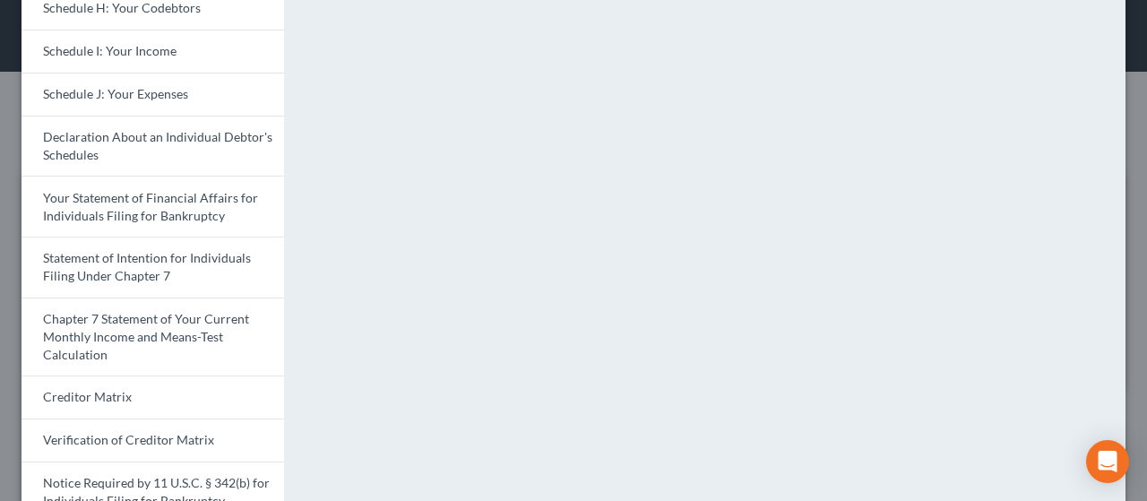
scroll to position [643, 0]
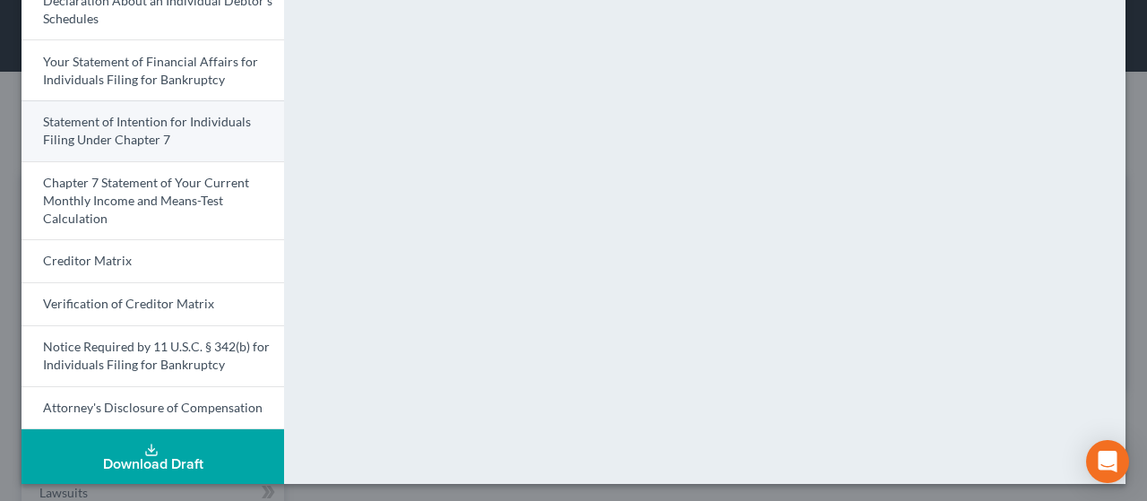
click at [158, 135] on span "Statement of Intention for Individuals Filing Under Chapter 7" at bounding box center [147, 130] width 208 height 33
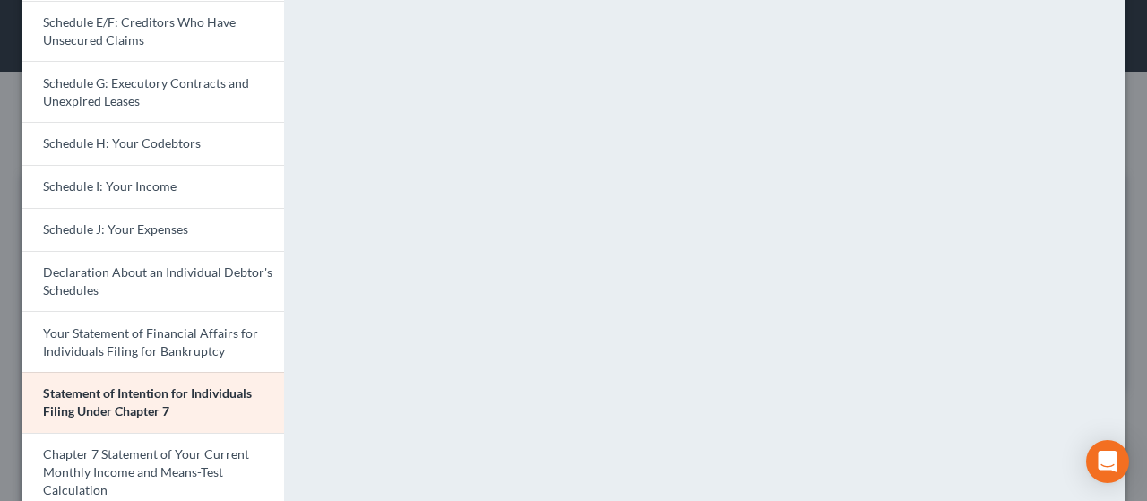
scroll to position [463, 0]
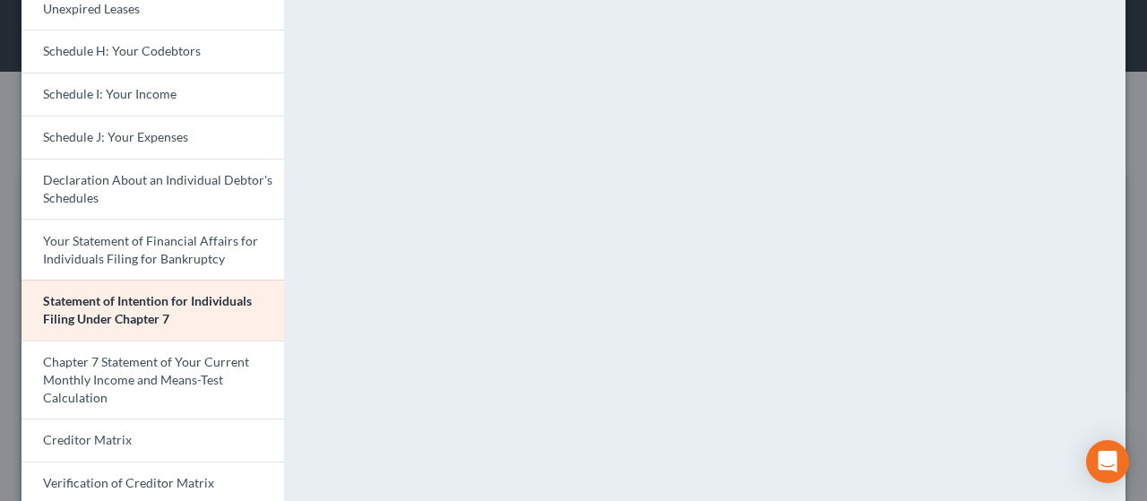
click at [302, 201] on div "<object ng-attr-data='[URL][DOMAIN_NAME]' type='application/pdf' width='100%' h…" at bounding box center [714, 72] width 824 height 907
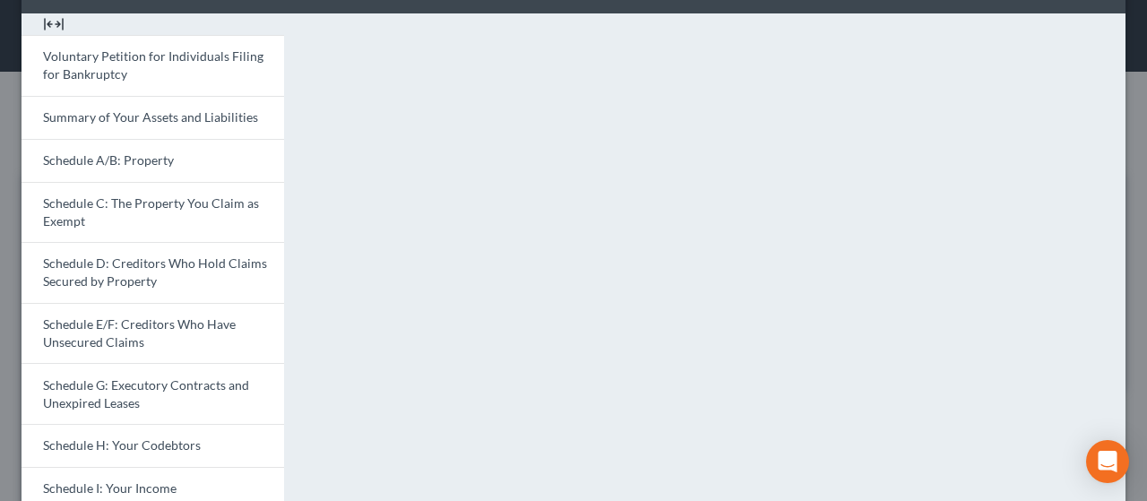
scroll to position [0, 0]
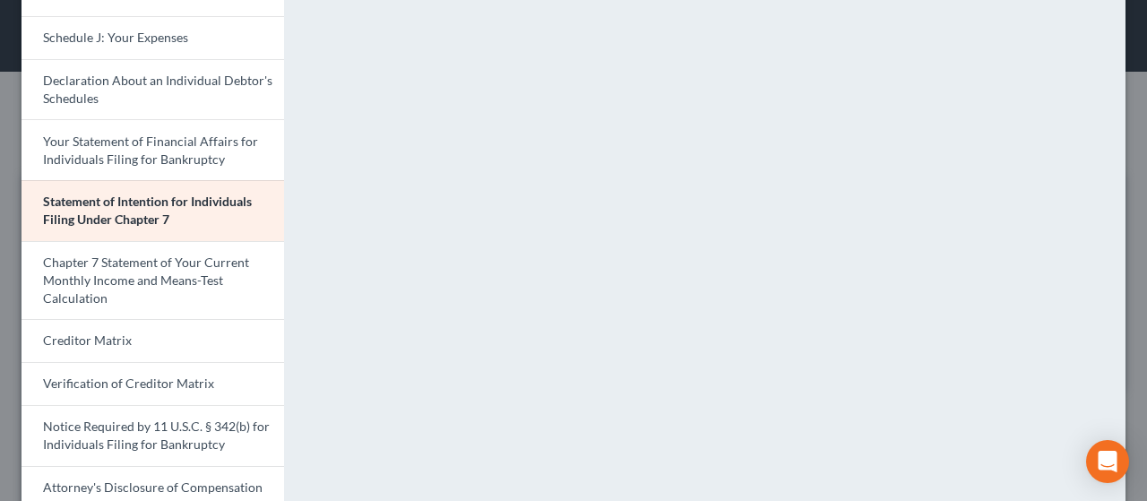
scroll to position [643, 0]
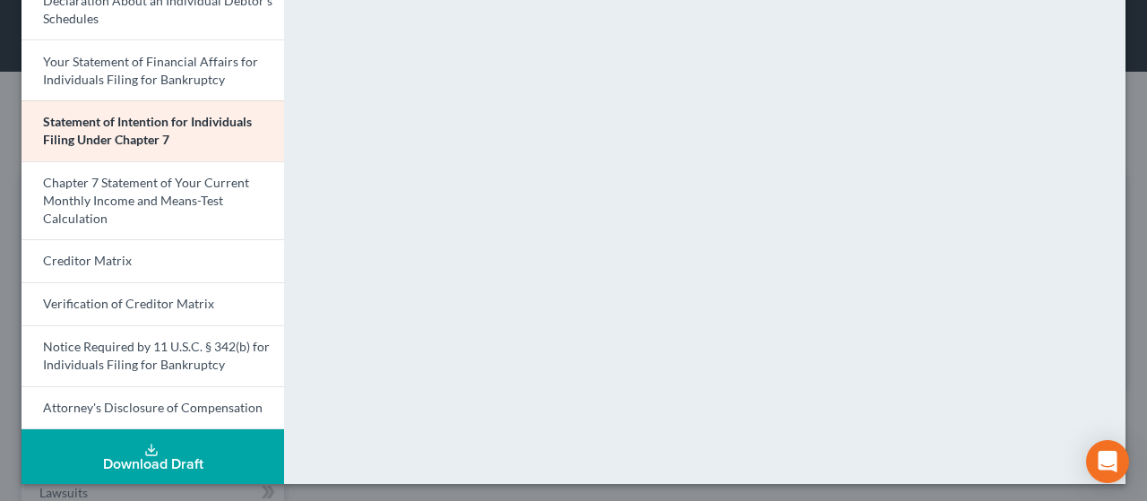
click at [167, 443] on button "Download Draft" at bounding box center [153, 456] width 263 height 55
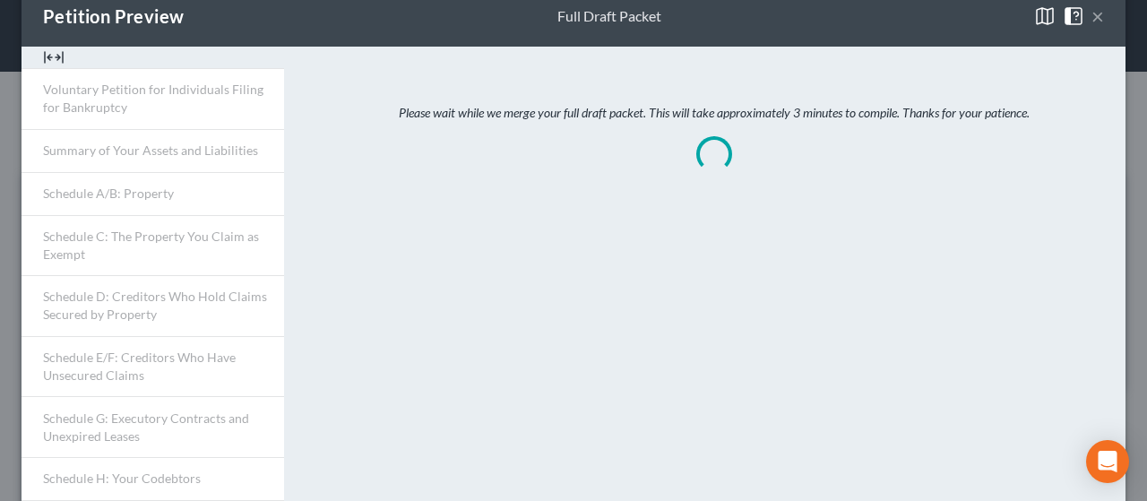
scroll to position [0, 0]
